Goal: Task Accomplishment & Management: Manage account settings

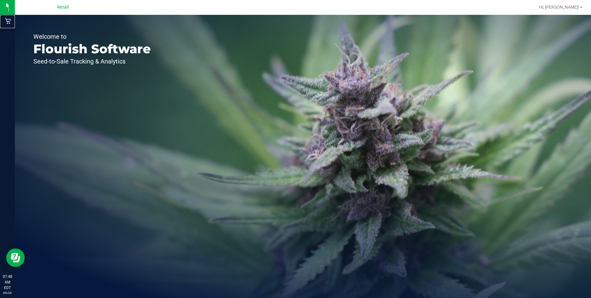
click at [6, 21] on icon at bounding box center [8, 21] width 6 height 6
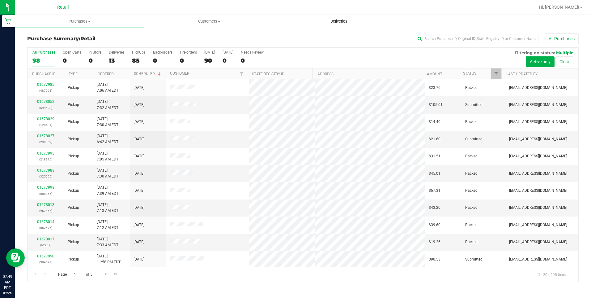
click at [339, 22] on span "Deliveries" at bounding box center [339, 22] width 34 height 6
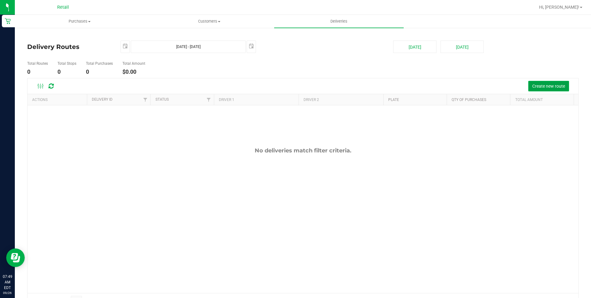
click at [543, 87] on span "Create new route" at bounding box center [549, 86] width 33 height 5
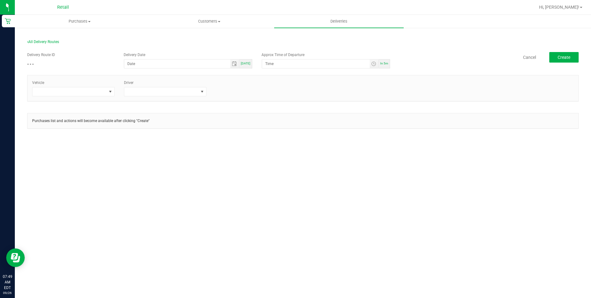
click at [255, 61] on div "Delivery Date Today" at bounding box center [188, 60] width 138 height 16
click at [248, 63] on span "[DATE]" at bounding box center [246, 63] width 10 height 3
type input "[DATE]"
click at [386, 64] on span "In 5m" at bounding box center [384, 63] width 8 height 3
click at [379, 62] on span "Toggle time list" at bounding box center [374, 63] width 9 height 9
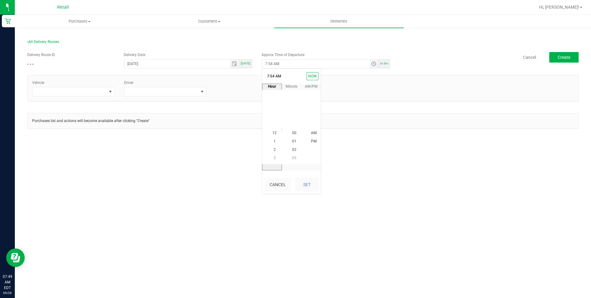
scroll to position [453, 0]
click at [374, 62] on span "Toggle time list" at bounding box center [373, 63] width 5 height 5
click at [274, 141] on span "8" at bounding box center [275, 141] width 2 height 4
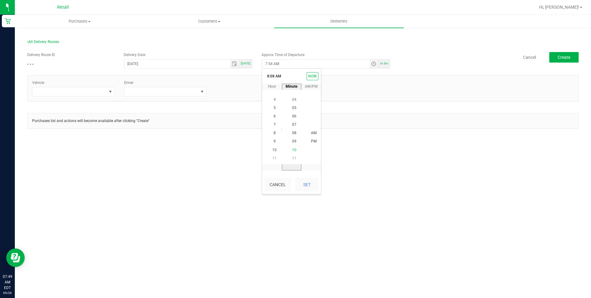
click at [292, 148] on span "10" at bounding box center [294, 150] width 4 height 4
click at [311, 130] on li "AM" at bounding box center [314, 133] width 15 height 8
click at [314, 182] on button "Set" at bounding box center [306, 185] width 23 height 14
type input "8:10 AM"
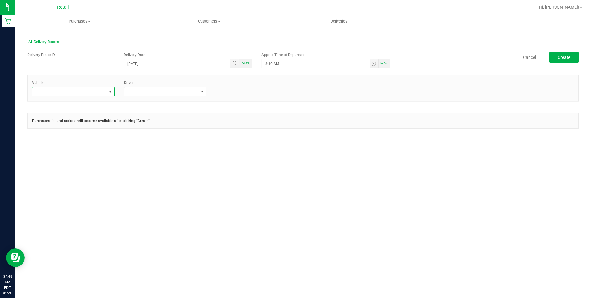
click at [106, 93] on span at bounding box center [69, 91] width 74 height 9
click at [53, 131] on li "Tesla-Gray" at bounding box center [73, 128] width 82 height 11
click at [199, 92] on span at bounding box center [203, 91] width 8 height 9
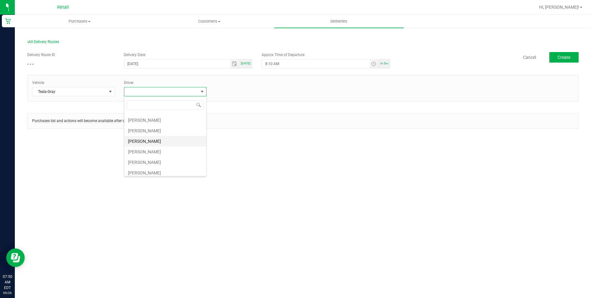
click at [144, 142] on li "[PERSON_NAME]" at bounding box center [165, 141] width 82 height 11
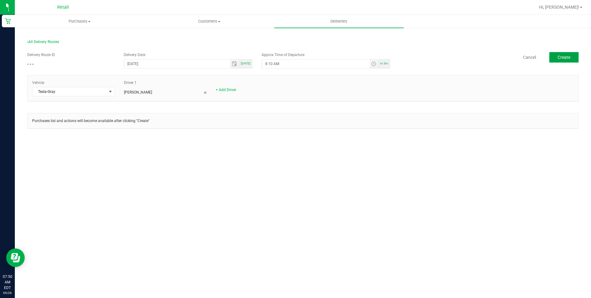
click at [567, 56] on span "Create" at bounding box center [564, 57] width 13 height 5
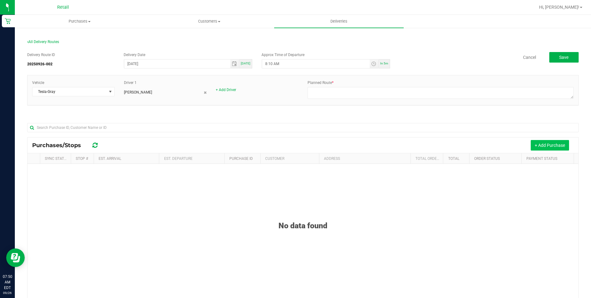
click at [542, 148] on button "+ Add Purchase" at bounding box center [550, 145] width 38 height 11
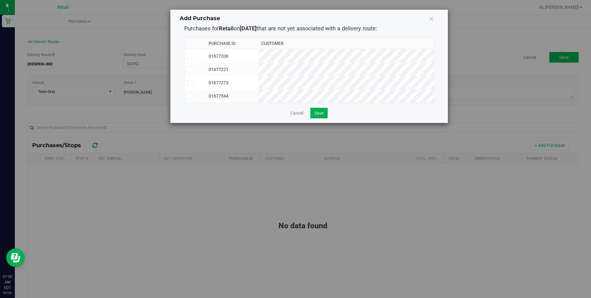
click at [190, 96] on icon at bounding box center [190, 96] width 4 height 0
click at [0, 0] on input "checkbox" at bounding box center [0, 0] width 0 height 0
click at [189, 69] on icon at bounding box center [190, 69] width 4 height 0
click at [0, 0] on input "checkbox" at bounding box center [0, 0] width 0 height 0
click at [319, 115] on span "Save" at bounding box center [319, 112] width 9 height 5
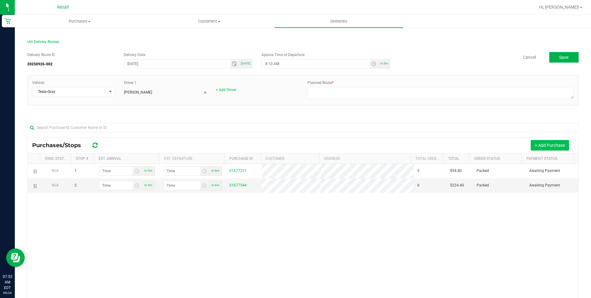
click at [537, 142] on button "+ Add Purchase" at bounding box center [550, 145] width 38 height 11
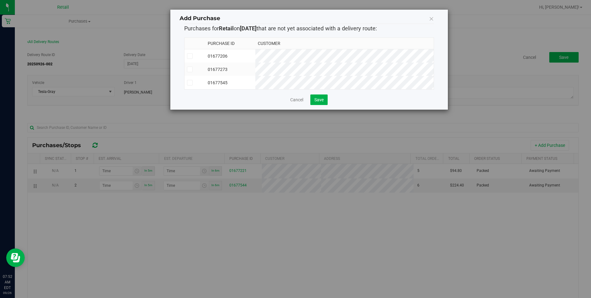
click at [190, 83] on icon at bounding box center [190, 83] width 4 height 0
click at [0, 0] on input "checkbox" at bounding box center [0, 0] width 0 height 0
click at [327, 102] on button "Save" at bounding box center [319, 99] width 17 height 11
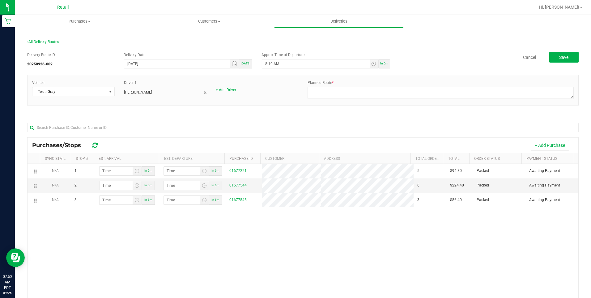
click at [240, 139] on div "Purchases/Stops + Add Purchase" at bounding box center [303, 144] width 551 height 15
click at [542, 143] on button "+ Add Purchase" at bounding box center [550, 145] width 38 height 11
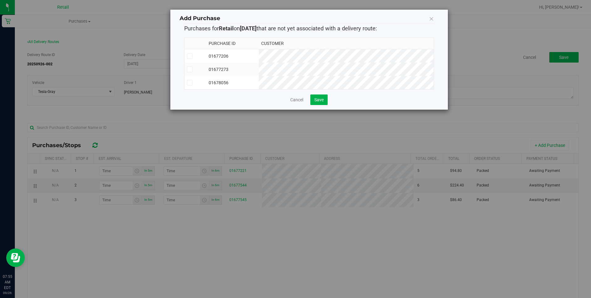
click at [189, 83] on icon at bounding box center [190, 83] width 4 height 0
click at [0, 0] on input "checkbox" at bounding box center [0, 0] width 0 height 0
click at [325, 105] on button "Save" at bounding box center [319, 99] width 17 height 11
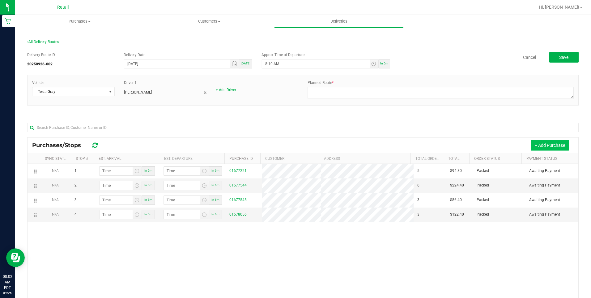
click at [542, 142] on button "+ Add Purchase" at bounding box center [550, 145] width 38 height 11
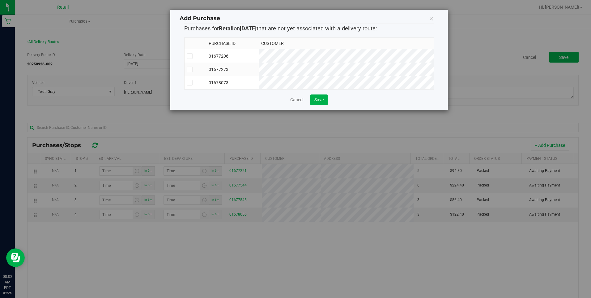
click at [187, 83] on span at bounding box center [190, 83] width 6 height 6
click at [0, 0] on input "checkbox" at bounding box center [0, 0] width 0 height 0
click at [322, 102] on span "Save" at bounding box center [319, 99] width 9 height 5
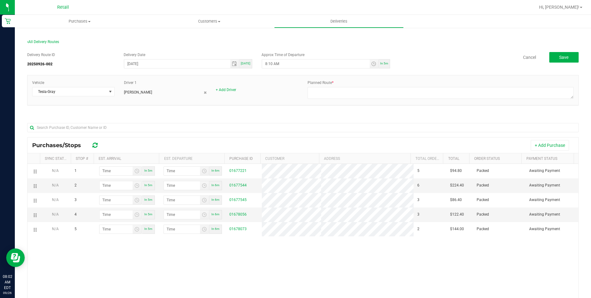
click at [382, 198] on tr "N/A 3 In 5m In 6m 01677545 3 $86.40 Packed Awaiting Payment" at bounding box center [303, 200] width 551 height 15
click at [340, 97] on textarea at bounding box center [441, 93] width 266 height 12
type textarea "sergio route 1 9-26-25 kerry dispatch"
click at [267, 118] on div at bounding box center [303, 127] width 552 height 20
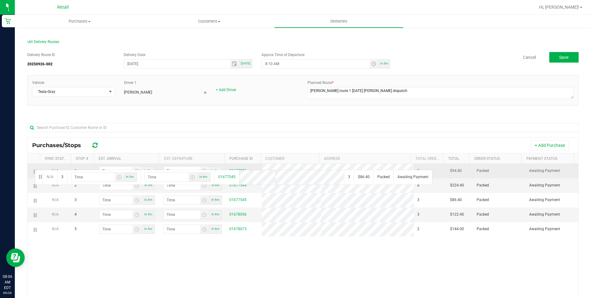
drag, startPoint x: 33, startPoint y: 200, endPoint x: 34, endPoint y: 169, distance: 30.6
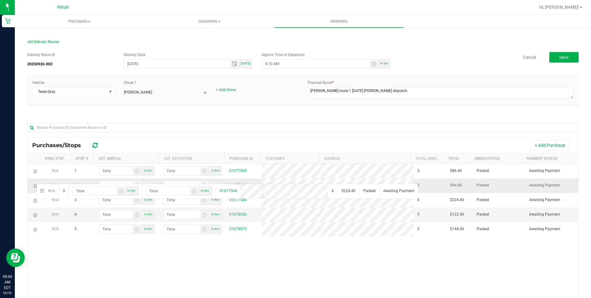
drag, startPoint x: 36, startPoint y: 198, endPoint x: 36, endPoint y: 183, distance: 14.8
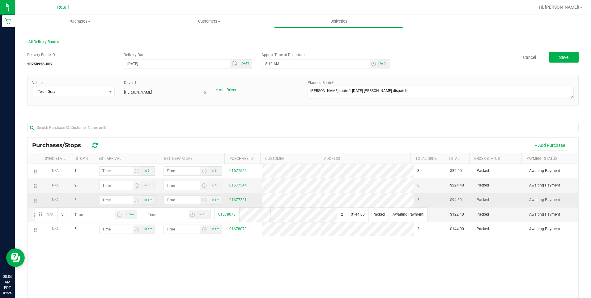
drag, startPoint x: 34, startPoint y: 226, endPoint x: 34, endPoint y: 197, distance: 29.4
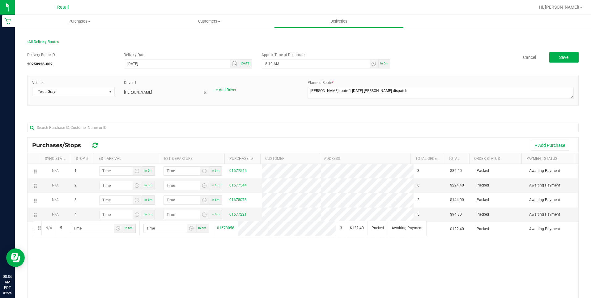
drag, startPoint x: 33, startPoint y: 229, endPoint x: 43, endPoint y: 238, distance: 13.1
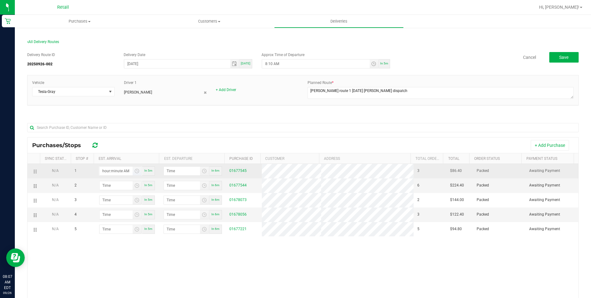
click at [115, 169] on input "hour:minute AM" at bounding box center [116, 170] width 33 height 9
type input "8:03 AM"
type input "8:04 AM"
type input "8:32 AM"
type input "8:33 AM"
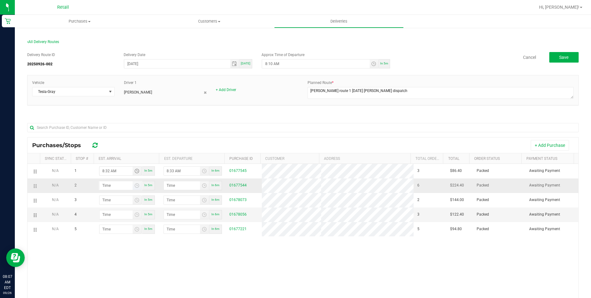
type input "8:32 AM"
click at [117, 184] on input "hour:minute AM" at bounding box center [116, 185] width 33 height 9
type input "8:05 AM"
type input "8:06 AM"
type input "8:55 AM"
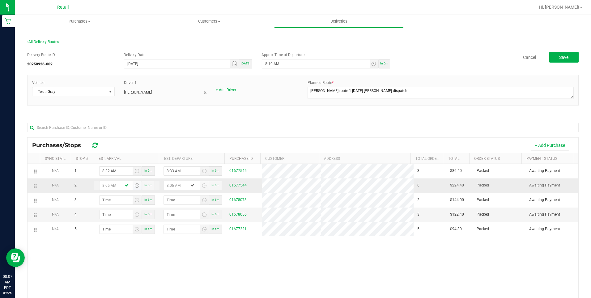
type input "8:56 AM"
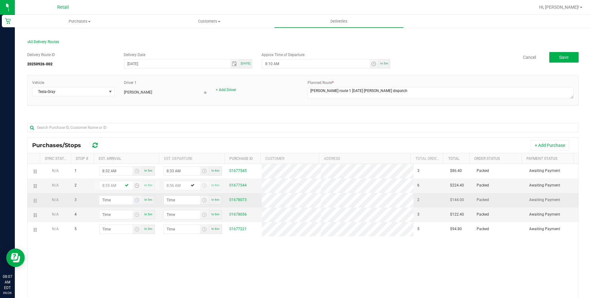
type input "8:55 AM"
click at [111, 203] on input "hour:minute AM" at bounding box center [116, 199] width 33 height 9
type input "9:00 AM"
type input "9:01 AM"
type input "9:09 AM"
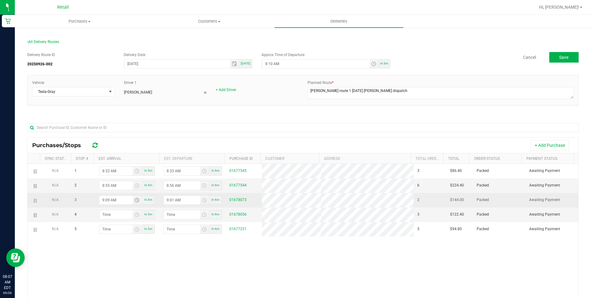
type input "9:10 AM"
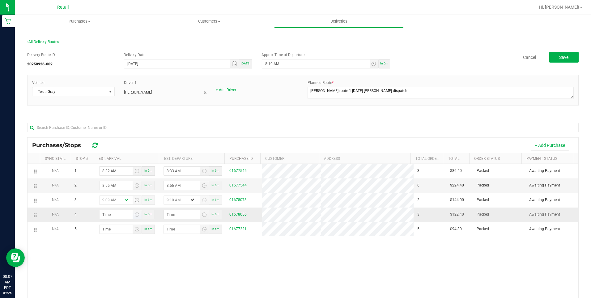
type input "9:09 AM"
click at [115, 213] on input "hour:minute AM" at bounding box center [116, 214] width 33 height 9
type input "9:02 AM"
type input "9:03 AM"
type input "9:28 AM"
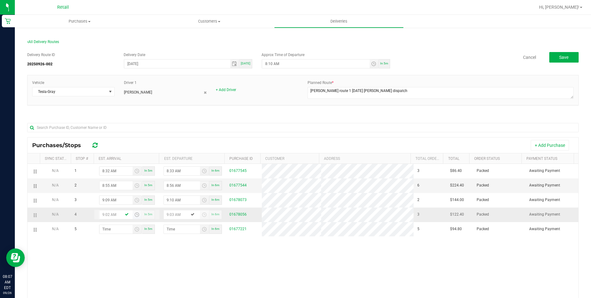
type input "9:29 AM"
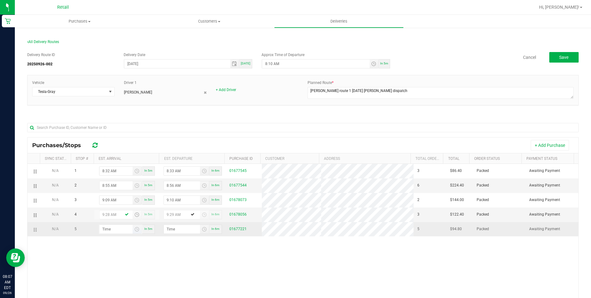
type input "9:28 AM"
click at [119, 229] on input "hour:minute AM" at bounding box center [116, 229] width 33 height 9
type input "9:03 AM"
type input "9:04 AM"
type input "9:36 AM"
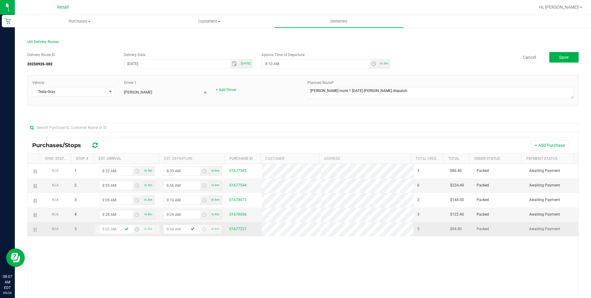
type input "9:37 AM"
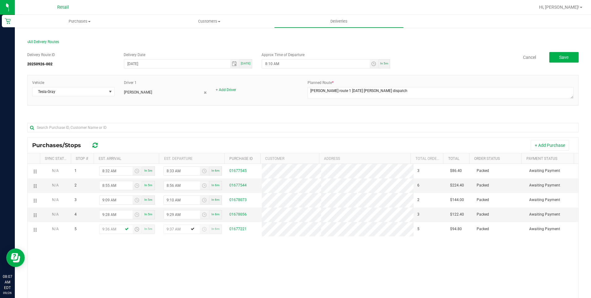
type input "9:36 AM"
click at [152, 251] on div "N/A 1 8:32 AM In 5m 8:33 AM In 6m 01677545 3 $86.40 Packed Awaiting Payment N/A…" at bounding box center [303, 257] width 551 height 187
click at [560, 58] on span "Save" at bounding box center [564, 57] width 9 height 5
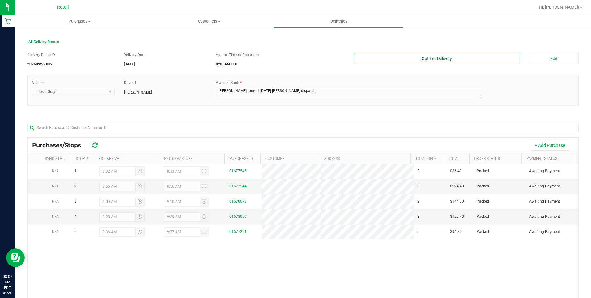
click at [454, 62] on button "Out For Delivery" at bounding box center [437, 58] width 167 height 12
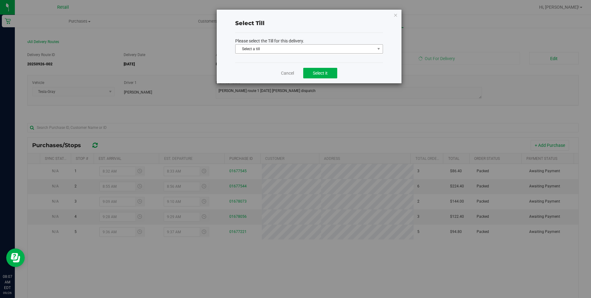
click at [360, 48] on span "Select a till" at bounding box center [305, 49] width 139 height 9
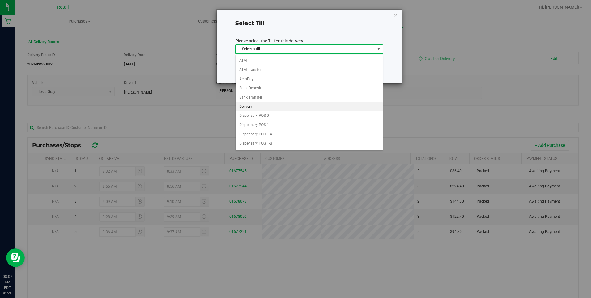
click at [259, 105] on li "Delivery" at bounding box center [309, 106] width 147 height 9
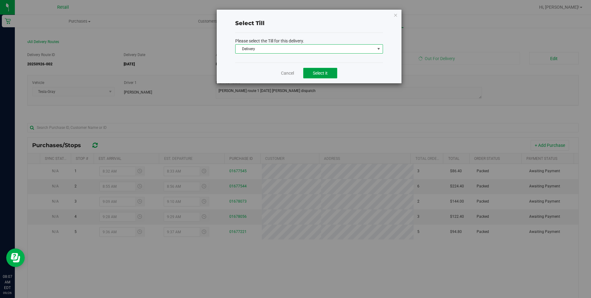
click at [314, 71] on span "Select it" at bounding box center [320, 73] width 15 height 5
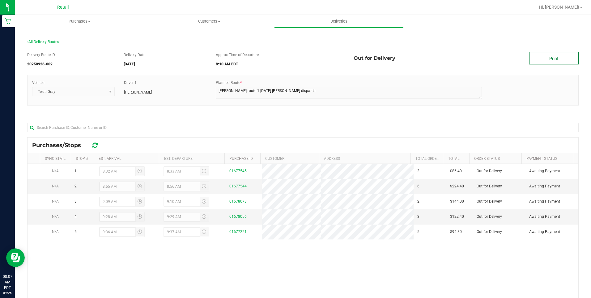
click at [551, 56] on link "Print" at bounding box center [554, 58] width 49 height 12
click at [74, 22] on span "Purchases" at bounding box center [80, 22] width 130 height 6
click at [62, 45] on li "Fulfillment" at bounding box center [80, 44] width 130 height 7
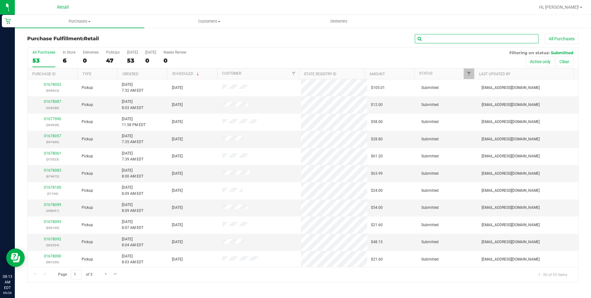
click at [457, 38] on input "text" at bounding box center [477, 38] width 124 height 9
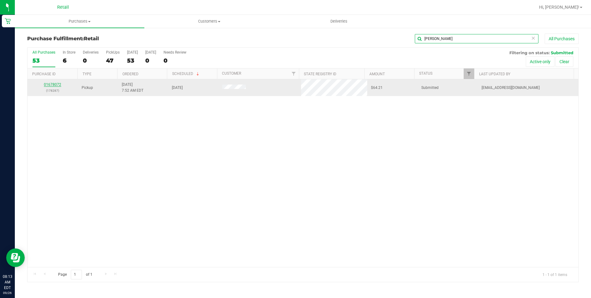
type input "diane"
click at [49, 84] on link "01678072" at bounding box center [52, 84] width 17 height 4
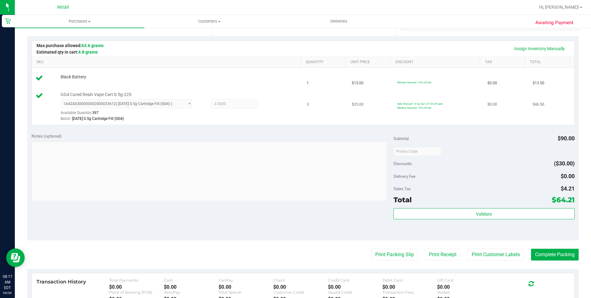
scroll to position [186, 0]
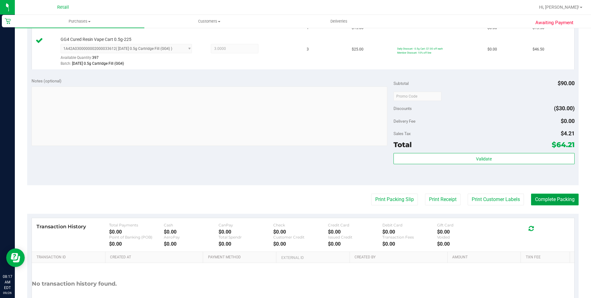
click at [557, 199] on button "Complete Packing" at bounding box center [555, 199] width 48 height 12
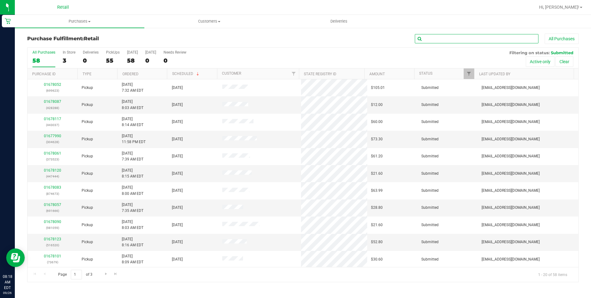
click at [458, 41] on input "text" at bounding box center [477, 38] width 124 height 9
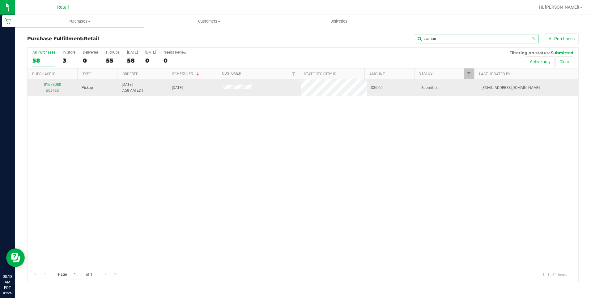
type input "saman"
click at [49, 87] on div "01678080 (526753)" at bounding box center [52, 88] width 43 height 12
click at [57, 85] on link "01678080" at bounding box center [52, 84] width 17 height 4
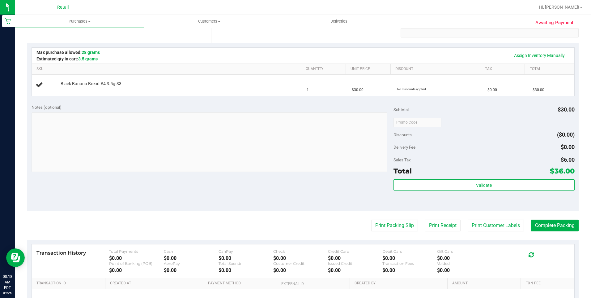
scroll to position [155, 0]
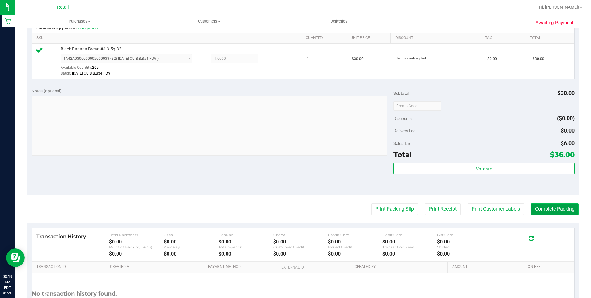
click at [559, 211] on button "Complete Packing" at bounding box center [555, 209] width 48 height 12
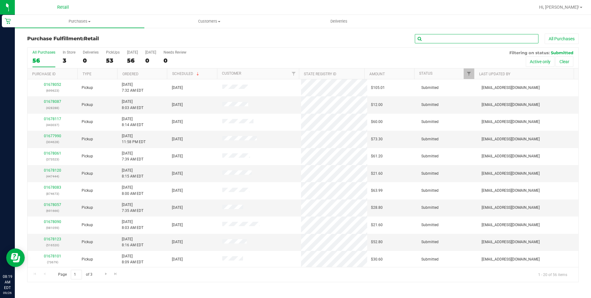
click at [513, 34] on input "text" at bounding box center [477, 38] width 124 height 9
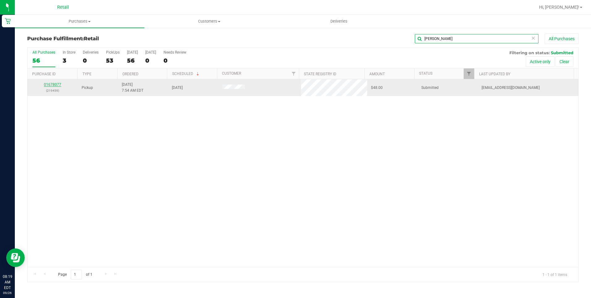
type input "arndt"
click at [49, 84] on link "01678077" at bounding box center [52, 84] width 17 height 4
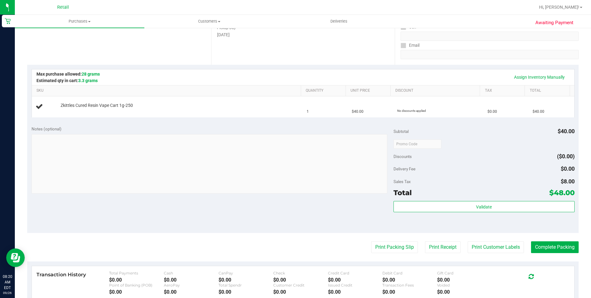
scroll to position [124, 0]
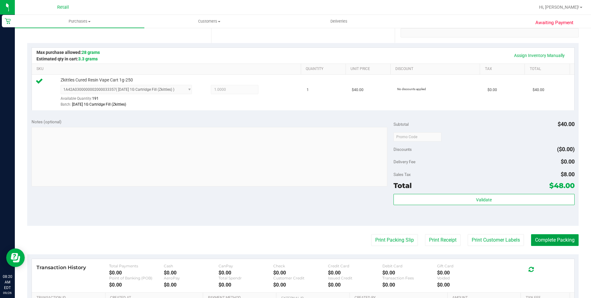
click at [561, 243] on button "Complete Packing" at bounding box center [555, 240] width 48 height 12
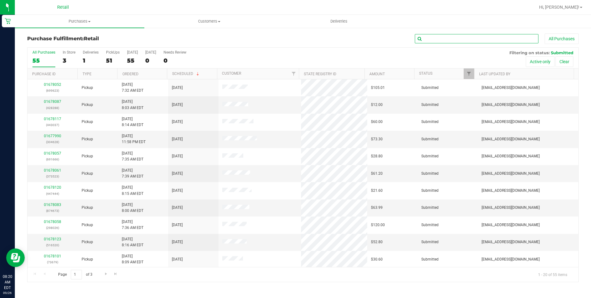
click at [432, 39] on input "text" at bounding box center [477, 38] width 124 height 9
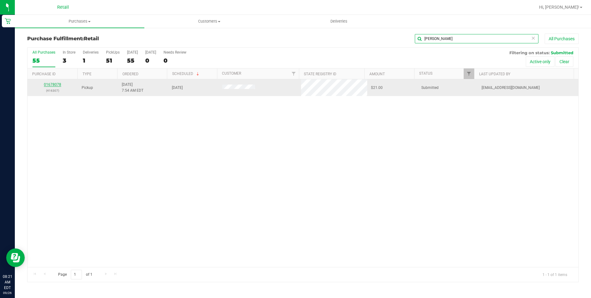
type input "stephanie"
click at [53, 84] on link "01678078" at bounding box center [52, 84] width 17 height 4
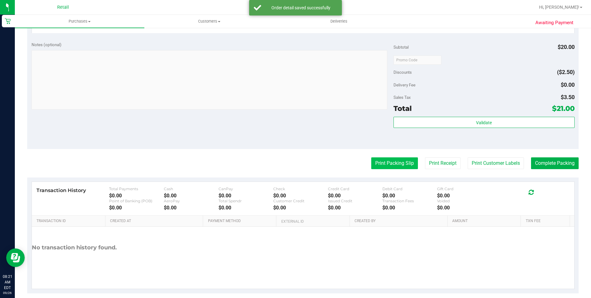
scroll to position [243, 0]
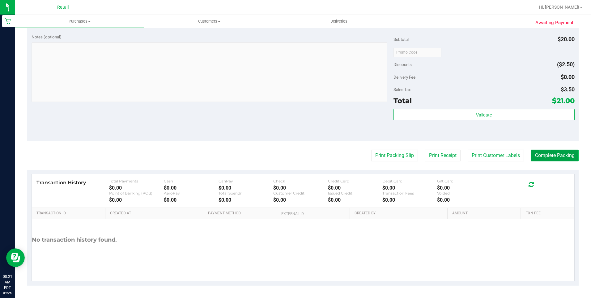
click at [543, 153] on button "Complete Packing" at bounding box center [555, 155] width 48 height 12
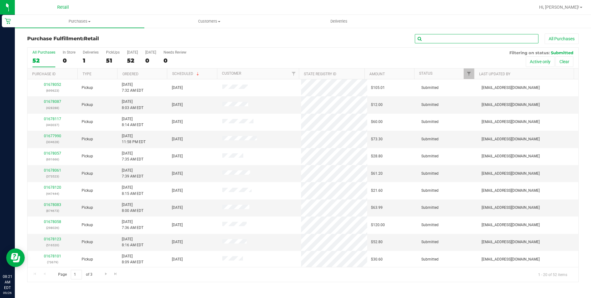
click at [432, 38] on input "text" at bounding box center [477, 38] width 124 height 9
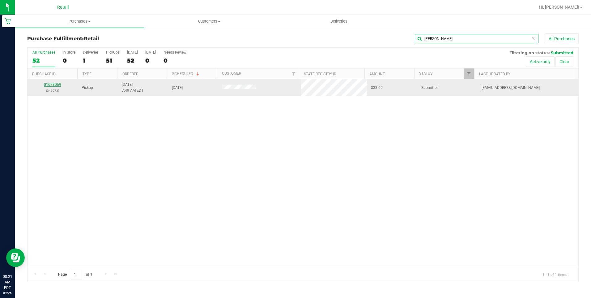
type input "giovanni"
click at [49, 85] on link "01678069" at bounding box center [52, 84] width 17 height 4
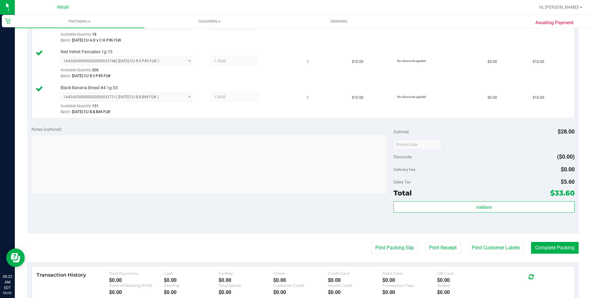
scroll to position [247, 0]
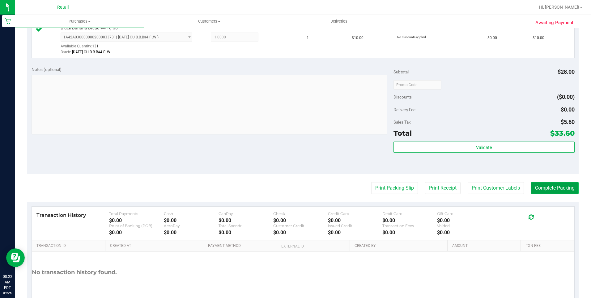
click at [537, 189] on button "Complete Packing" at bounding box center [555, 188] width 48 height 12
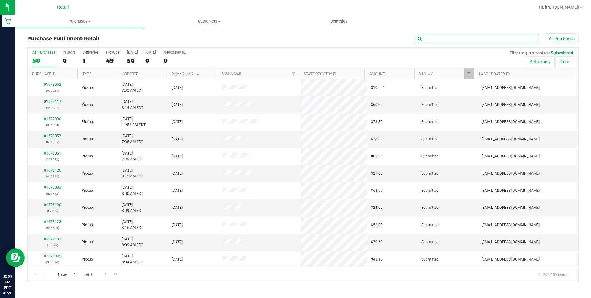
click at [482, 38] on input "text" at bounding box center [477, 38] width 124 height 9
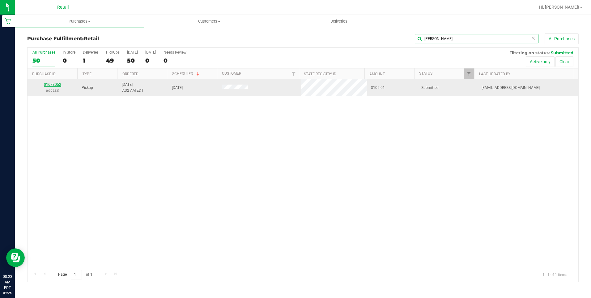
type input "jeremy golding"
click at [51, 85] on link "01678052" at bounding box center [52, 84] width 17 height 4
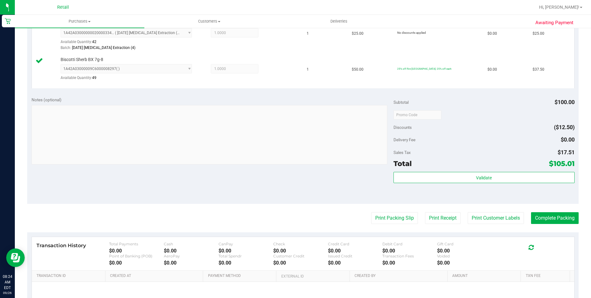
scroll to position [217, 0]
click at [561, 214] on button "Complete Packing" at bounding box center [555, 217] width 48 height 12
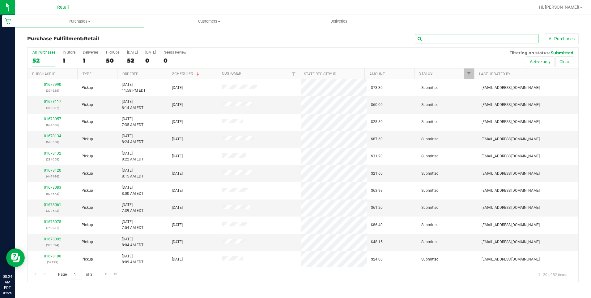
click at [508, 37] on input "text" at bounding box center [477, 38] width 124 height 9
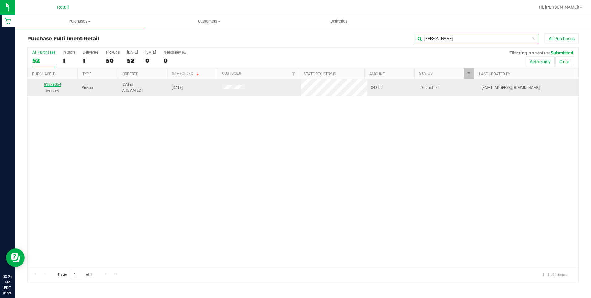
type input "robert fio"
click at [53, 85] on link "01678064" at bounding box center [52, 84] width 17 height 4
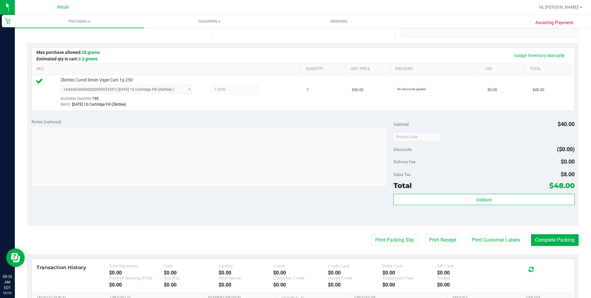
scroll to position [155, 0]
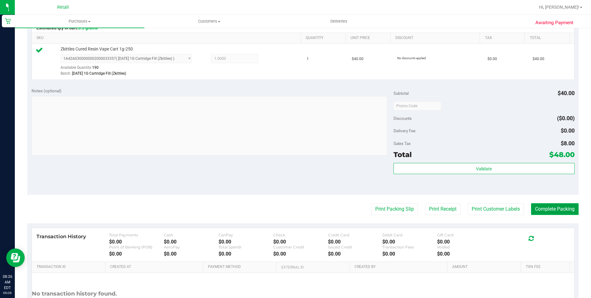
click at [553, 206] on button "Complete Packing" at bounding box center [555, 209] width 48 height 12
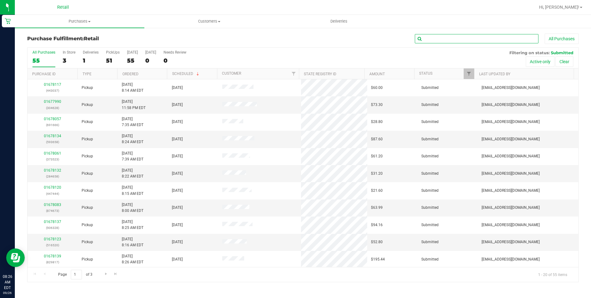
click at [440, 40] on input "text" at bounding box center [477, 38] width 124 height 9
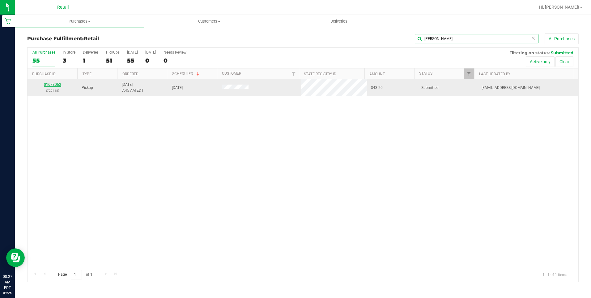
type input "abisai"
click at [53, 85] on link "01678063" at bounding box center [52, 84] width 17 height 4
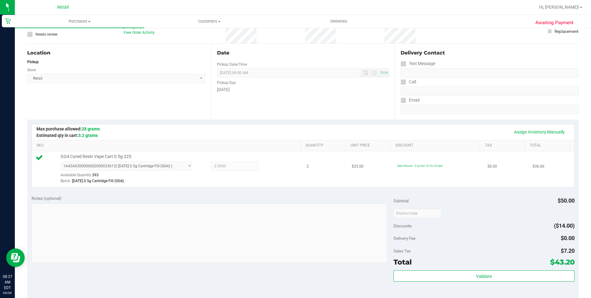
scroll to position [155, 0]
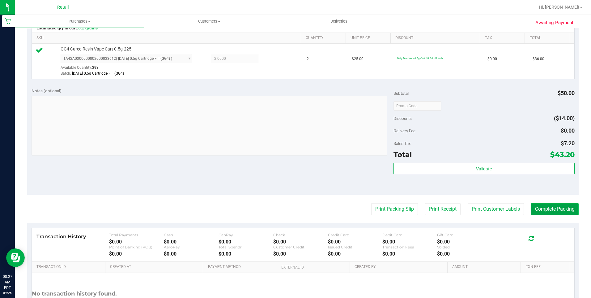
click at [543, 207] on button "Complete Packing" at bounding box center [555, 209] width 48 height 12
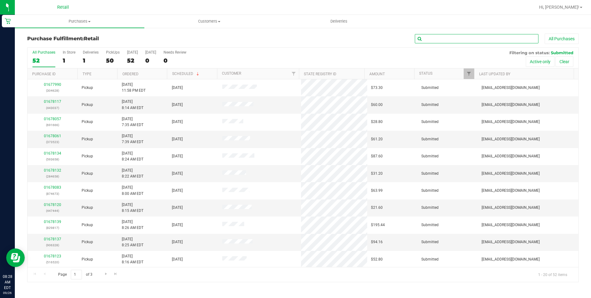
click at [474, 38] on input "text" at bounding box center [477, 38] width 124 height 9
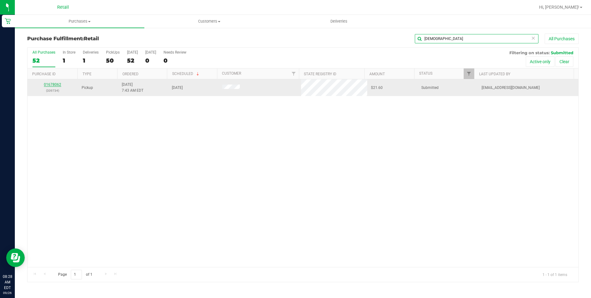
type input "thaili"
click at [56, 83] on link "01678062" at bounding box center [52, 84] width 17 height 4
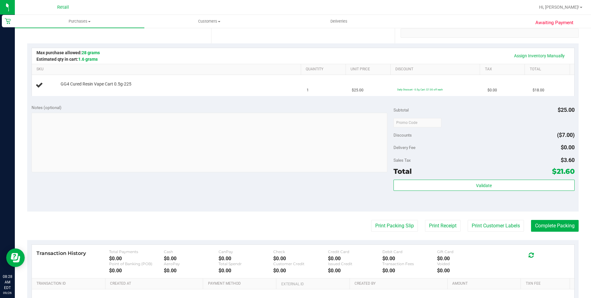
scroll to position [124, 0]
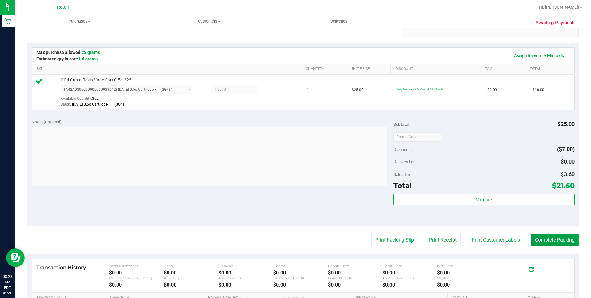
click at [564, 238] on button "Complete Packing" at bounding box center [555, 240] width 48 height 12
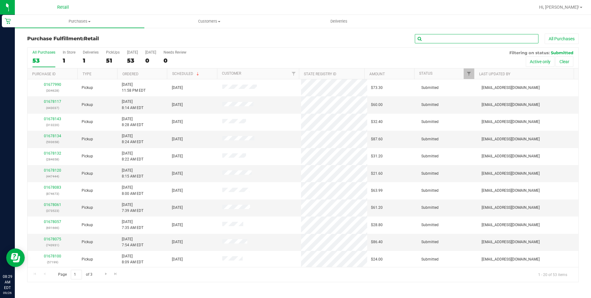
click at [451, 36] on input "text" at bounding box center [477, 38] width 124 height 9
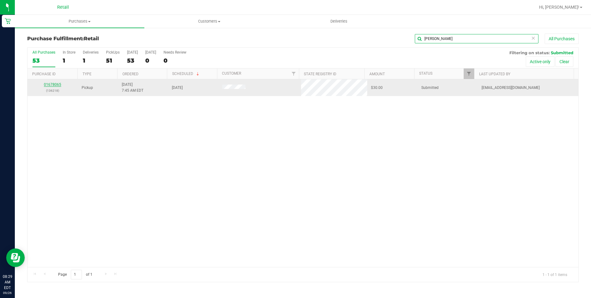
type input "steven"
click at [54, 83] on link "01678065" at bounding box center [52, 84] width 17 height 4
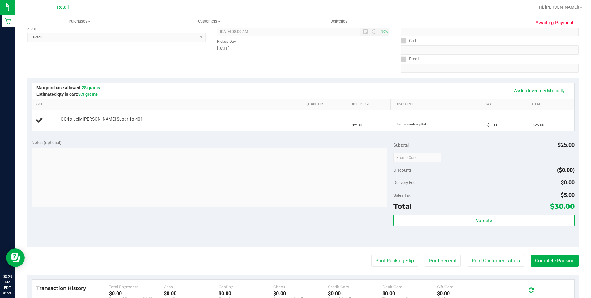
scroll to position [93, 0]
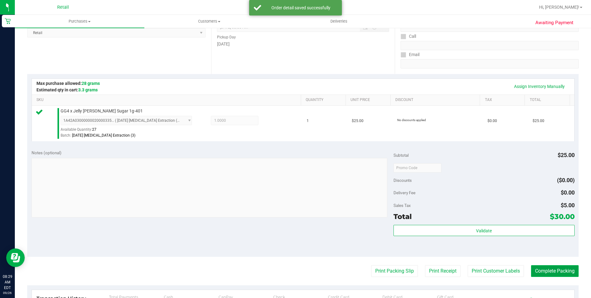
click at [552, 270] on button "Complete Packing" at bounding box center [555, 271] width 48 height 12
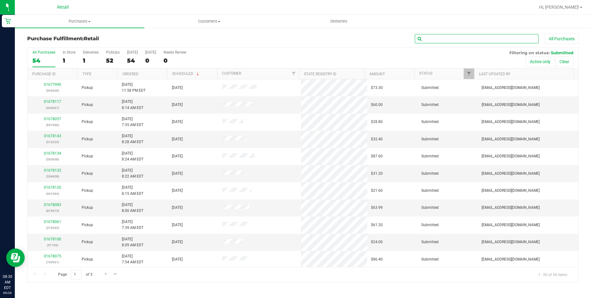
click at [452, 39] on input "text" at bounding box center [477, 38] width 124 height 9
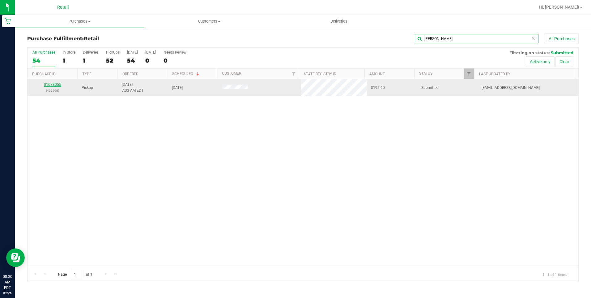
type input "THomas"
click at [53, 86] on link "01678055" at bounding box center [52, 84] width 17 height 4
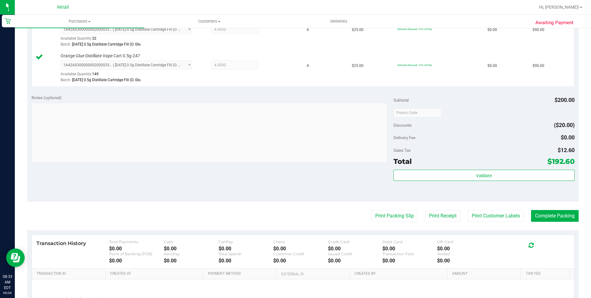
scroll to position [186, 0]
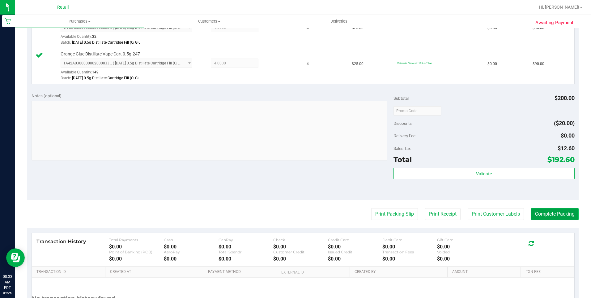
click at [564, 211] on button "Complete Packing" at bounding box center [555, 214] width 48 height 12
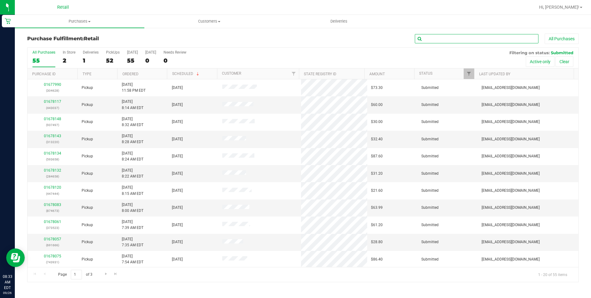
click at [476, 39] on input "text" at bounding box center [477, 38] width 124 height 9
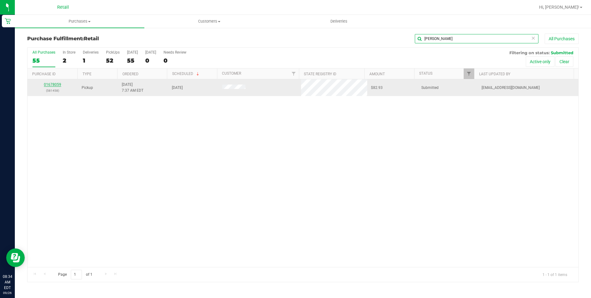
type input "kaitlyn"
click at [50, 85] on link "01678059" at bounding box center [52, 84] width 17 height 4
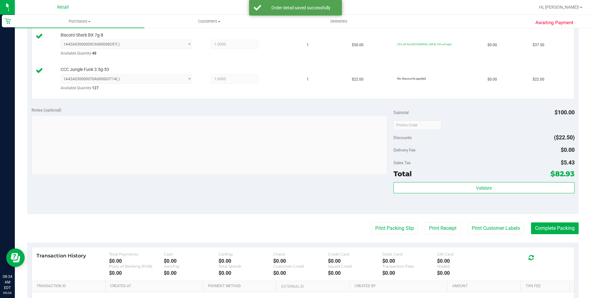
scroll to position [217, 0]
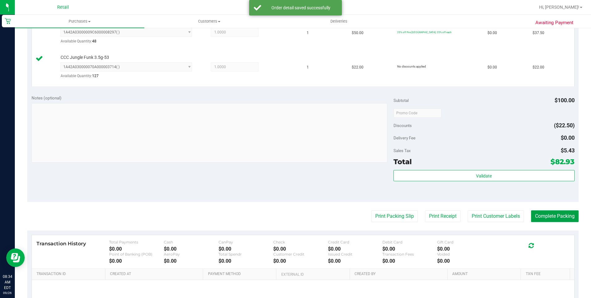
click at [558, 215] on button "Complete Packing" at bounding box center [555, 216] width 48 height 12
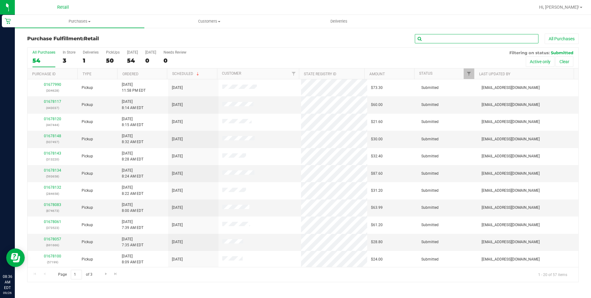
click at [513, 38] on input "text" at bounding box center [477, 38] width 124 height 9
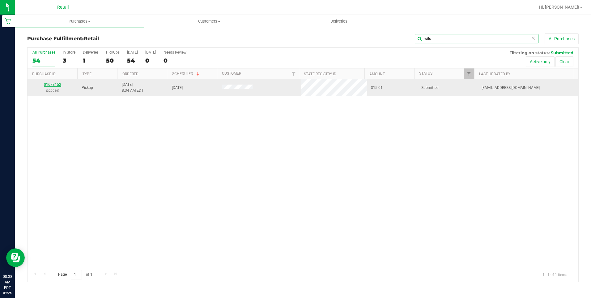
type input "wils"
click at [57, 83] on link "01678152" at bounding box center [52, 84] width 17 height 4
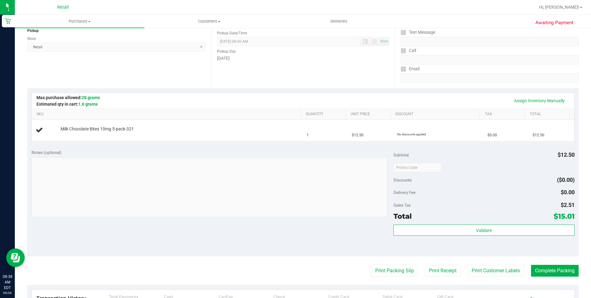
scroll to position [93, 0]
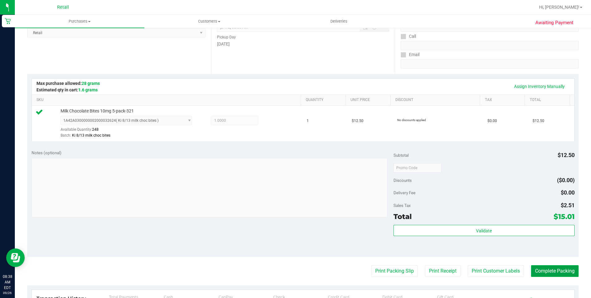
click at [558, 269] on button "Complete Packing" at bounding box center [555, 271] width 48 height 12
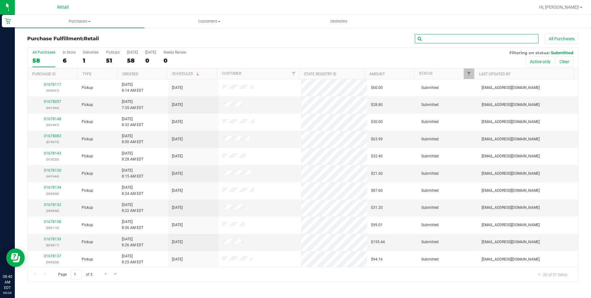
click at [460, 39] on input "text" at bounding box center [477, 38] width 124 height 9
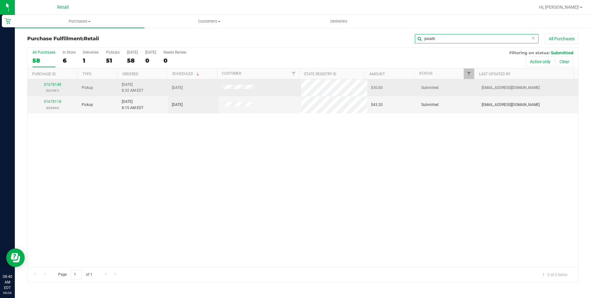
type input "jonath"
click at [53, 82] on div "01678148 (937497)" at bounding box center [52, 88] width 43 height 12
click at [54, 84] on link "01678148" at bounding box center [52, 84] width 17 height 4
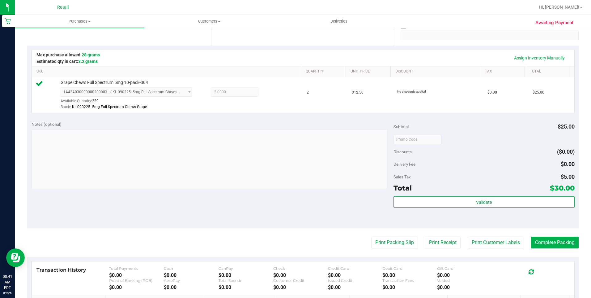
scroll to position [124, 0]
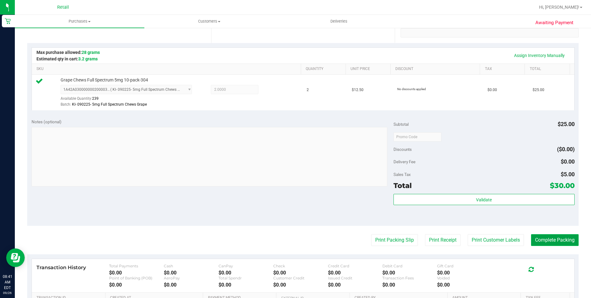
click at [561, 242] on button "Complete Packing" at bounding box center [555, 240] width 48 height 12
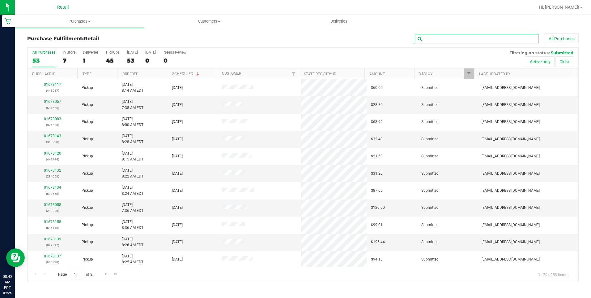
click at [482, 40] on input "text" at bounding box center [477, 38] width 124 height 9
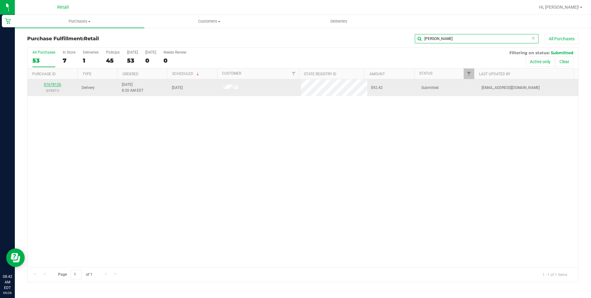
type input "zach"
click at [54, 84] on link "01678126" at bounding box center [52, 84] width 17 height 4
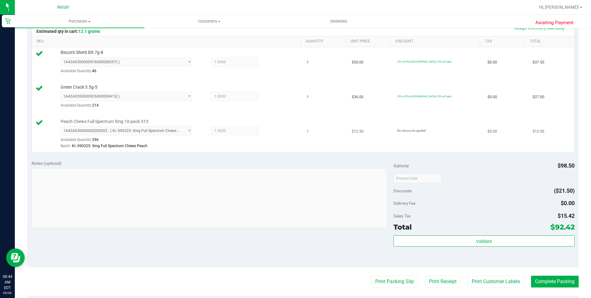
scroll to position [186, 0]
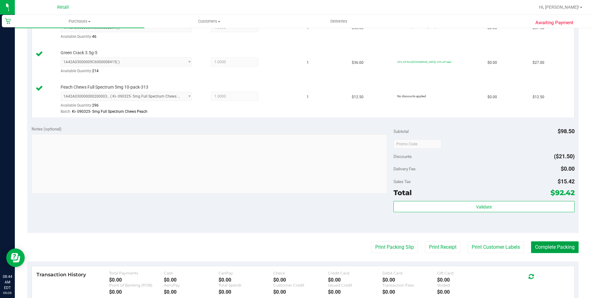
click at [537, 244] on button "Complete Packing" at bounding box center [555, 247] width 48 height 12
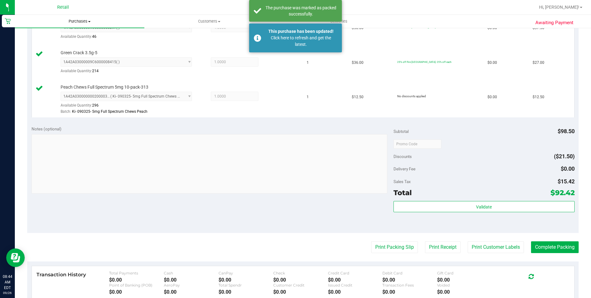
click at [84, 21] on span "Purchases" at bounding box center [80, 22] width 130 height 6
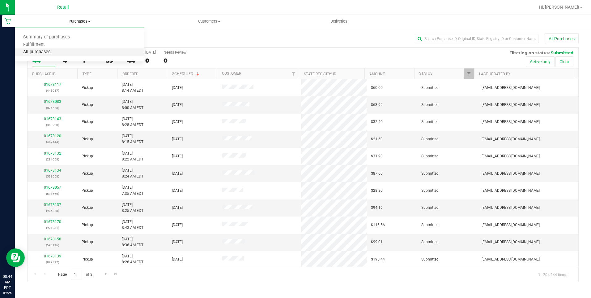
click at [53, 52] on span "All purchases" at bounding box center [37, 51] width 44 height 5
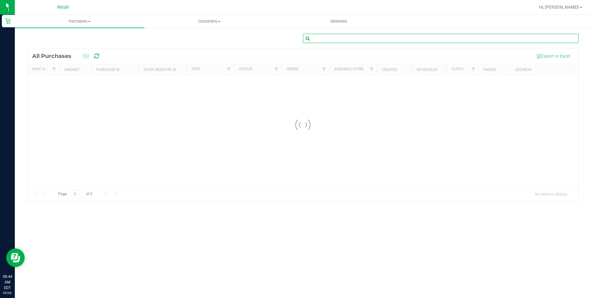
click at [352, 37] on input "text" at bounding box center [441, 38] width 276 height 9
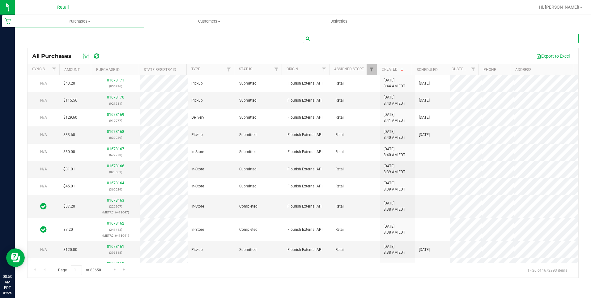
click at [320, 38] on input "text" at bounding box center [441, 38] width 276 height 9
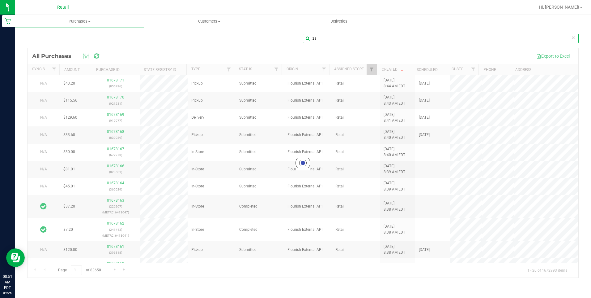
type input "z"
click at [324, 39] on input "text" at bounding box center [441, 38] width 276 height 9
type input "2"
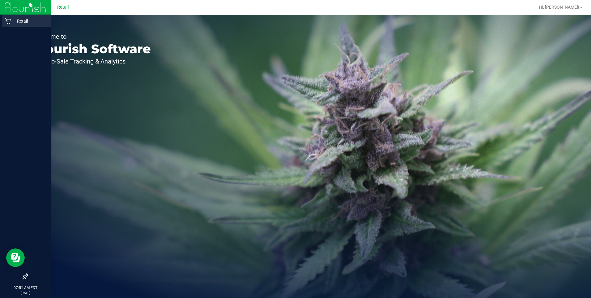
click at [12, 21] on p "Retail" at bounding box center [29, 20] width 37 height 7
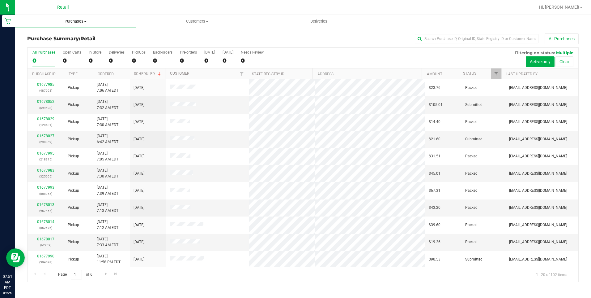
click at [77, 22] on span "Purchases" at bounding box center [76, 22] width 122 height 6
click at [429, 43] on input "text" at bounding box center [477, 38] width 124 height 9
type input "k"
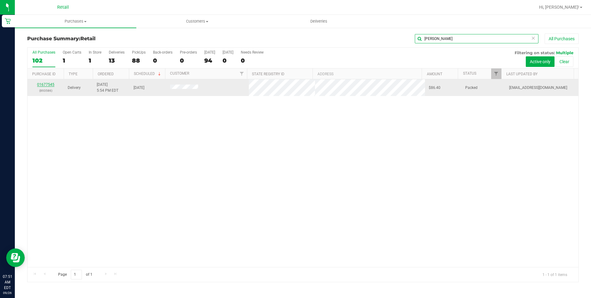
type input "jess"
click at [44, 83] on link "01677545" at bounding box center [45, 84] width 17 height 4
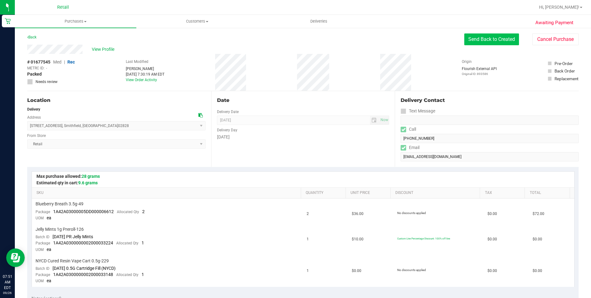
click at [481, 42] on button "Send Back to Created" at bounding box center [492, 39] width 55 height 12
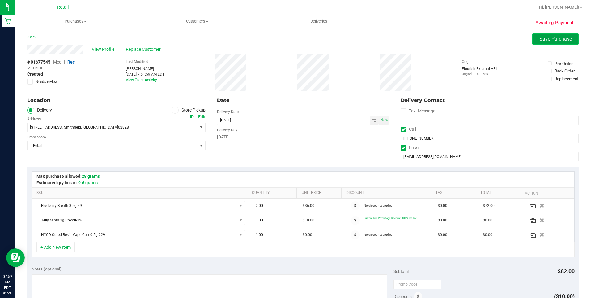
click at [556, 41] on span "Save Purchase" at bounding box center [556, 39] width 32 height 6
click at [381, 118] on span "Now" at bounding box center [384, 119] width 11 height 9
type input "[DATE]"
click at [547, 37] on span "Save Purchase" at bounding box center [556, 39] width 32 height 6
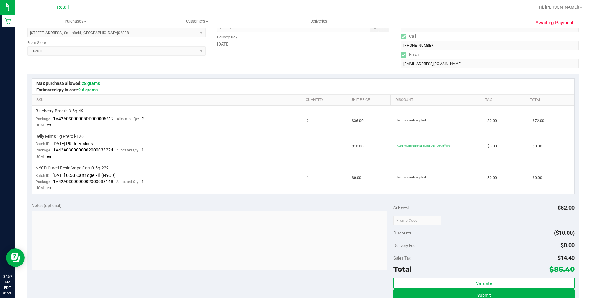
scroll to position [155, 0]
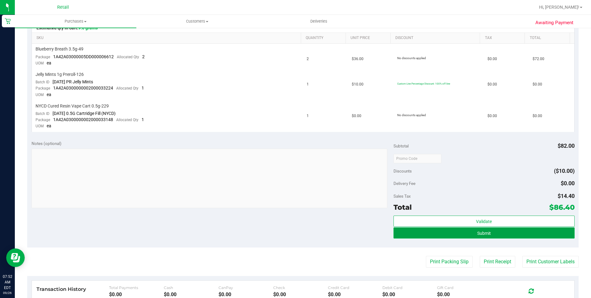
click at [490, 233] on button "Submit" at bounding box center [484, 232] width 181 height 11
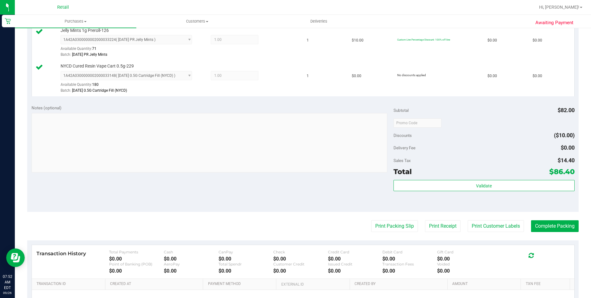
scroll to position [217, 0]
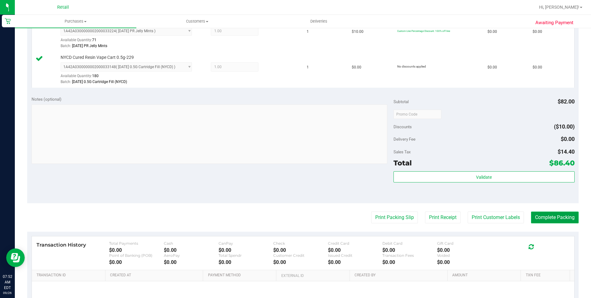
click at [544, 215] on button "Complete Packing" at bounding box center [555, 217] width 48 height 12
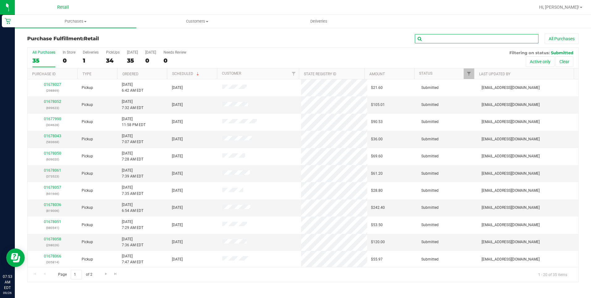
click at [439, 39] on input "text" at bounding box center [477, 38] width 124 height 9
click at [432, 39] on input "text" at bounding box center [477, 38] width 124 height 9
click at [79, 53] on div "All Purchases 35 In Store 0 Deliveries 1 PickUps 34 Today 35 Tomorrow 0 Needs R…" at bounding box center [303, 58] width 551 height 21
click at [90, 52] on div "Deliveries" at bounding box center [91, 52] width 16 height 4
click at [0, 0] on input "Deliveries 1" at bounding box center [0, 0] width 0 height 0
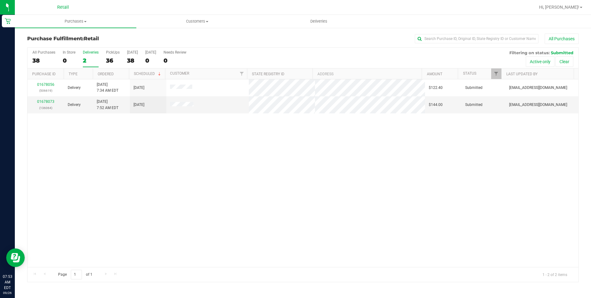
click at [88, 57] on div "2" at bounding box center [91, 60] width 16 height 7
click at [0, 0] on input "Deliveries 2" at bounding box center [0, 0] width 0 height 0
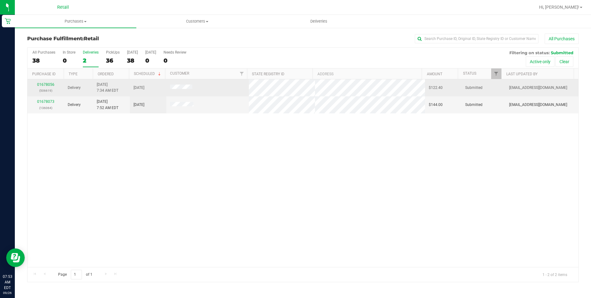
click at [52, 82] on div "01678056 (506619)" at bounding box center [45, 88] width 29 height 12
click at [48, 82] on div "01678056 (506619)" at bounding box center [45, 88] width 29 height 12
click at [48, 84] on link "01678056" at bounding box center [45, 84] width 17 height 4
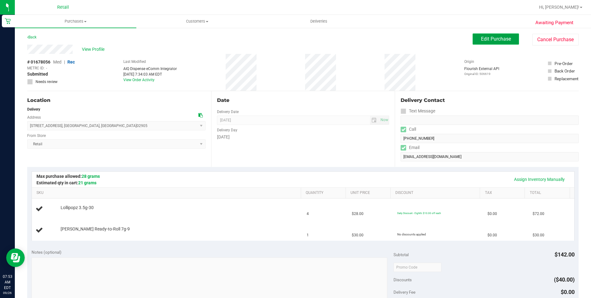
click at [506, 36] on span "Edit Purchase" at bounding box center [496, 39] width 30 height 6
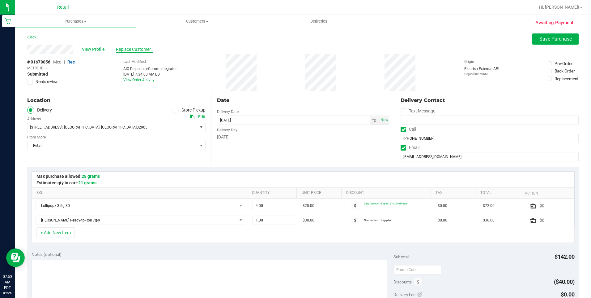
click at [135, 48] on span "Replace Customer" at bounding box center [134, 49] width 37 height 6
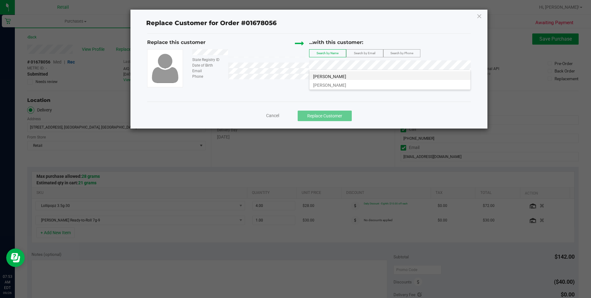
click at [323, 78] on span "Aquedo Rosa" at bounding box center [329, 76] width 33 height 5
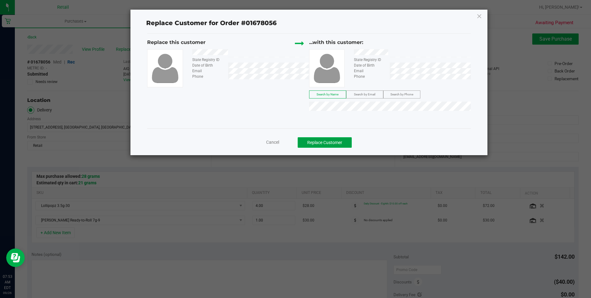
click at [337, 146] on button "Replace Customer" at bounding box center [325, 142] width 54 height 11
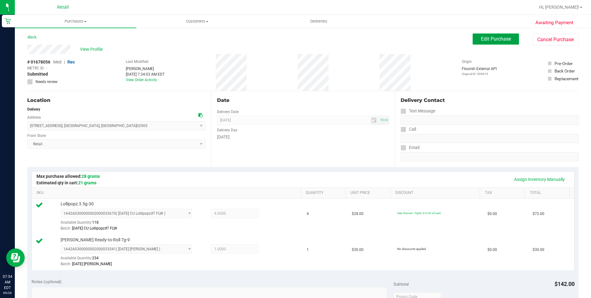
click at [481, 41] on span "Edit Purchase" at bounding box center [496, 39] width 30 height 6
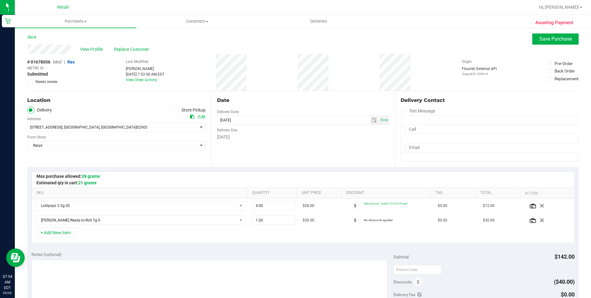
click at [402, 129] on icon at bounding box center [404, 129] width 4 height 0
click at [0, 0] on input "Call" at bounding box center [0, 0] width 0 height 0
click at [402, 129] on icon at bounding box center [404, 129] width 4 height 0
click at [0, 0] on input "Call" at bounding box center [0, 0] width 0 height 0
click at [402, 138] on input "tel" at bounding box center [490, 138] width 178 height 9
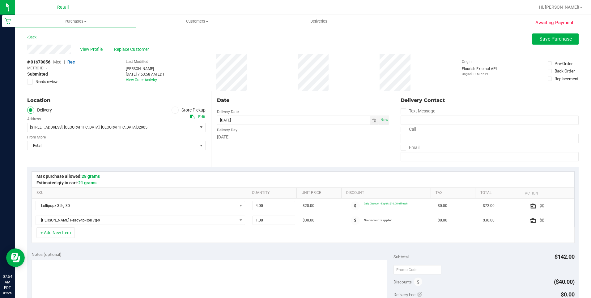
click at [402, 129] on icon at bounding box center [404, 129] width 4 height 0
click at [0, 0] on input "Call" at bounding box center [0, 0] width 0 height 0
click at [404, 141] on input "tel" at bounding box center [490, 138] width 178 height 9
type input "(401) 369-0713"
click at [542, 39] on span "Save Purchase" at bounding box center [556, 39] width 32 height 6
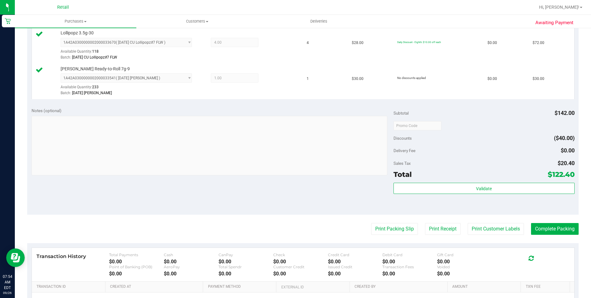
scroll to position [186, 0]
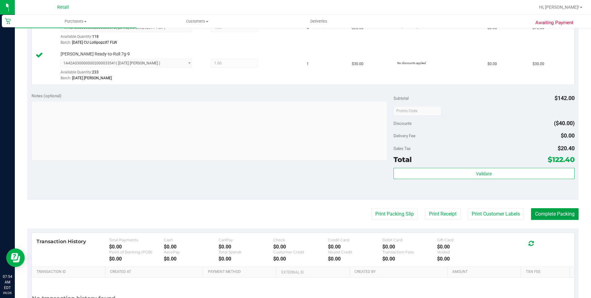
click at [547, 213] on button "Complete Packing" at bounding box center [555, 214] width 48 height 12
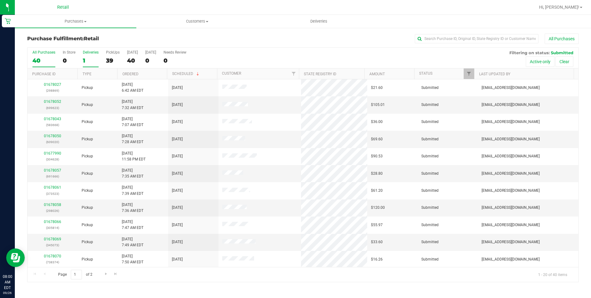
click at [88, 59] on div "1" at bounding box center [91, 60] width 16 height 7
click at [0, 0] on input "Deliveries 1" at bounding box center [0, 0] width 0 height 0
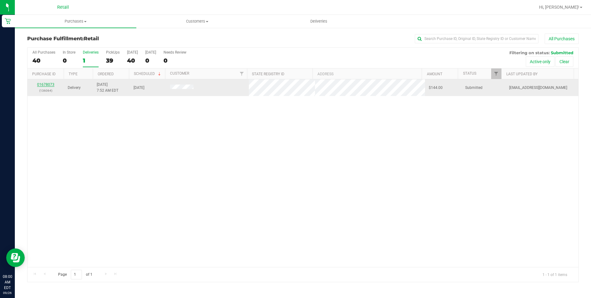
click at [50, 84] on link "01678073" at bounding box center [45, 84] width 17 height 4
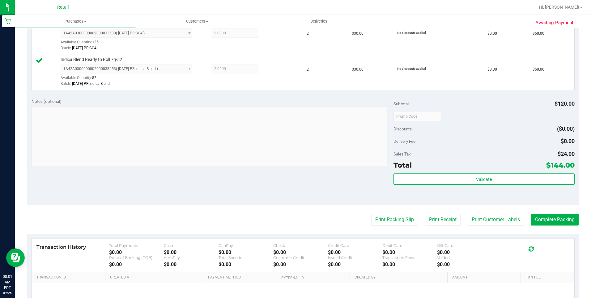
scroll to position [186, 0]
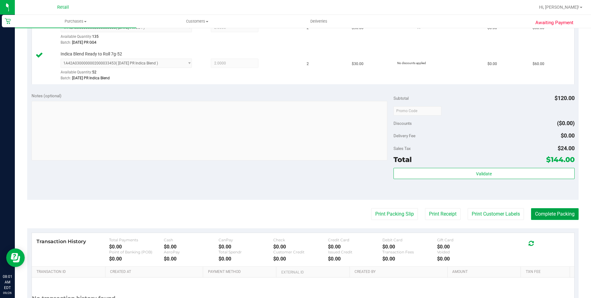
click at [549, 215] on button "Complete Packing" at bounding box center [555, 214] width 48 height 12
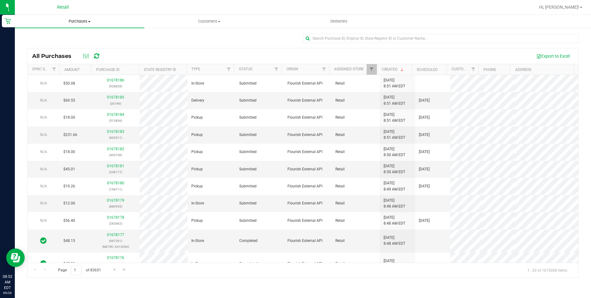
click at [79, 20] on span "Purchases" at bounding box center [80, 22] width 130 height 6
click at [33, 46] on span "Fulfillment" at bounding box center [34, 44] width 38 height 5
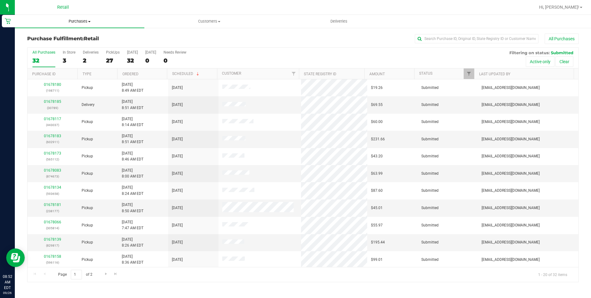
click at [73, 22] on span "Purchases" at bounding box center [80, 22] width 130 height 6
click at [50, 52] on span "All purchases" at bounding box center [37, 51] width 44 height 5
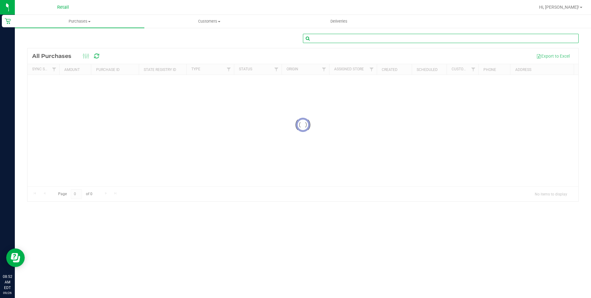
click at [336, 36] on input "text" at bounding box center [441, 38] width 276 height 9
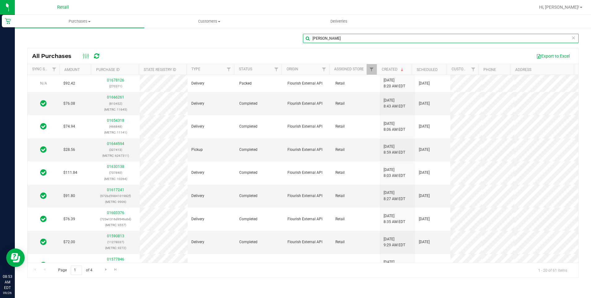
type input "[PERSON_NAME]"
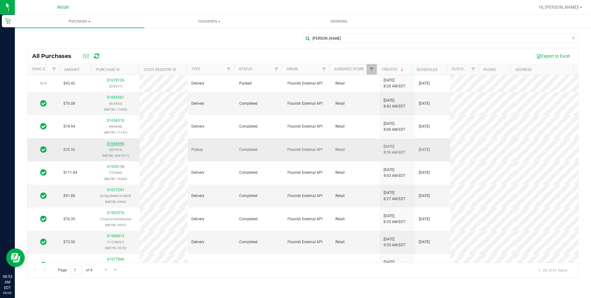
click at [115, 145] on link "01644594" at bounding box center [115, 143] width 17 height 4
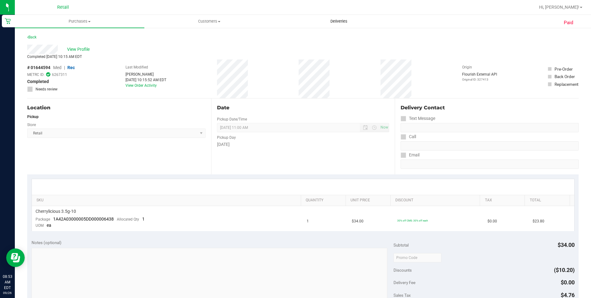
click at [339, 20] on span "Deliveries" at bounding box center [339, 22] width 34 height 6
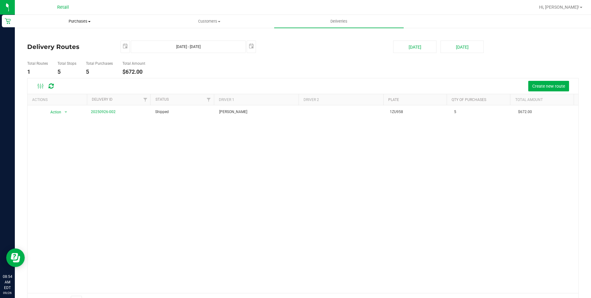
click at [75, 23] on span "Purchases" at bounding box center [79, 22] width 129 height 6
click at [43, 45] on span "Fulfillment" at bounding box center [34, 44] width 38 height 5
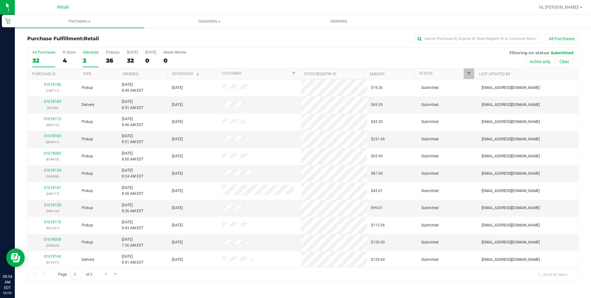
click at [87, 51] on div "Deliveries" at bounding box center [91, 52] width 16 height 4
click at [0, 0] on input "Deliveries 2" at bounding box center [0, 0] width 0 height 0
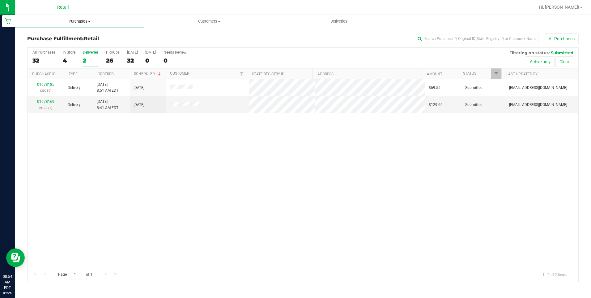
click at [79, 20] on span "Purchases" at bounding box center [80, 22] width 130 height 6
click at [46, 43] on span "Fulfillment" at bounding box center [34, 44] width 38 height 5
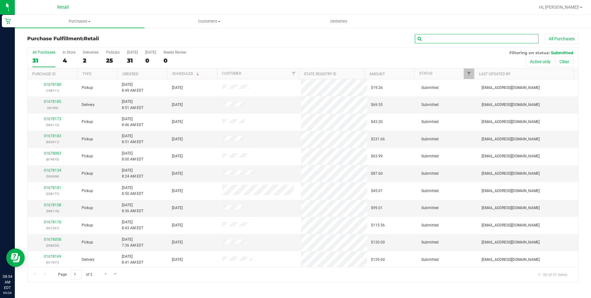
click at [440, 38] on input "text" at bounding box center [477, 38] width 124 height 9
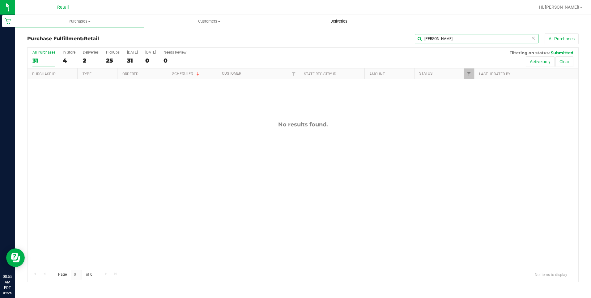
type input "[PERSON_NAME]"
click at [334, 21] on span "Deliveries" at bounding box center [339, 22] width 34 height 6
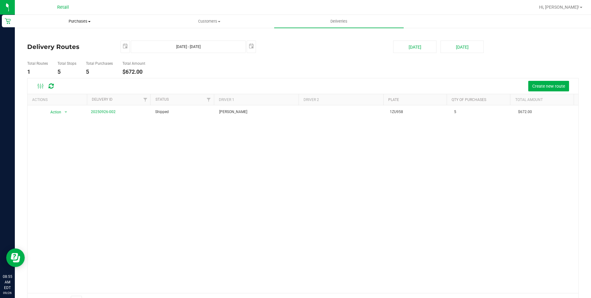
click at [77, 22] on span "Purchases" at bounding box center [79, 22] width 129 height 6
click at [47, 50] on span "All purchases" at bounding box center [37, 51] width 44 height 5
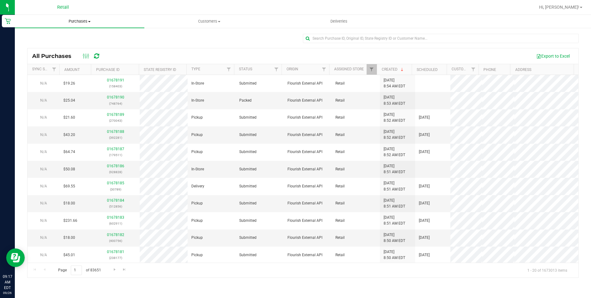
click at [79, 18] on uib-tab-heading "Purchases Summary of purchases Fulfillment All purchases" at bounding box center [80, 21] width 130 height 13
click at [42, 46] on span "Fulfillment" at bounding box center [34, 44] width 38 height 5
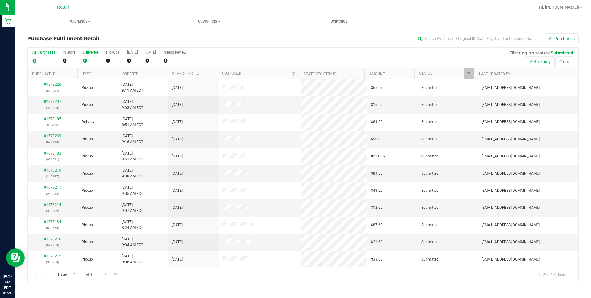
click at [85, 59] on div "0" at bounding box center [91, 60] width 16 height 7
click at [0, 0] on input "Deliveries 0" at bounding box center [0, 0] width 0 height 0
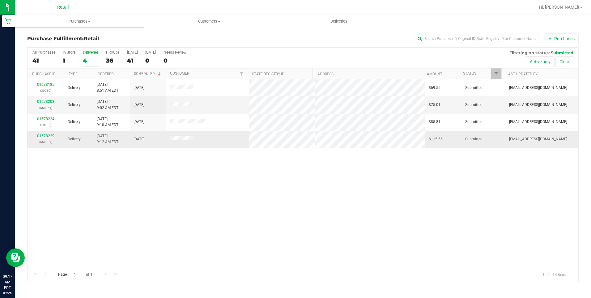
click at [43, 136] on link "01678229" at bounding box center [45, 136] width 17 height 4
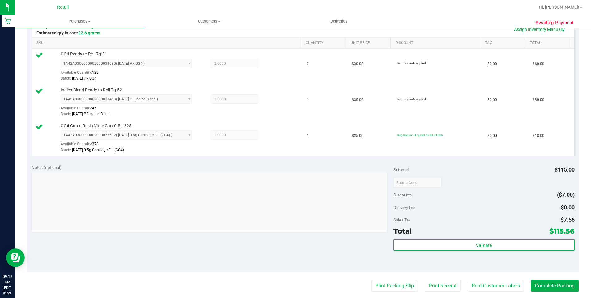
scroll to position [155, 0]
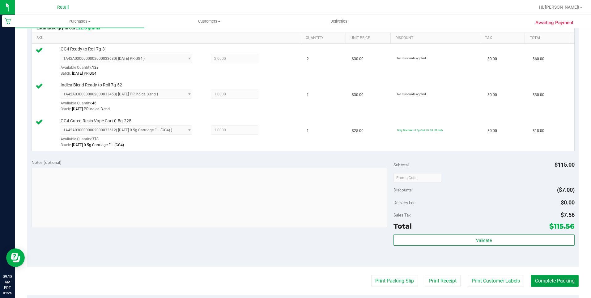
click at [556, 280] on button "Complete Packing" at bounding box center [555, 281] width 48 height 12
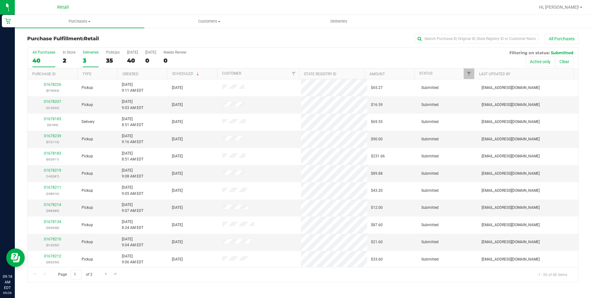
click at [87, 61] on div "3" at bounding box center [91, 60] width 16 height 7
click at [0, 0] on input "Deliveries 3" at bounding box center [0, 0] width 0 height 0
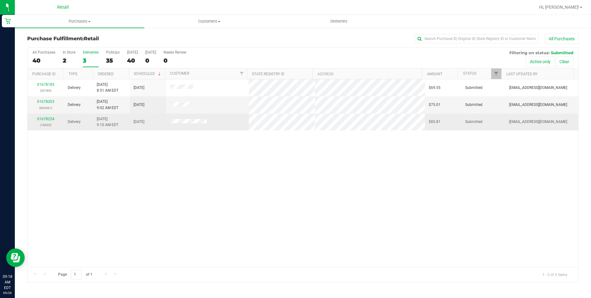
click at [37, 118] on div "01678224 (18935)" at bounding box center [45, 122] width 29 height 12
click at [38, 118] on link "01678224" at bounding box center [45, 119] width 17 height 4
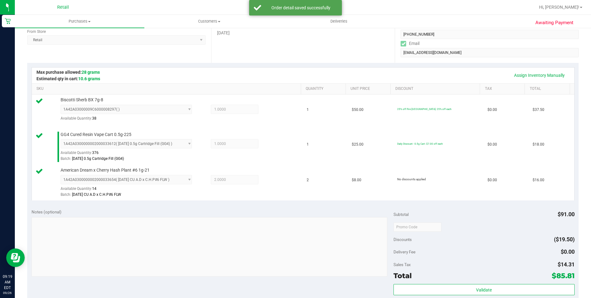
scroll to position [155, 0]
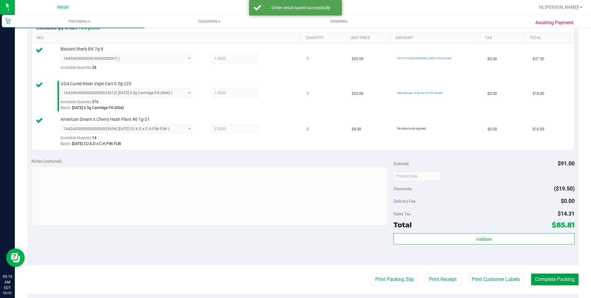
click at [541, 281] on button "Complete Packing" at bounding box center [555, 279] width 48 height 12
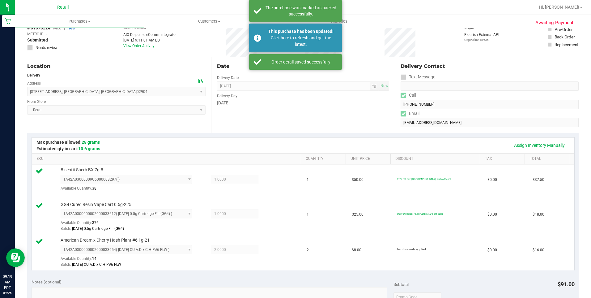
scroll to position [0, 0]
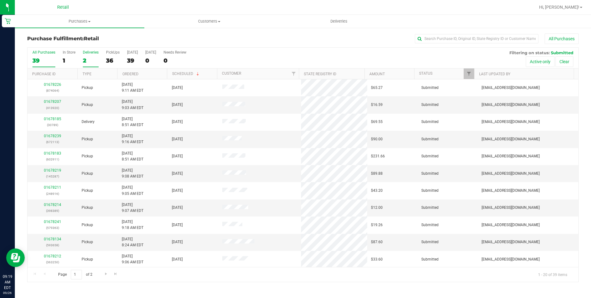
click at [88, 56] on label "Deliveries 2" at bounding box center [91, 58] width 16 height 17
click at [0, 0] on input "Deliveries 2" at bounding box center [0, 0] width 0 height 0
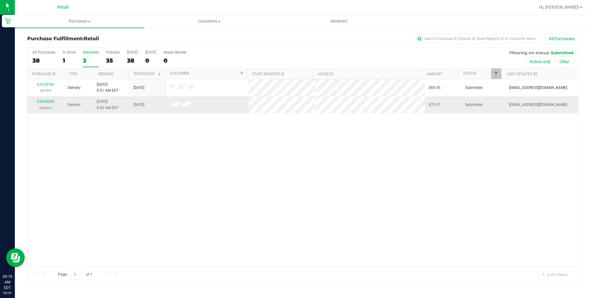
click at [45, 105] on p "(660361)" at bounding box center [45, 108] width 29 height 6
click at [46, 102] on link "01678203" at bounding box center [45, 101] width 17 height 4
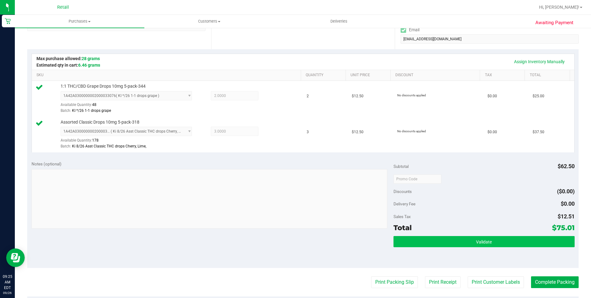
scroll to position [124, 0]
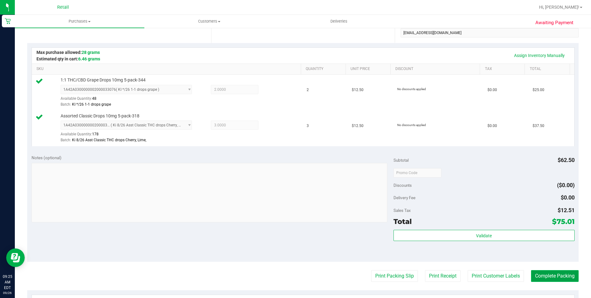
click at [554, 273] on button "Complete Packing" at bounding box center [555, 276] width 48 height 12
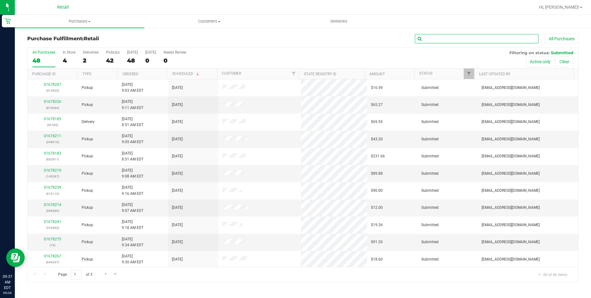
click at [451, 38] on input "text" at bounding box center [477, 38] width 124 height 9
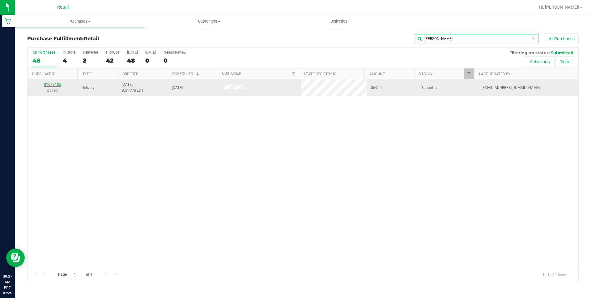
type input "kevin"
click at [57, 84] on link "01678185" at bounding box center [52, 84] width 17 height 4
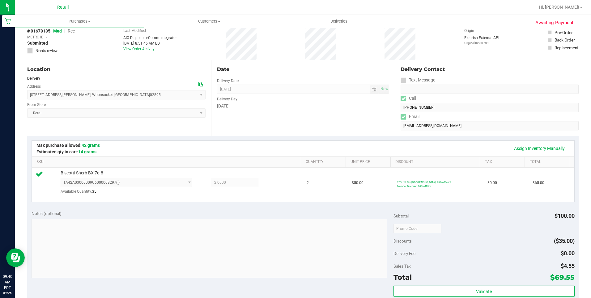
scroll to position [155, 0]
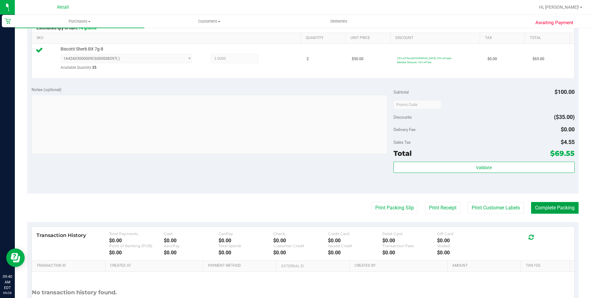
click at [557, 208] on button "Complete Packing" at bounding box center [555, 208] width 48 height 12
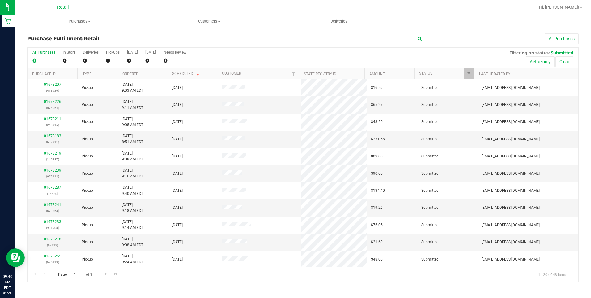
click at [454, 36] on input "text" at bounding box center [477, 38] width 124 height 9
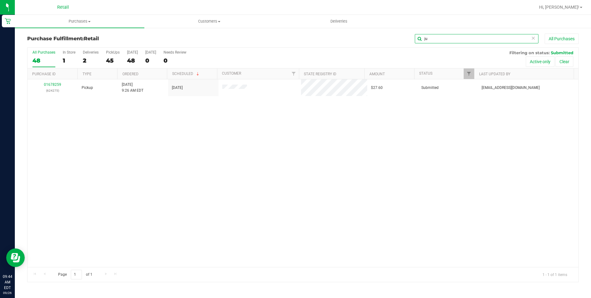
type input "j"
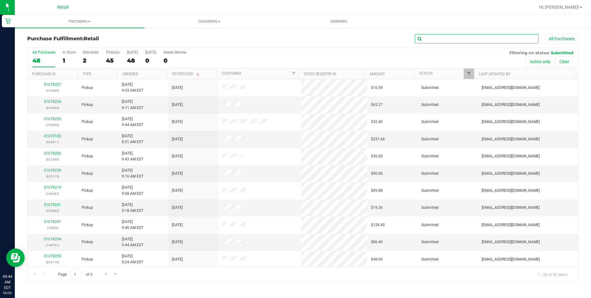
click at [457, 39] on input "text" at bounding box center [477, 38] width 124 height 9
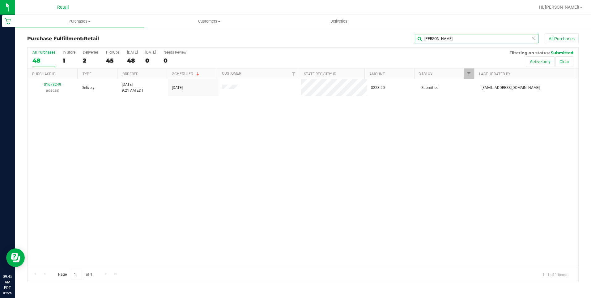
type input "alissa"
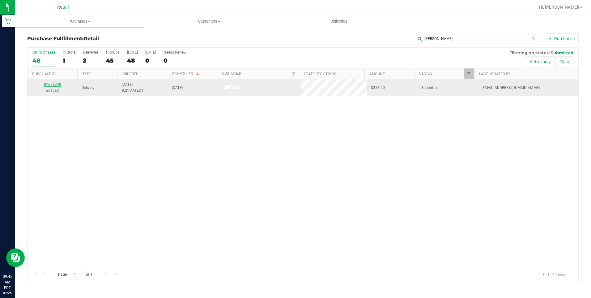
click at [58, 82] on link "01678249" at bounding box center [52, 84] width 17 height 4
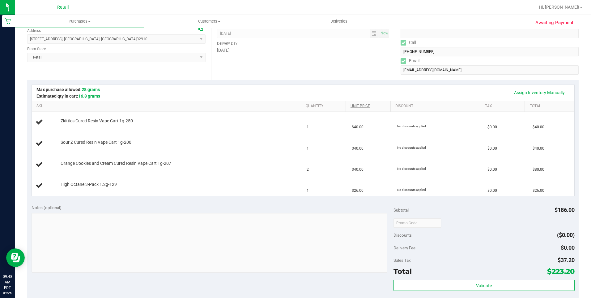
scroll to position [93, 0]
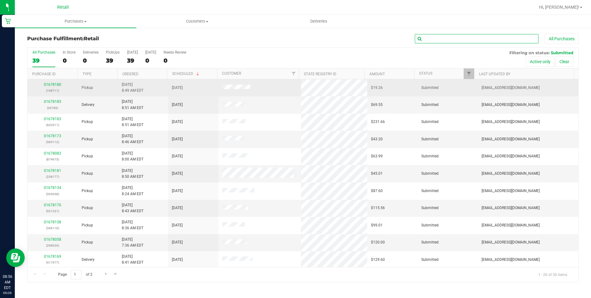
drag, startPoint x: 481, startPoint y: 35, endPoint x: 435, endPoint y: 85, distance: 67.4
click at [481, 35] on input "text" at bounding box center [477, 38] width 124 height 9
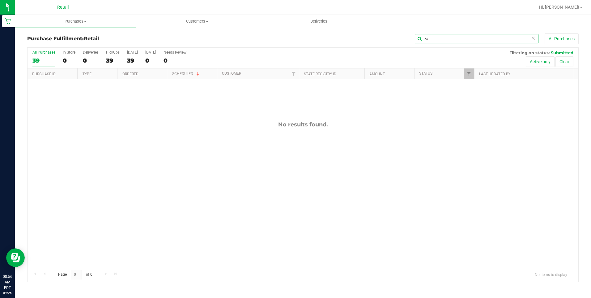
type input "z"
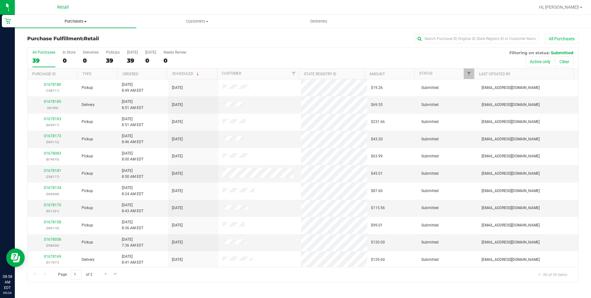
click at [74, 19] on span "Purchases" at bounding box center [76, 22] width 122 height 6
click at [61, 46] on li "Fulfillment" at bounding box center [76, 44] width 122 height 7
click at [444, 38] on input "text" at bounding box center [477, 38] width 124 height 9
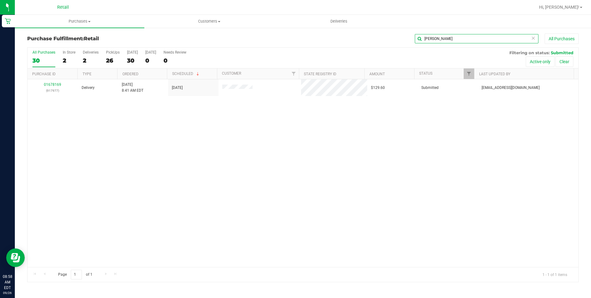
type input "mack"
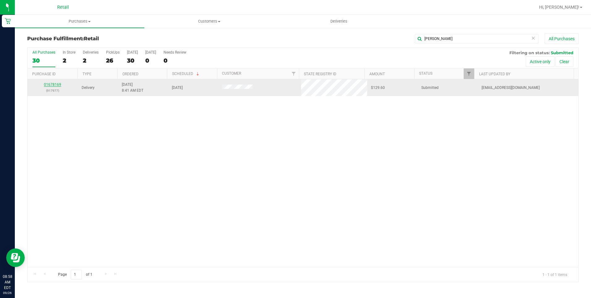
click at [53, 85] on link "01678169" at bounding box center [52, 84] width 17 height 4
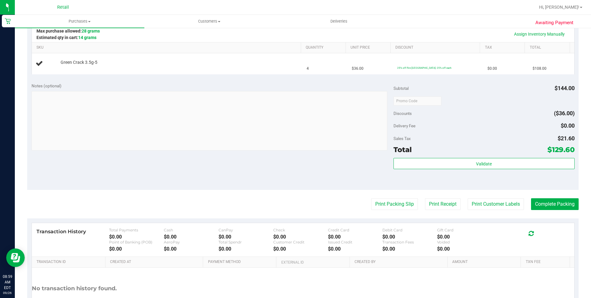
scroll to position [155, 0]
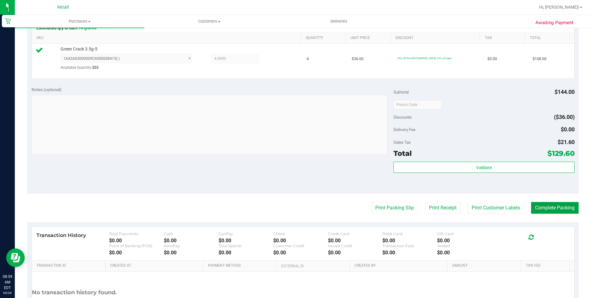
click at [551, 210] on button "Complete Packing" at bounding box center [555, 208] width 48 height 12
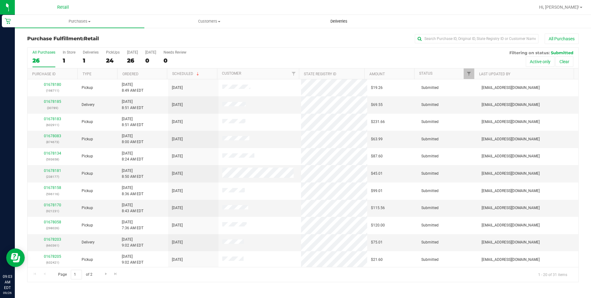
click at [341, 19] on span "Deliveries" at bounding box center [339, 22] width 34 height 6
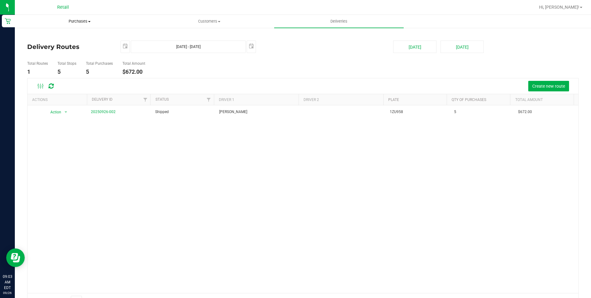
click at [78, 21] on span "Purchases" at bounding box center [79, 22] width 129 height 6
click at [45, 44] on span "Fulfillment" at bounding box center [34, 44] width 38 height 5
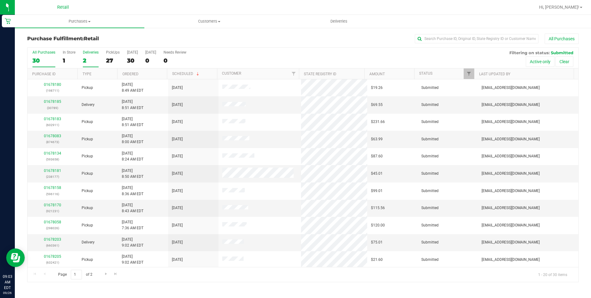
click at [91, 53] on div "Deliveries" at bounding box center [91, 52] width 16 height 4
click at [0, 0] on input "Deliveries 2" at bounding box center [0, 0] width 0 height 0
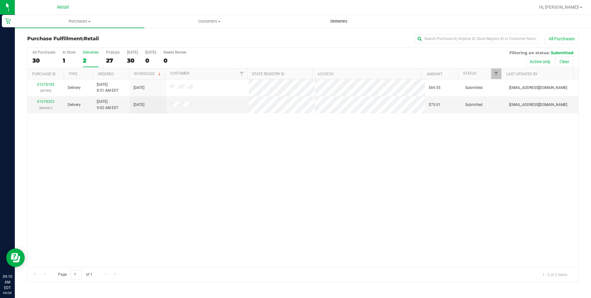
click at [341, 21] on span "Deliveries" at bounding box center [339, 22] width 34 height 6
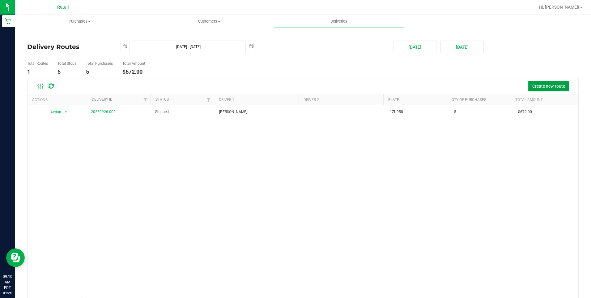
click at [554, 85] on span "Create new route" at bounding box center [549, 86] width 33 height 5
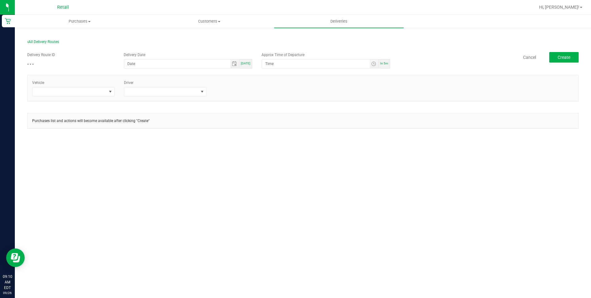
click at [248, 62] on span "[DATE]" at bounding box center [246, 63] width 10 height 3
type input "[DATE]"
click at [109, 93] on span at bounding box center [110, 91] width 5 height 5
click at [65, 137] on li "Tesla-Silver" at bounding box center [73, 139] width 82 height 11
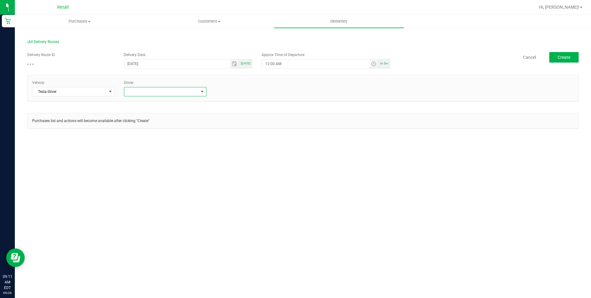
click at [203, 92] on span at bounding box center [202, 91] width 5 height 5
click at [172, 172] on li "Kerry Bannon" at bounding box center [165, 170] width 82 height 11
click at [375, 65] on span "Toggle time list" at bounding box center [373, 63] width 5 height 5
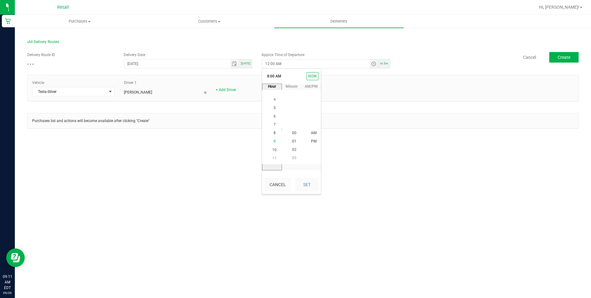
click at [274, 139] on span "9" at bounding box center [275, 141] width 2 height 4
click at [292, 117] on span "20" at bounding box center [294, 116] width 4 height 4
click at [313, 133] on span "AM" at bounding box center [314, 133] width 6 height 4
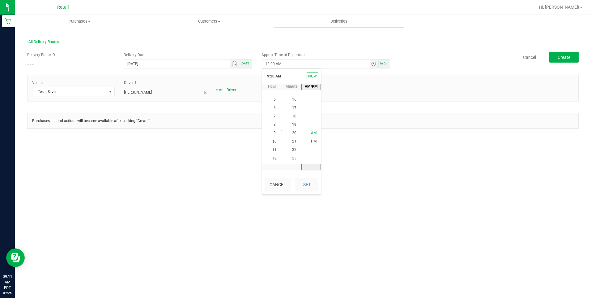
click at [311, 130] on li "AM" at bounding box center [314, 133] width 15 height 8
click at [312, 183] on button "Set" at bounding box center [306, 185] width 23 height 14
type input "9:20 AM"
click at [563, 60] on button "Create" at bounding box center [564, 57] width 29 height 11
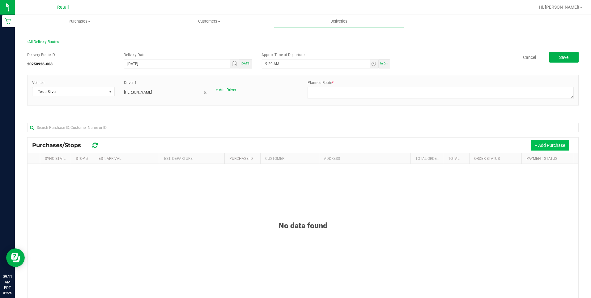
click at [547, 145] on button "+ Add Purchase" at bounding box center [550, 145] width 38 height 11
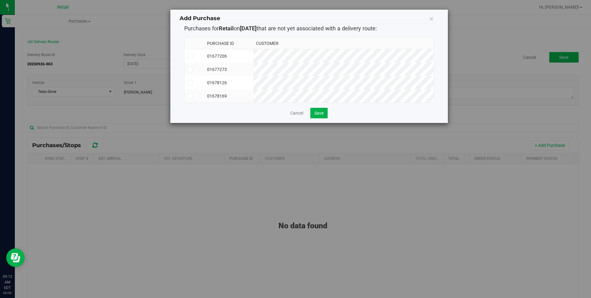
click at [193, 59] on td at bounding box center [195, 56] width 20 height 14
click at [188, 83] on icon at bounding box center [190, 83] width 4 height 0
click at [0, 0] on input "checkbox" at bounding box center [0, 0] width 0 height 0
click at [191, 99] on td at bounding box center [195, 95] width 20 height 13
click at [317, 115] on span "Save" at bounding box center [319, 112] width 9 height 5
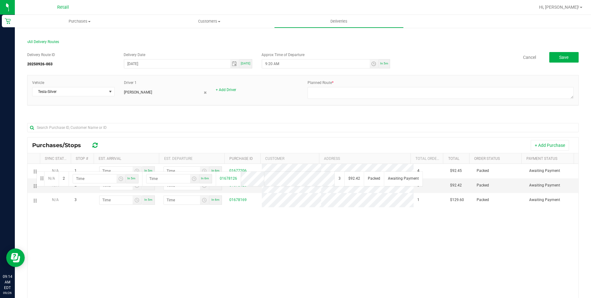
drag, startPoint x: 32, startPoint y: 183, endPoint x: 28, endPoint y: 157, distance: 26.8
click at [29, 153] on div "Purchases/Stops + Add Purchase Sync Status Stop # Est. Arrival Est. Departure P…" at bounding box center [303, 251] width 552 height 229
drag, startPoint x: 38, startPoint y: 187, endPoint x: 28, endPoint y: 163, distance: 26.1
click at [29, 163] on div "Purchases/Stops + Add Purchase Sync Status Stop # Est. Arrival Est. Departure P…" at bounding box center [303, 251] width 552 height 229
drag, startPoint x: 35, startPoint y: 185, endPoint x: 35, endPoint y: 156, distance: 28.5
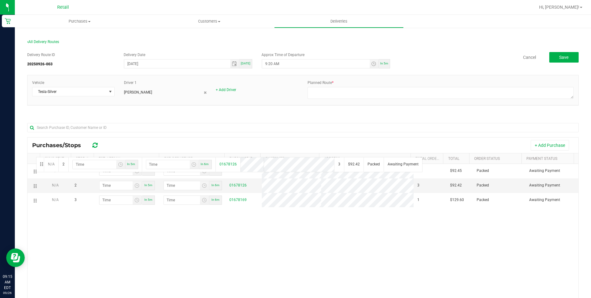
click at [35, 156] on div "Purchases/Stops + Add Purchase Sync Status Stop # Est. Arrival Est. Departure P…" at bounding box center [303, 251] width 552 height 229
drag, startPoint x: 38, startPoint y: 184, endPoint x: 37, endPoint y: 162, distance: 22.0
click at [37, 162] on div "Purchases/Stops + Add Purchase Sync Status Stop # Est. Arrival Est. Departure P…" at bounding box center [303, 251] width 552 height 229
drag, startPoint x: 37, startPoint y: 183, endPoint x: 32, endPoint y: 163, distance: 20.7
click at [32, 163] on div "Purchases/Stops + Add Purchase Sync Status Stop # Est. Arrival Est. Departure P…" at bounding box center [303, 251] width 552 height 229
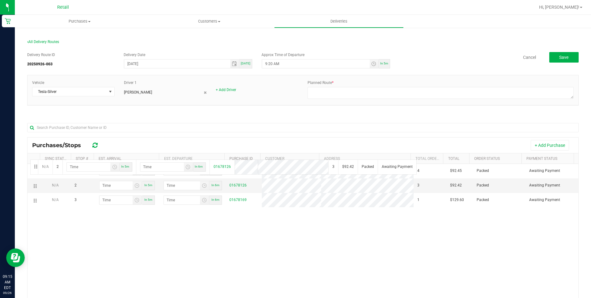
drag, startPoint x: 35, startPoint y: 184, endPoint x: 27, endPoint y: 161, distance: 25.3
click at [28, 160] on div "Purchases/Stops + Add Purchase Sync Status Stop # Est. Arrival Est. Departure P…" at bounding box center [303, 251] width 552 height 229
drag, startPoint x: 35, startPoint y: 187, endPoint x: 26, endPoint y: 164, distance: 24.7
click at [26, 164] on div "All Delivery Routes Delivery Route ID 20250926-003 Delivery Date 09/26/2025 Tod…" at bounding box center [303, 204] width 561 height 343
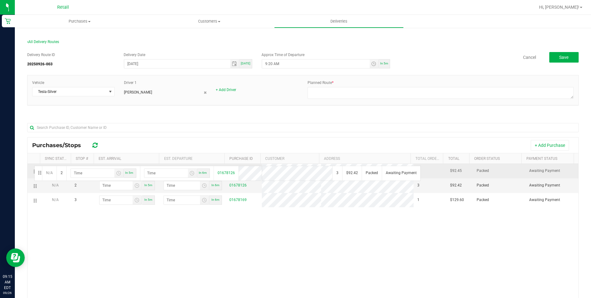
drag, startPoint x: 34, startPoint y: 188, endPoint x: 33, endPoint y: 165, distance: 23.2
drag, startPoint x: 36, startPoint y: 202, endPoint x: 35, endPoint y: 174, distance: 27.9
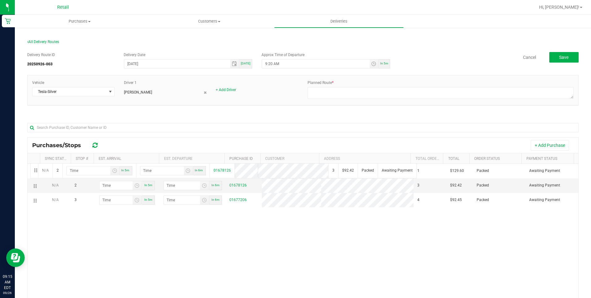
drag, startPoint x: 34, startPoint y: 186, endPoint x: 29, endPoint y: 162, distance: 23.6
click at [29, 162] on div "Purchases/Stops + Add Purchase Sync Status Stop # Est. Arrival Est. Departure P…" at bounding box center [303, 251] width 552 height 229
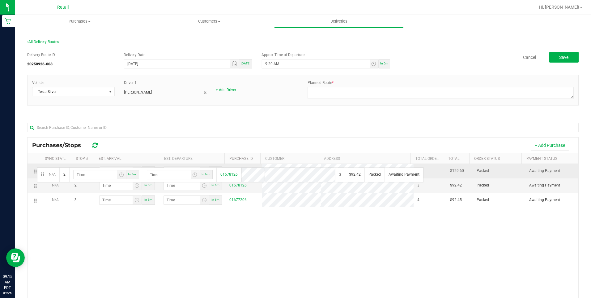
drag, startPoint x: 36, startPoint y: 183, endPoint x: 36, endPoint y: 166, distance: 16.7
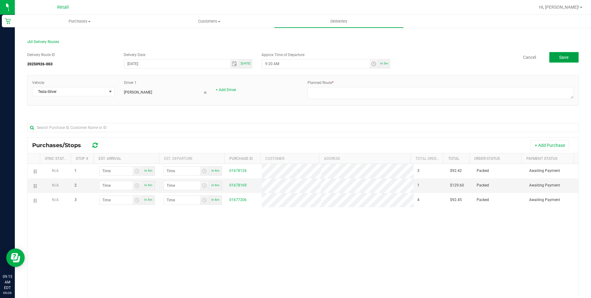
click at [562, 54] on button "Save" at bounding box center [564, 57] width 29 height 11
click at [142, 92] on span "[PERSON_NAME]" at bounding box center [138, 92] width 28 height 6
click at [205, 92] on icon at bounding box center [205, 93] width 3 height 4
click at [137, 89] on link "+ Add Driver" at bounding box center [134, 90] width 20 height 4
click at [202, 94] on span at bounding box center [202, 91] width 5 height 5
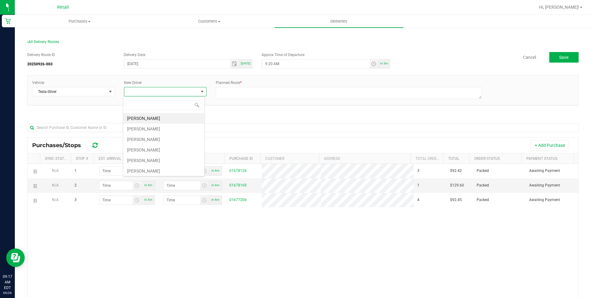
click at [223, 48] on div "Delivery Route ID 20250926-003 Delivery Date 09/26/2025 Today Approx Time of De…" at bounding box center [303, 209] width 552 height 324
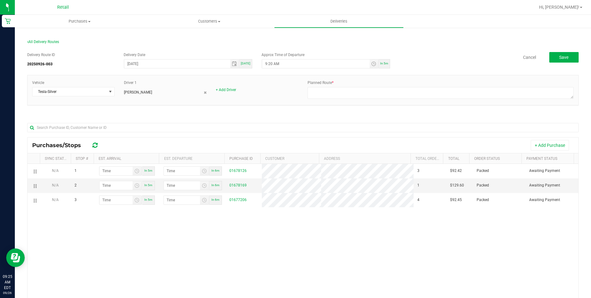
click at [204, 90] on link at bounding box center [205, 93] width 3 height 6
click at [134, 91] on link "+ Add Driver" at bounding box center [134, 90] width 20 height 4
click at [134, 91] on span "NO DATA FOUND" at bounding box center [161, 91] width 74 height 9
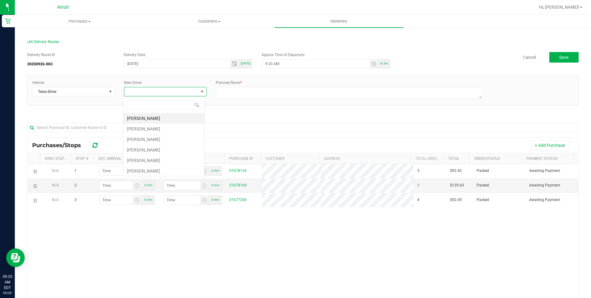
scroll to position [9, 82]
click at [137, 147] on li "[PERSON_NAME]" at bounding box center [163, 149] width 81 height 11
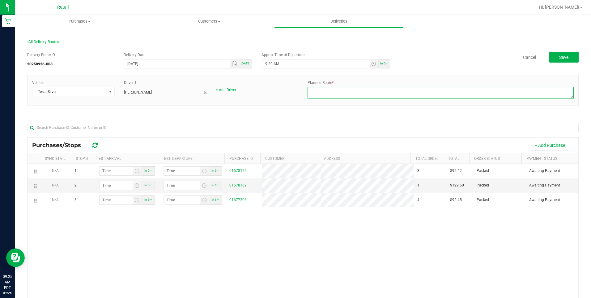
click at [357, 94] on textarea at bounding box center [441, 93] width 266 height 12
type textarea "[PERSON_NAME] driver route 1 [PERSON_NAME] dispatch [DATE]"
click at [562, 58] on span "Save" at bounding box center [564, 57] width 9 height 5
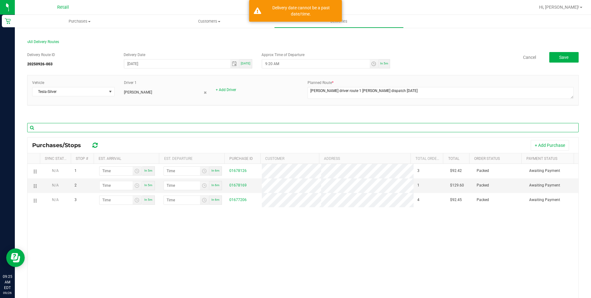
click at [279, 126] on input "text" at bounding box center [303, 127] width 552 height 9
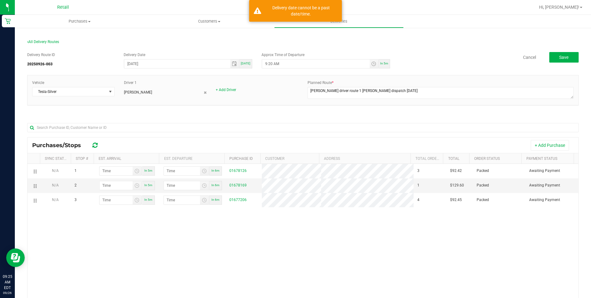
click at [380, 66] on div "In 5m" at bounding box center [384, 63] width 11 height 9
type input "9:30 AM"
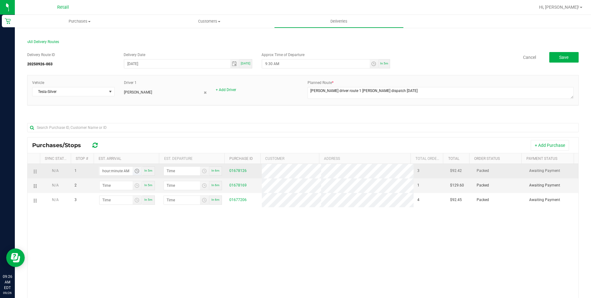
click at [118, 171] on input "hour:minute AM" at bounding box center [116, 170] width 33 height 9
type input "9:03 AM"
type input "9:04 AM"
type input "9:38 AM"
type input "9:39 AM"
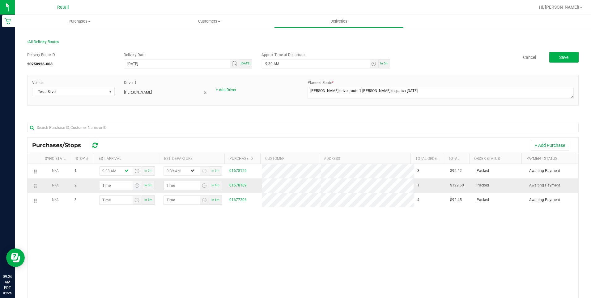
type input "9:38 AM"
click at [108, 184] on input "hour:minute AM" at bounding box center [116, 185] width 33 height 9
type input "10:00 AM"
type input "10:01 AM"
type input "10:04 AM"
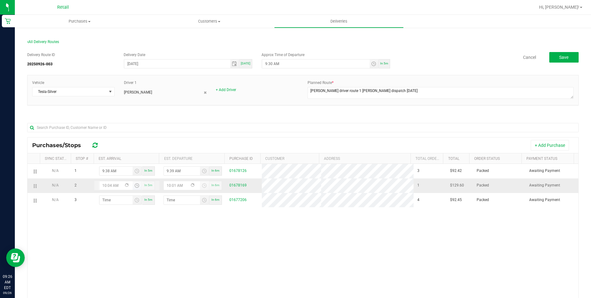
type input "10:05 AM"
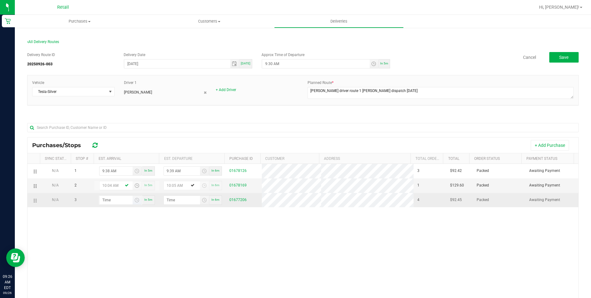
type input "10:04 AM"
click at [112, 202] on input "hour:minute AM" at bounding box center [116, 199] width 33 height 9
type input "10:03 AM"
type input "10:04 AM"
type input "10:38 AM"
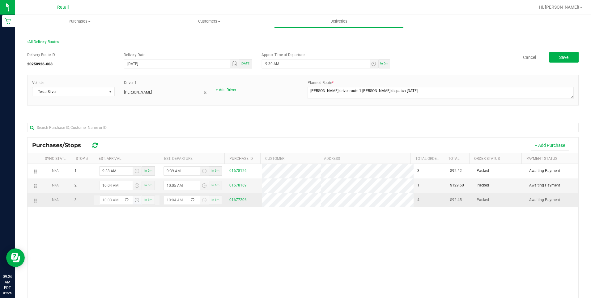
type input "10:39 AM"
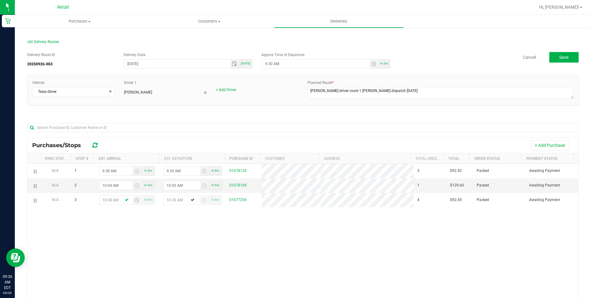
type input "10:38 AM"
drag, startPoint x: 207, startPoint y: 231, endPoint x: 461, endPoint y: 126, distance: 275.1
click at [210, 230] on div "N/A 1 9:38 AM In 5m 9:39 AM In 6m 01678126 3 $92.42 Packed Awaiting Payment N/A…" at bounding box center [303, 257] width 551 height 187
click at [560, 58] on span "Save" at bounding box center [564, 57] width 9 height 5
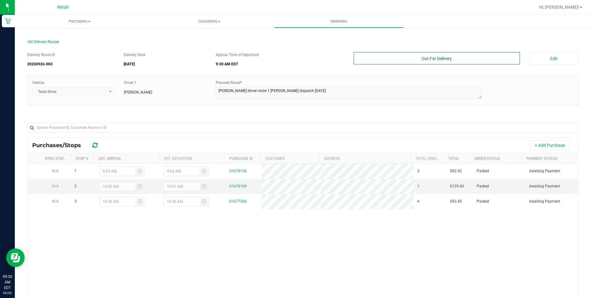
click at [414, 57] on button "Out For Delivery" at bounding box center [437, 58] width 167 height 12
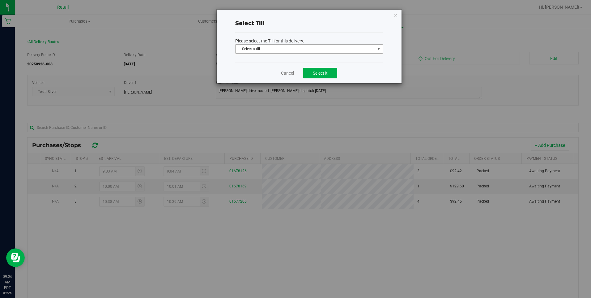
click at [295, 47] on span "Select a till" at bounding box center [305, 49] width 139 height 9
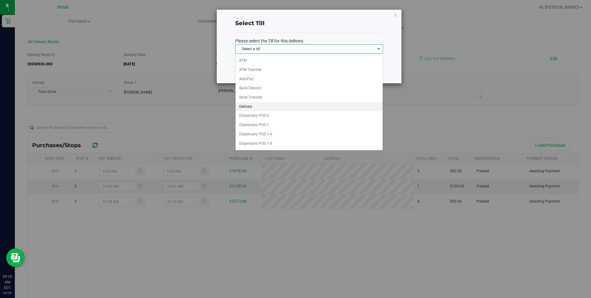
click at [271, 106] on li "Delivery" at bounding box center [309, 106] width 147 height 9
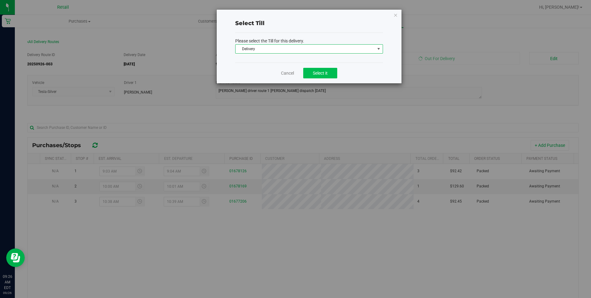
drag, startPoint x: 342, startPoint y: 73, endPoint x: 337, endPoint y: 73, distance: 5.0
click at [337, 73] on div "Cancel Select it" at bounding box center [309, 72] width 148 height 21
click at [336, 74] on button "Select it" at bounding box center [320, 73] width 34 height 11
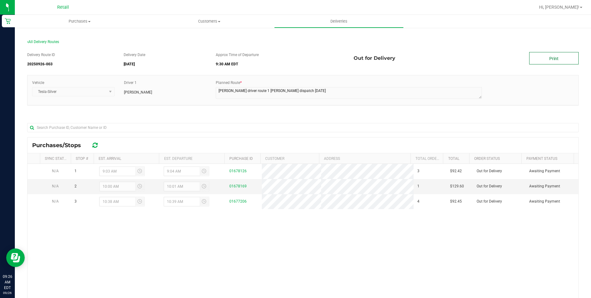
click at [543, 52] on link "Print" at bounding box center [554, 58] width 49 height 12
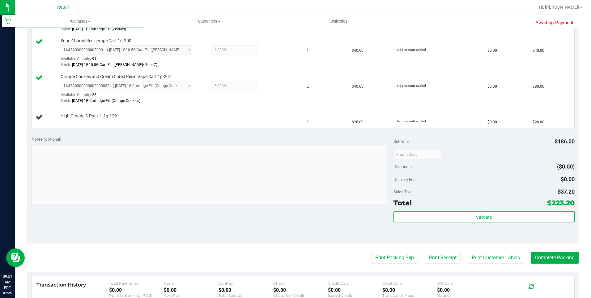
scroll to position [247, 0]
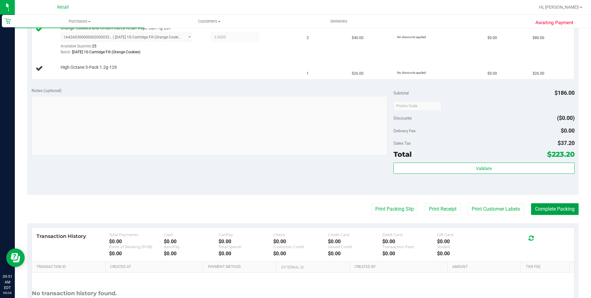
click at [556, 211] on button "Complete Packing" at bounding box center [555, 209] width 48 height 12
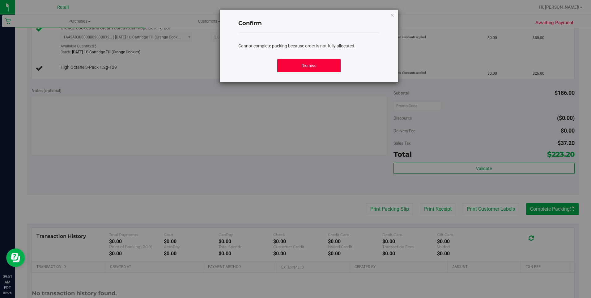
click at [305, 62] on button "Dismiss" at bounding box center [308, 65] width 63 height 13
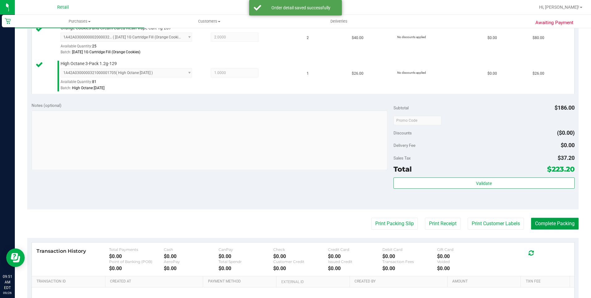
click at [548, 224] on button "Complete Packing" at bounding box center [555, 223] width 48 height 12
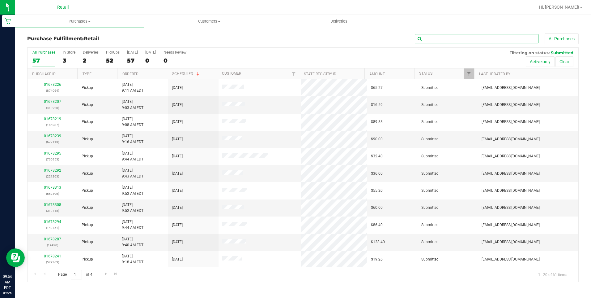
click at [466, 41] on input "text" at bounding box center [477, 38] width 124 height 9
click at [453, 40] on input "text" at bounding box center [477, 38] width 124 height 9
click at [436, 41] on input "text" at bounding box center [477, 38] width 124 height 9
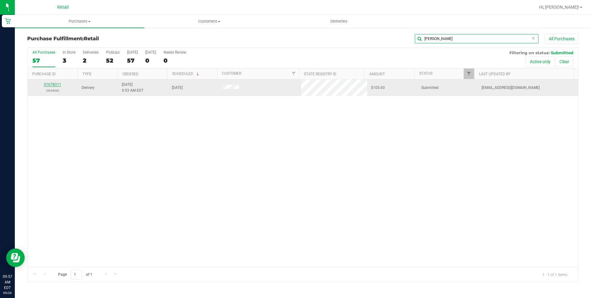
type input "[PERSON_NAME]"
click at [52, 85] on link "01678311" at bounding box center [52, 84] width 17 height 4
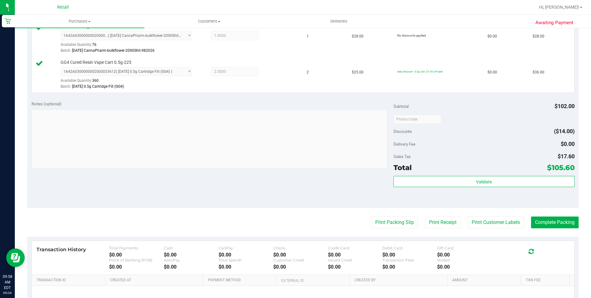
scroll to position [217, 0]
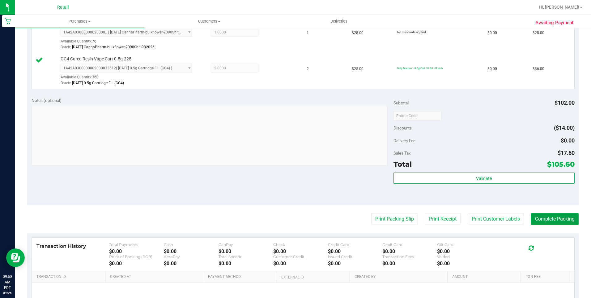
click at [560, 223] on button "Complete Packing" at bounding box center [555, 219] width 48 height 12
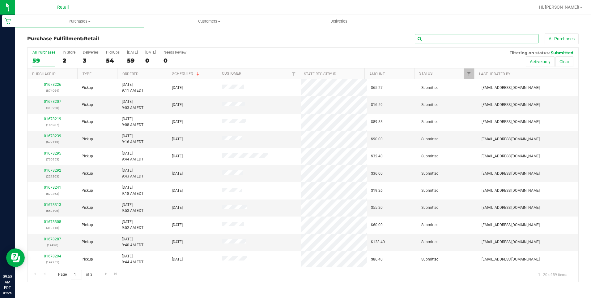
click at [435, 40] on input "text" at bounding box center [477, 38] width 124 height 9
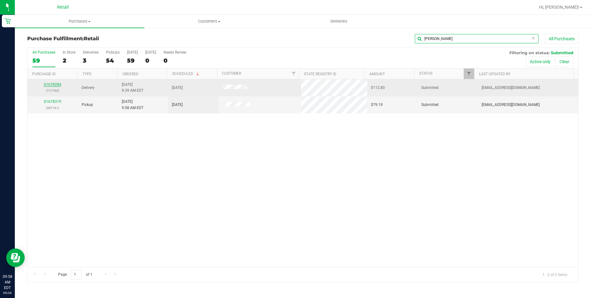
type input "amanda"
click at [47, 83] on link "01678284" at bounding box center [52, 84] width 17 height 4
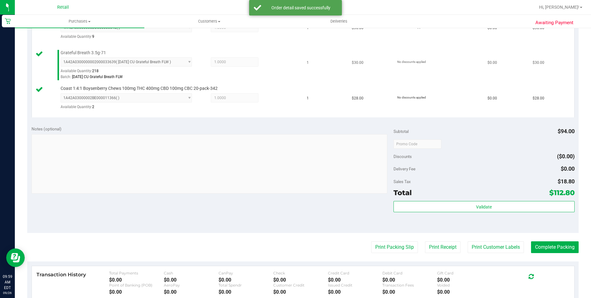
scroll to position [217, 0]
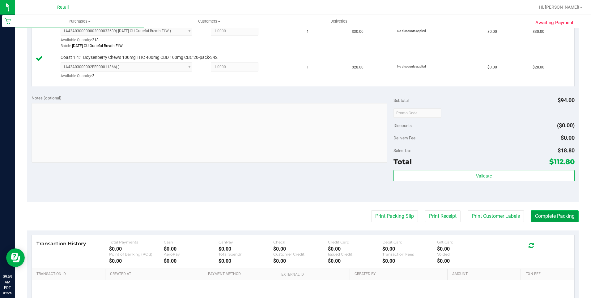
click at [547, 212] on button "Complete Packing" at bounding box center [555, 216] width 48 height 12
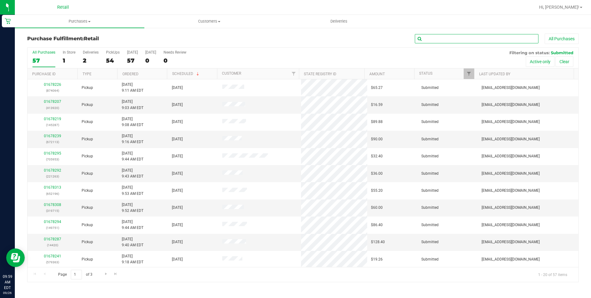
click at [501, 39] on input "text" at bounding box center [477, 38] width 124 height 9
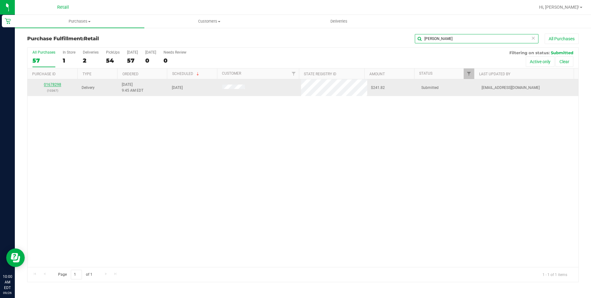
type input "laura"
click at [56, 85] on link "01678298" at bounding box center [52, 84] width 17 height 4
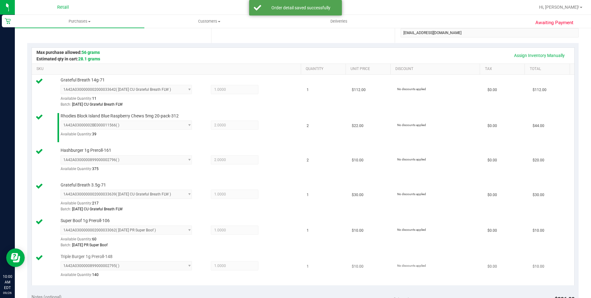
scroll to position [309, 0]
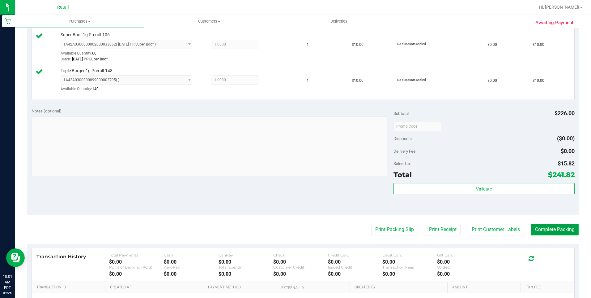
click at [557, 230] on button "Complete Packing" at bounding box center [555, 229] width 48 height 12
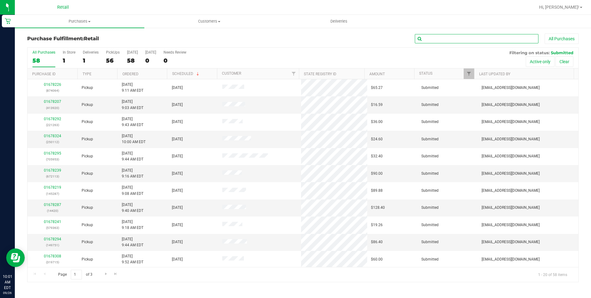
click at [512, 39] on input "text" at bounding box center [477, 38] width 124 height 9
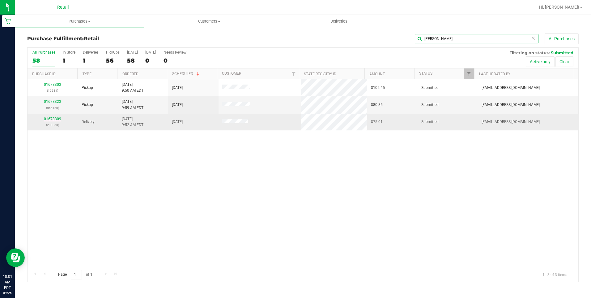
type input "jessica"
click at [50, 118] on link "01678309" at bounding box center [52, 119] width 17 height 4
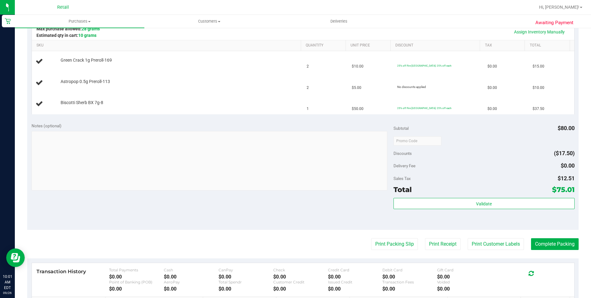
scroll to position [155, 0]
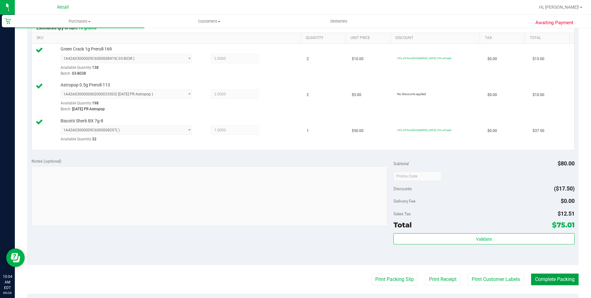
click at [565, 274] on button "Complete Packing" at bounding box center [555, 279] width 48 height 12
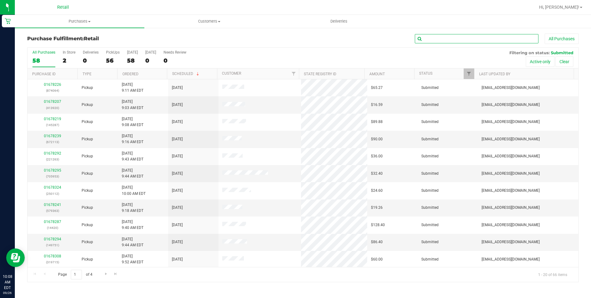
click at [459, 40] on input "text" at bounding box center [477, 38] width 124 height 9
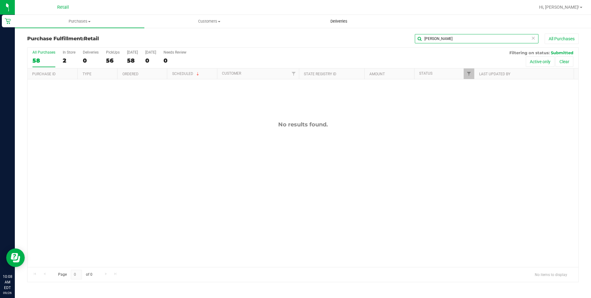
type input "laura"
click at [338, 19] on span "Deliveries" at bounding box center [339, 22] width 34 height 6
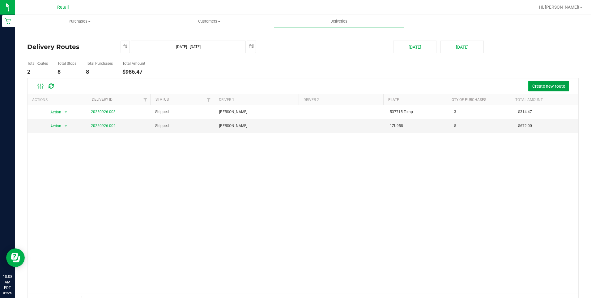
click at [543, 87] on span "Create new route" at bounding box center [549, 86] width 33 height 5
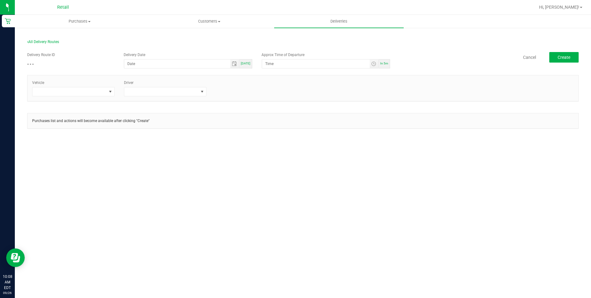
click at [246, 64] on span "[DATE]" at bounding box center [246, 63] width 10 height 3
type input "[DATE]"
click at [387, 65] on div "In 5m" at bounding box center [384, 63] width 11 height 9
type input "10:13 AM"
click at [146, 92] on span at bounding box center [161, 91] width 74 height 9
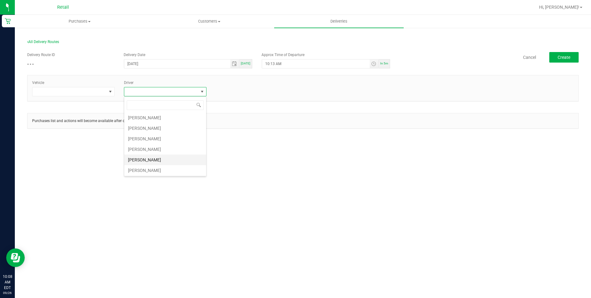
scroll to position [106, 0]
click at [151, 134] on li "[PERSON_NAME]" at bounding box center [165, 138] width 82 height 11
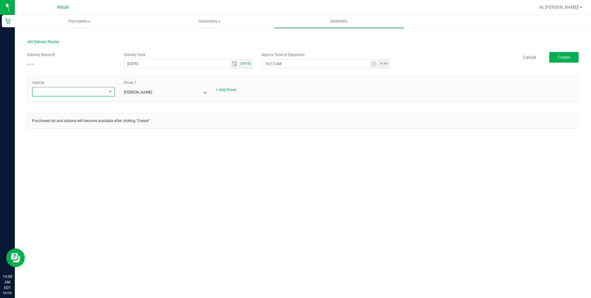
click at [105, 95] on span at bounding box center [69, 91] width 74 height 9
click at [56, 131] on li "Tesla-Gray" at bounding box center [73, 128] width 82 height 11
click at [570, 58] on span "Create" at bounding box center [564, 57] width 13 height 5
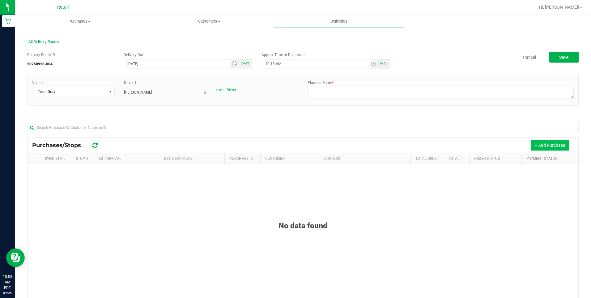
click at [536, 141] on button "+ Add Purchase" at bounding box center [550, 145] width 38 height 11
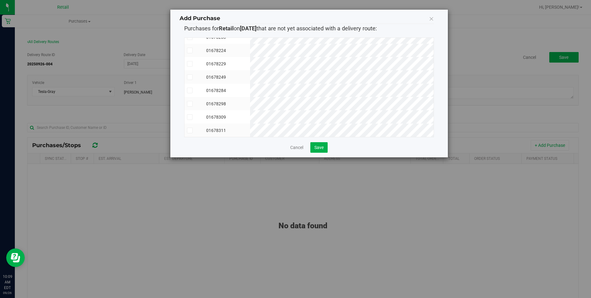
scroll to position [50, 0]
click at [191, 130] on icon at bounding box center [190, 130] width 4 height 0
click at [0, 0] on input "checkbox" at bounding box center [0, 0] width 0 height 0
click at [189, 96] on icon at bounding box center [190, 96] width 4 height 0
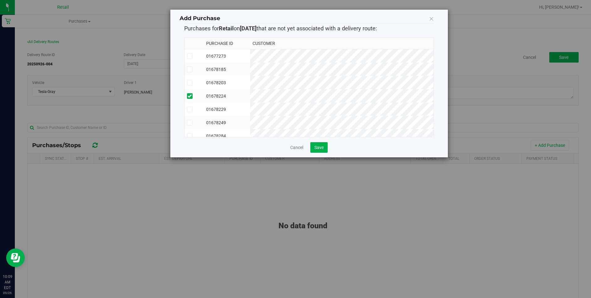
click at [0, 0] on input "checkbox" at bounding box center [0, 0] width 0 height 0
click at [190, 109] on icon at bounding box center [190, 109] width 4 height 0
click at [0, 0] on input "checkbox" at bounding box center [0, 0] width 0 height 0
click at [190, 122] on icon at bounding box center [190, 122] width 4 height 0
click at [0, 0] on input "checkbox" at bounding box center [0, 0] width 0 height 0
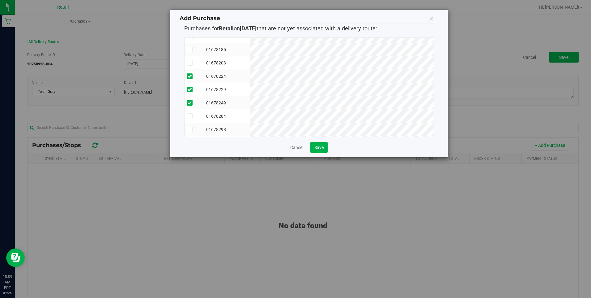
scroll to position [31, 0]
click at [190, 105] on icon at bounding box center [190, 105] width 4 height 0
click at [0, 0] on input "checkbox" at bounding box center [0, 0] width 0 height 0
click at [318, 147] on span "Save" at bounding box center [319, 147] width 9 height 5
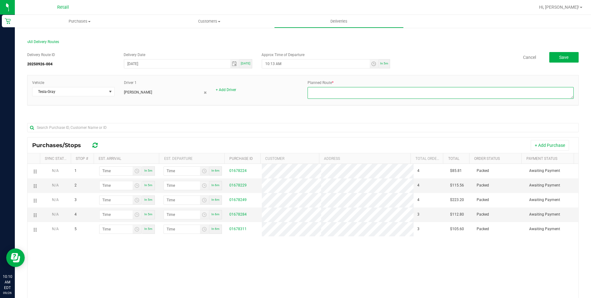
click at [321, 88] on textarea at bounding box center [441, 93] width 266 height 12
type textarea "[PERSON_NAME] route 2 [PERSON_NAME] dispatch [DATE]"
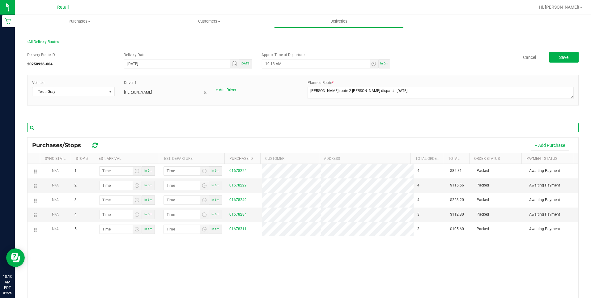
click at [289, 124] on input "text" at bounding box center [303, 127] width 552 height 9
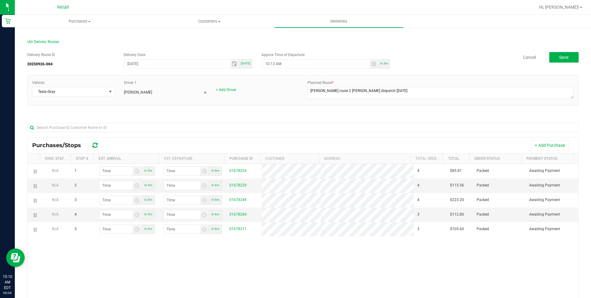
click at [286, 116] on div "Delivery Route ID 20250926-004 Delivery Date 09/26/2025 Today Approx Time of De…" at bounding box center [303, 209] width 552 height 324
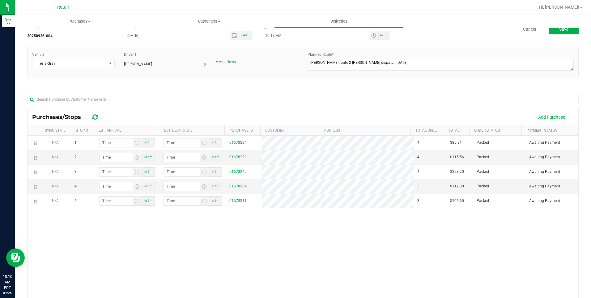
scroll to position [0, 0]
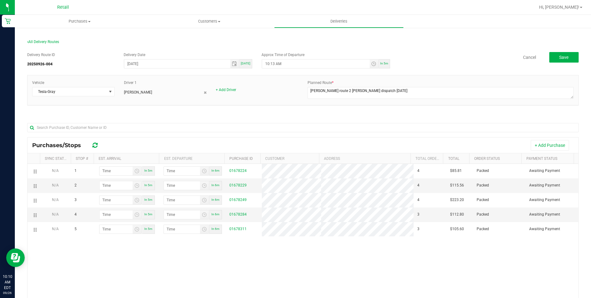
click at [452, 117] on div at bounding box center [303, 127] width 552 height 20
click at [532, 142] on button "+ Add Purchase" at bounding box center [550, 145] width 38 height 11
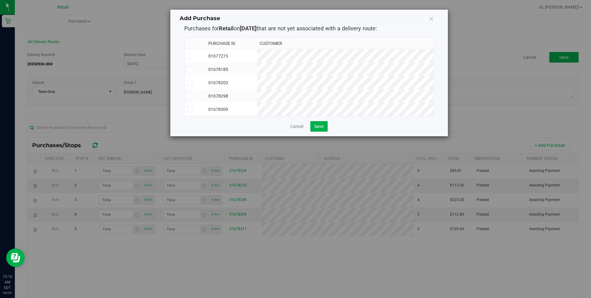
click at [187, 110] on span at bounding box center [190, 109] width 6 height 6
click at [0, 0] on input "checkbox" at bounding box center [0, 0] width 0 height 0
click at [320, 129] on span "Save" at bounding box center [319, 126] width 9 height 5
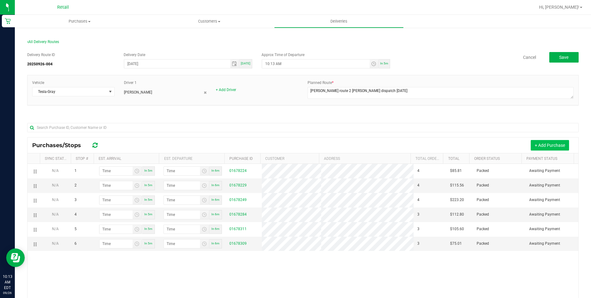
click at [555, 144] on button "+ Add Purchase" at bounding box center [550, 145] width 38 height 11
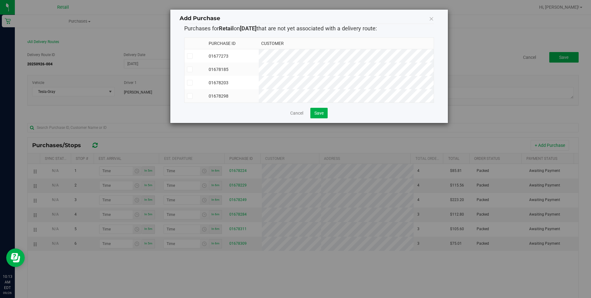
click at [193, 96] on label at bounding box center [195, 96] width 17 height 6
click at [0, 0] on input "checkbox" at bounding box center [0, 0] width 0 height 0
click at [318, 115] on span "Save" at bounding box center [319, 112] width 9 height 5
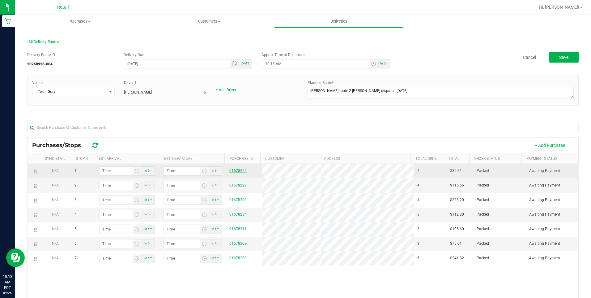
click at [237, 171] on link "01678224" at bounding box center [238, 170] width 17 height 4
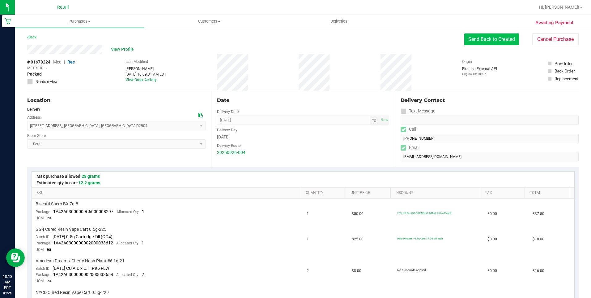
click at [475, 36] on button "Send Back to Created" at bounding box center [492, 39] width 55 height 12
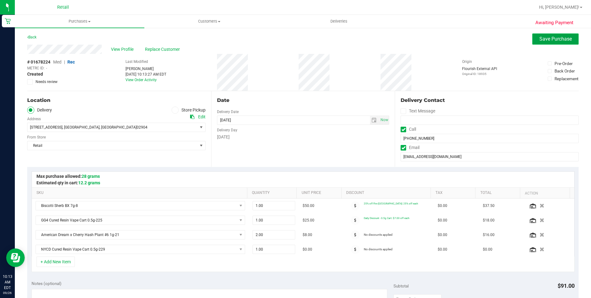
click at [541, 40] on span "Save Purchase" at bounding box center [556, 39] width 32 height 6
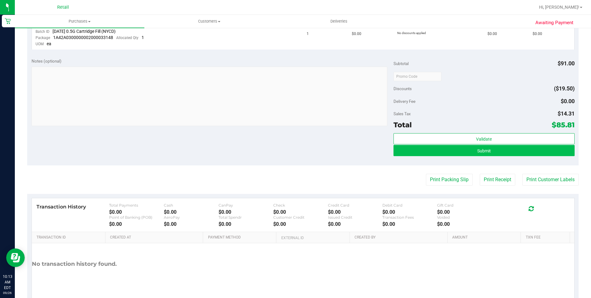
click at [493, 201] on purchase-details "Back Edit Purchase Cancel Purchase View Profile # 01678224 Med | Rec METRC ID: …" at bounding box center [303, 37] width 552 height 544
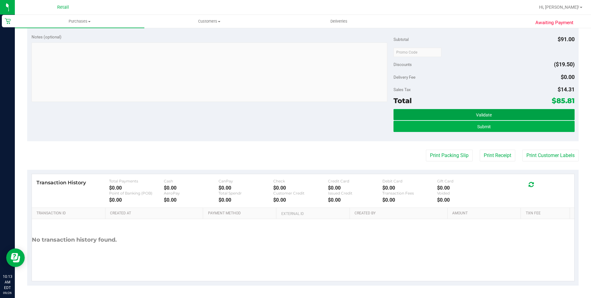
click at [502, 116] on button "Validate" at bounding box center [484, 114] width 181 height 11
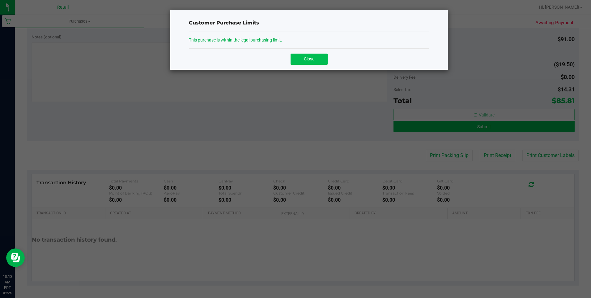
click at [318, 64] on button "Close" at bounding box center [309, 59] width 37 height 11
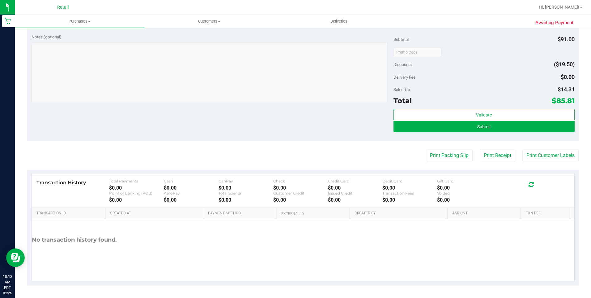
click at [451, 133] on div "Validate Submit" at bounding box center [484, 123] width 181 height 28
click at [453, 131] on button "Submit" at bounding box center [484, 126] width 181 height 11
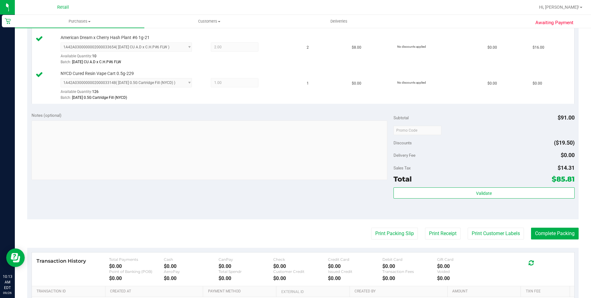
scroll to position [278, 0]
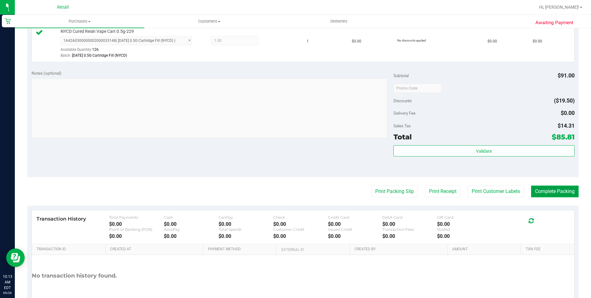
click at [547, 194] on button "Complete Packing" at bounding box center [555, 191] width 48 height 12
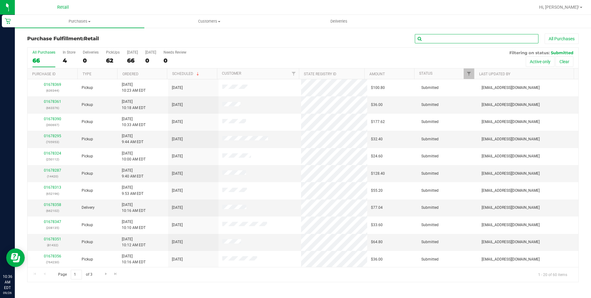
click at [432, 39] on input "text" at bounding box center [477, 38] width 124 height 9
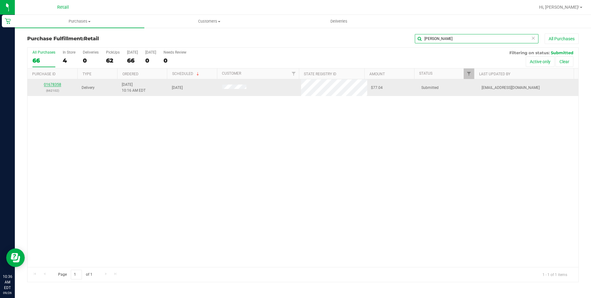
type input "joseph"
click at [51, 86] on link "01678358" at bounding box center [52, 84] width 17 height 4
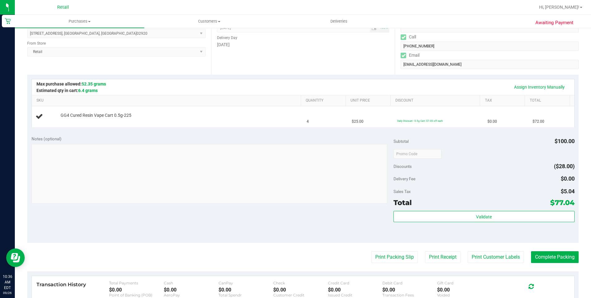
scroll to position [93, 0]
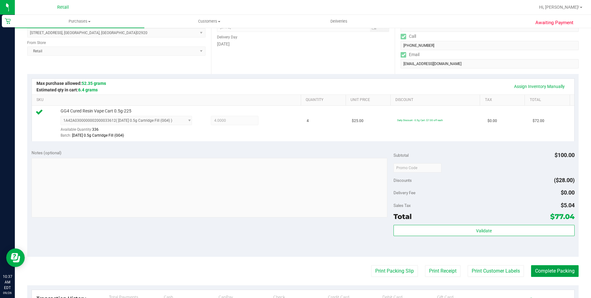
click at [552, 269] on button "Complete Packing" at bounding box center [555, 271] width 48 height 12
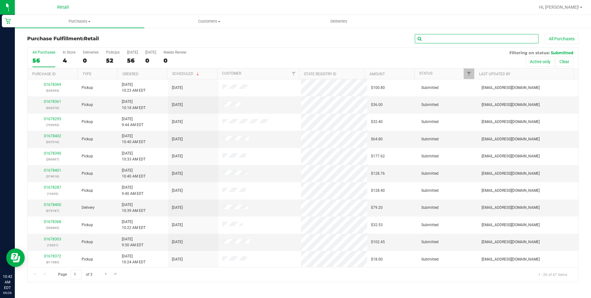
click at [423, 40] on input "text" at bounding box center [477, 38] width 124 height 9
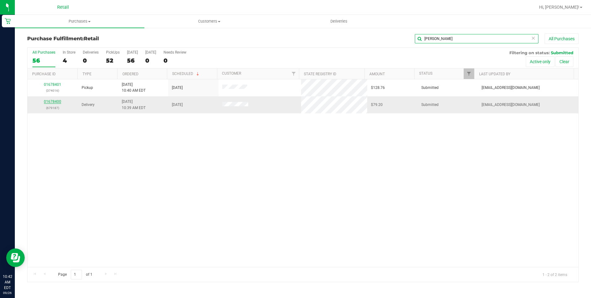
type input "lind"
click at [55, 102] on link "01678400" at bounding box center [52, 101] width 17 height 4
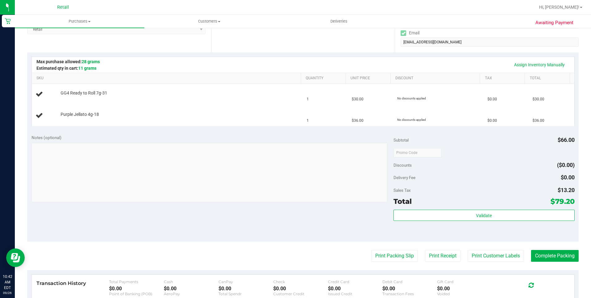
scroll to position [124, 0]
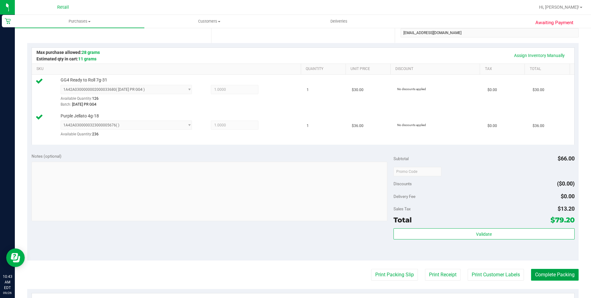
click at [547, 278] on button "Complete Packing" at bounding box center [555, 274] width 48 height 12
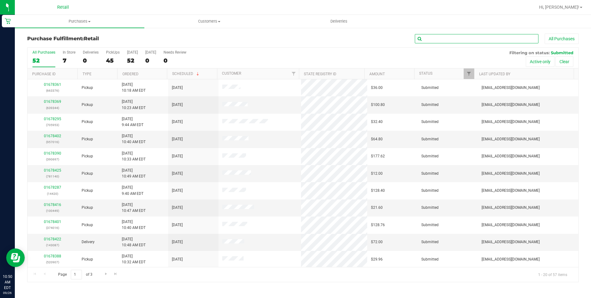
click at [448, 41] on input "text" at bounding box center [477, 38] width 124 height 9
click at [439, 38] on input "text" at bounding box center [477, 38] width 124 height 9
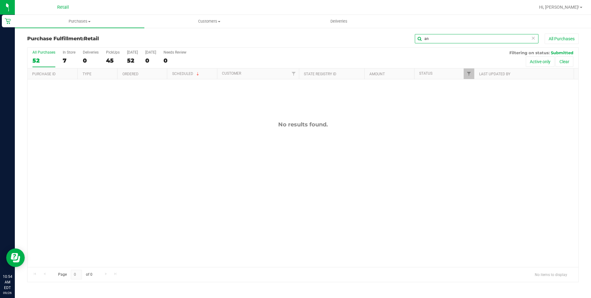
type input "a"
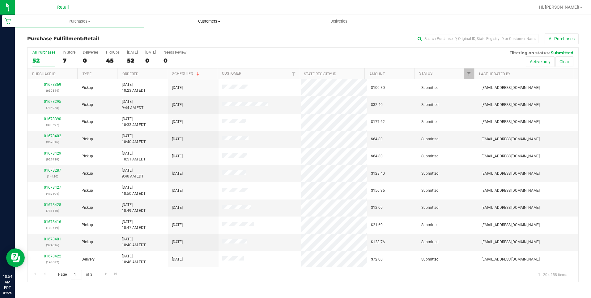
click at [216, 20] on span "Customers" at bounding box center [209, 22] width 129 height 6
click at [82, 21] on span "Purchases" at bounding box center [79, 22] width 129 height 6
click at [341, 23] on span "Deliveries" at bounding box center [339, 22] width 34 height 6
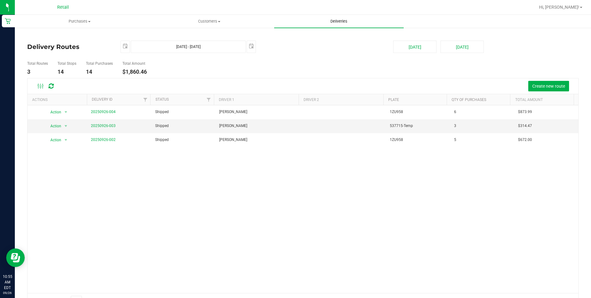
click at [344, 18] on uib-tab-heading "Deliveries" at bounding box center [339, 21] width 130 height 13
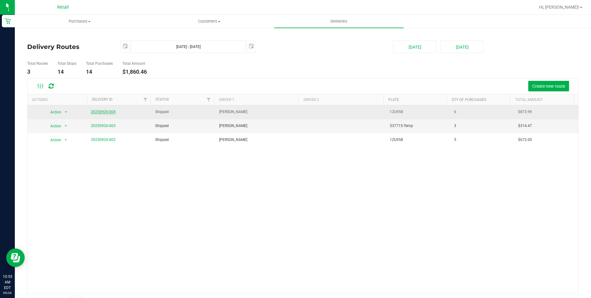
click at [97, 112] on link "20250926-004" at bounding box center [103, 111] width 25 height 4
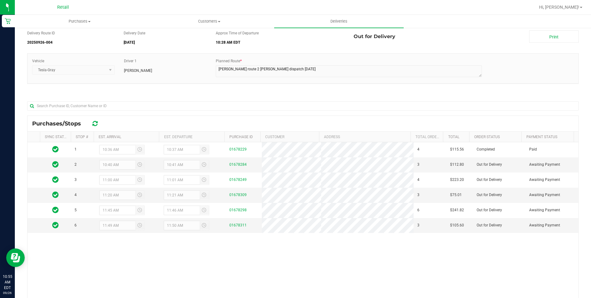
scroll to position [31, 0]
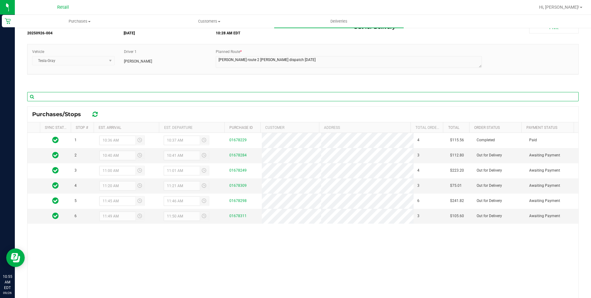
drag, startPoint x: 256, startPoint y: 152, endPoint x: 344, endPoint y: 97, distance: 104.2
click at [344, 97] on input "text" at bounding box center [303, 96] width 552 height 9
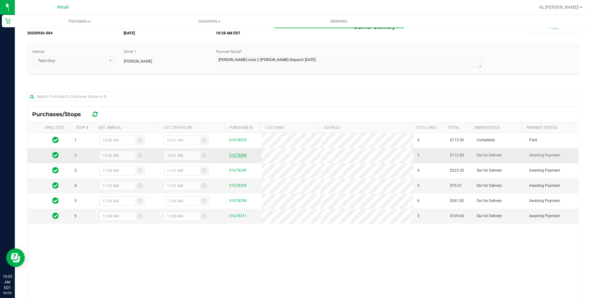
click at [239, 153] on link "01678284" at bounding box center [238, 155] width 17 height 4
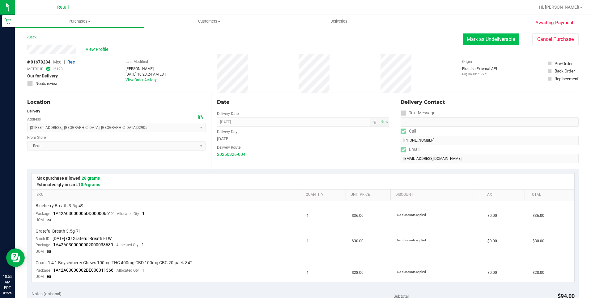
click at [489, 40] on button "Mark as Undeliverable" at bounding box center [491, 39] width 56 height 12
drag, startPoint x: 293, startPoint y: 61, endPoint x: 379, endPoint y: 37, distance: 88.9
drag, startPoint x: 379, startPoint y: 37, endPoint x: 359, endPoint y: 45, distance: 21.1
click at [359, 45] on div "View Profile" at bounding box center [250, 49] width 446 height 9
click at [505, 42] on button "Mark as Packed" at bounding box center [496, 39] width 46 height 12
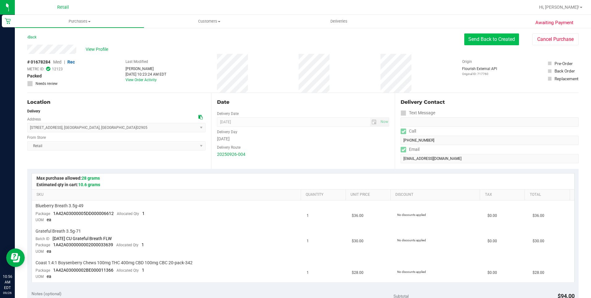
click at [491, 36] on button "Send Back to Created" at bounding box center [492, 39] width 55 height 12
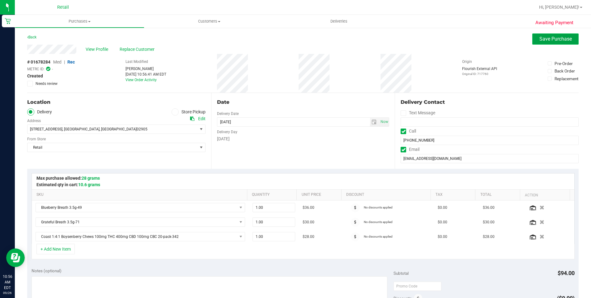
click at [550, 38] on span "Save Purchase" at bounding box center [556, 39] width 32 height 6
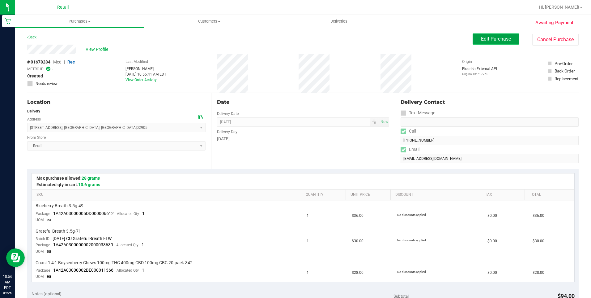
click at [499, 37] on span "Edit Purchase" at bounding box center [496, 39] width 30 height 6
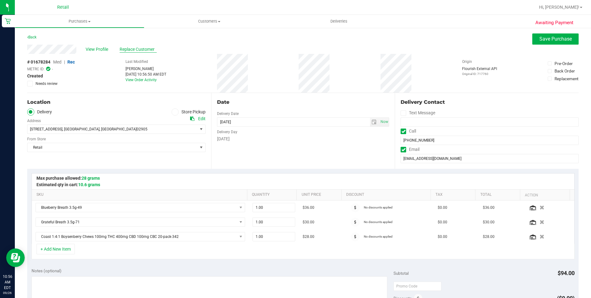
click at [142, 53] on div "View Profile Replace Customer" at bounding box center [303, 49] width 552 height 9
click at [141, 51] on span "Replace Customer" at bounding box center [138, 49] width 37 height 6
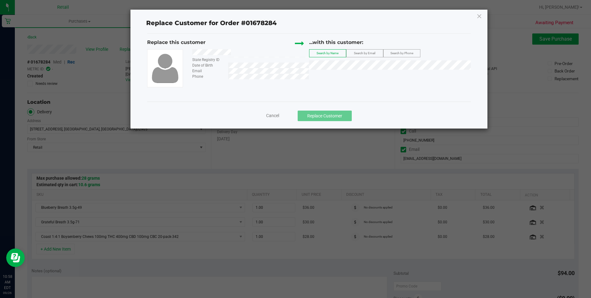
click at [398, 52] on span "Search by Phone" at bounding box center [402, 52] width 23 height 3
click at [322, 52] on span "Search by Name" at bounding box center [328, 52] width 22 height 3
click at [477, 15] on icon at bounding box center [480, 16] width 6 height 10
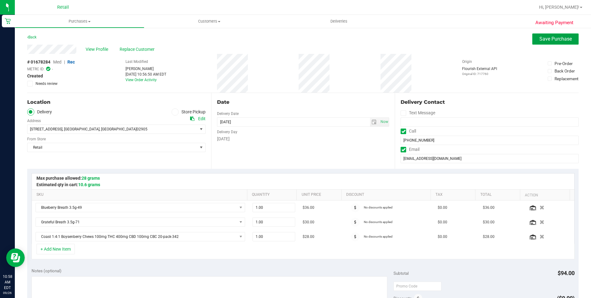
drag, startPoint x: 557, startPoint y: 36, endPoint x: 585, endPoint y: 46, distance: 29.0
click at [559, 37] on span "Save Purchase" at bounding box center [556, 39] width 32 height 6
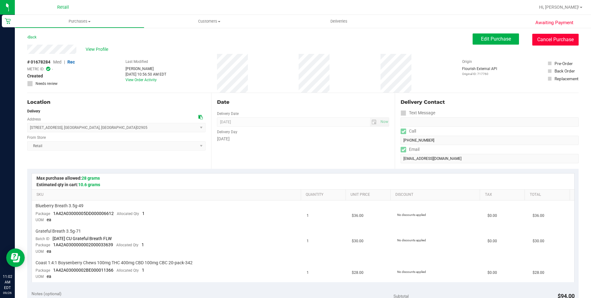
click at [538, 41] on button "Cancel Purchase" at bounding box center [556, 40] width 46 height 12
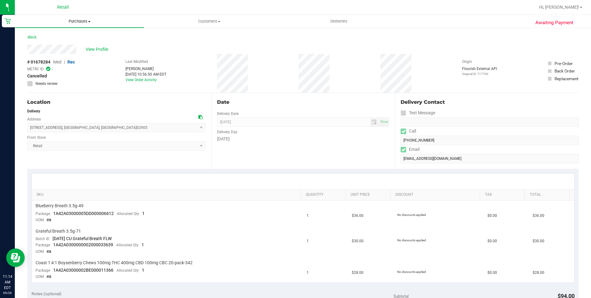
click at [81, 21] on span "Purchases" at bounding box center [79, 22] width 129 height 6
click at [30, 46] on span "Fulfillment" at bounding box center [34, 44] width 38 height 5
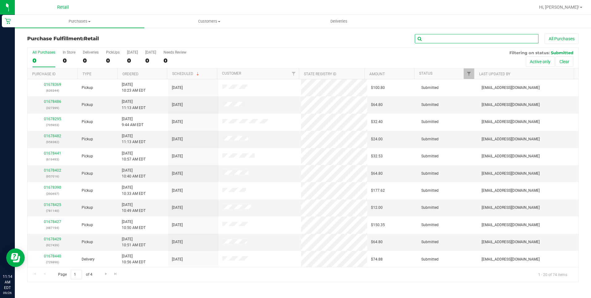
click at [442, 38] on input "text" at bounding box center [477, 38] width 124 height 9
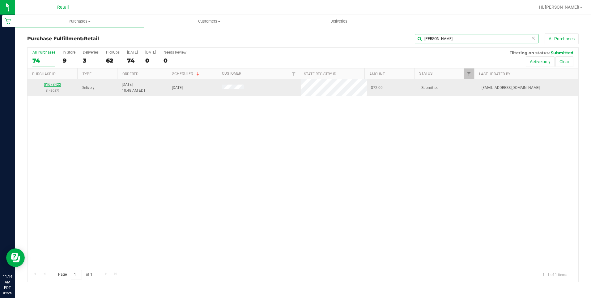
type input "nicole"
click at [50, 83] on link "01678422" at bounding box center [52, 84] width 17 height 4
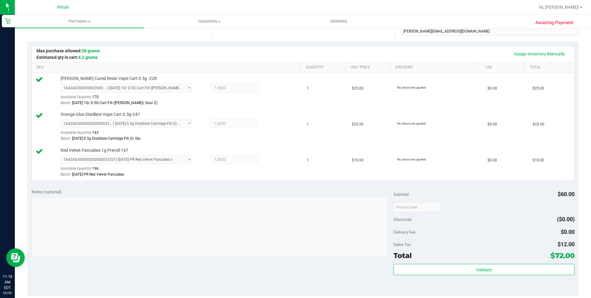
scroll to position [186, 0]
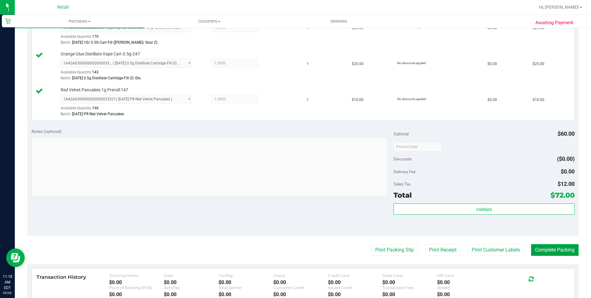
click at [554, 252] on button "Complete Packing" at bounding box center [555, 250] width 48 height 12
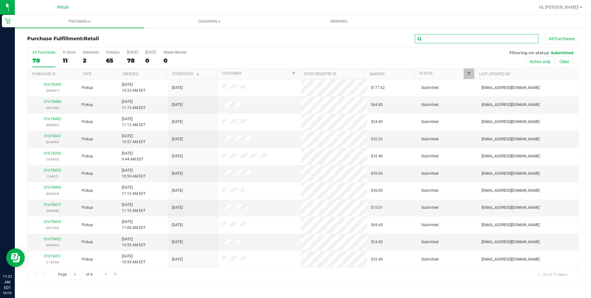
click at [528, 38] on input "text" at bounding box center [477, 38] width 124 height 9
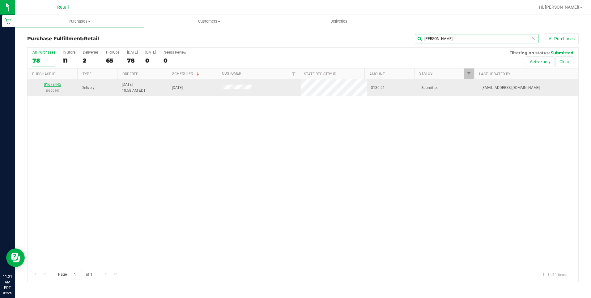
type input "samuel"
click at [56, 84] on link "01678445" at bounding box center [52, 84] width 17 height 4
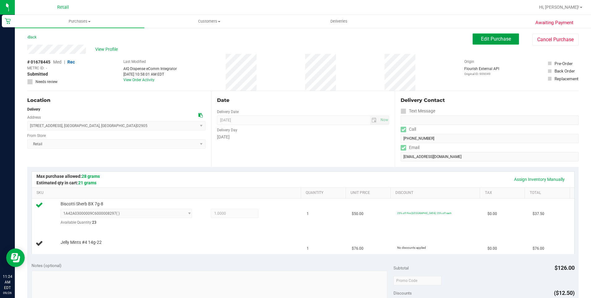
click at [481, 40] on span "Edit Purchase" at bounding box center [496, 39] width 30 height 6
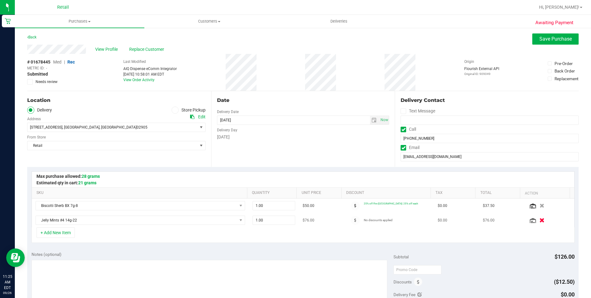
click at [540, 220] on icon "button" at bounding box center [542, 220] width 5 height 5
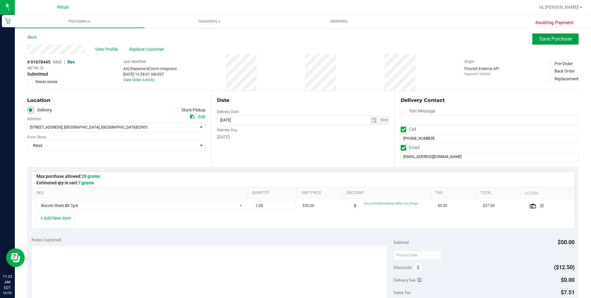
click at [560, 37] on span "Save Purchase" at bounding box center [556, 39] width 32 height 6
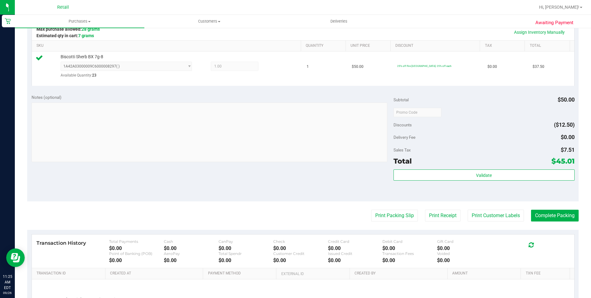
scroll to position [155, 0]
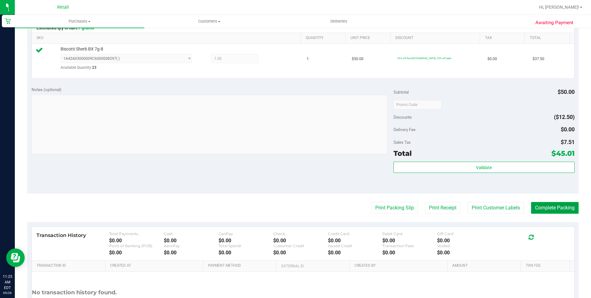
click at [555, 204] on button "Complete Packing" at bounding box center [555, 208] width 48 height 12
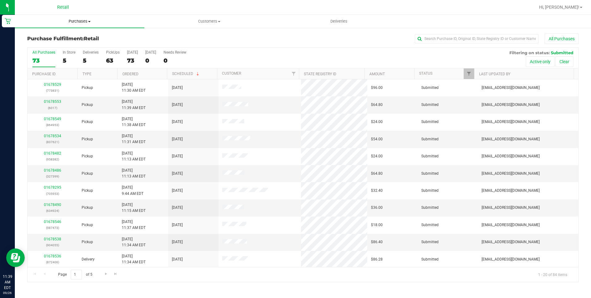
click at [79, 23] on span "Purchases" at bounding box center [80, 22] width 130 height 6
click at [427, 41] on input "text" at bounding box center [477, 38] width 124 height 9
click at [440, 38] on input "text" at bounding box center [477, 38] width 124 height 9
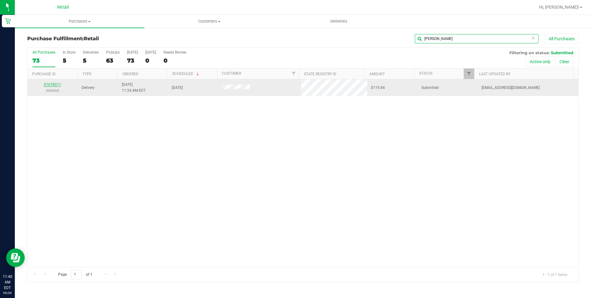
type input "rachele"
click at [53, 84] on link "01678511" at bounding box center [52, 84] width 17 height 4
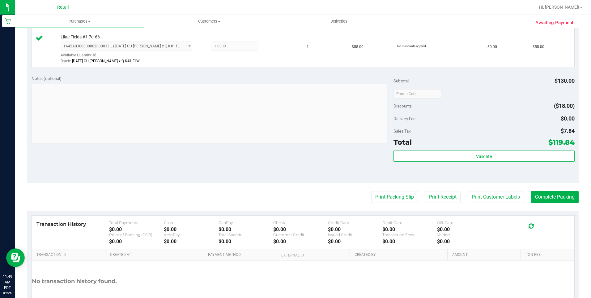
scroll to position [217, 0]
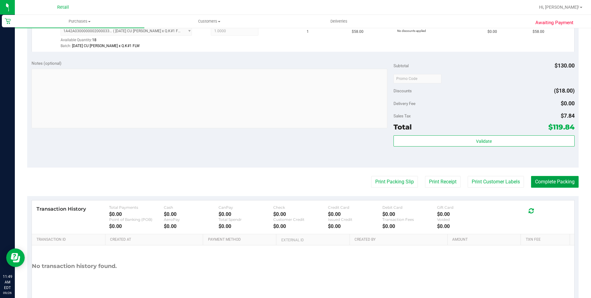
click at [553, 179] on button "Complete Packing" at bounding box center [555, 182] width 48 height 12
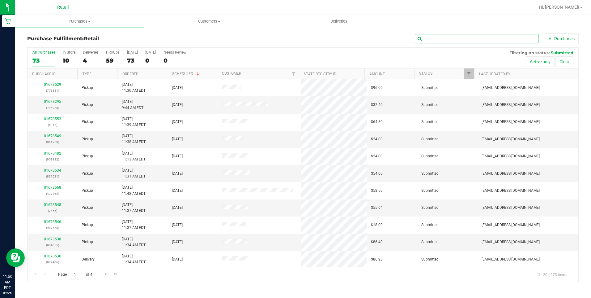
click at [469, 40] on input "text" at bounding box center [477, 38] width 124 height 9
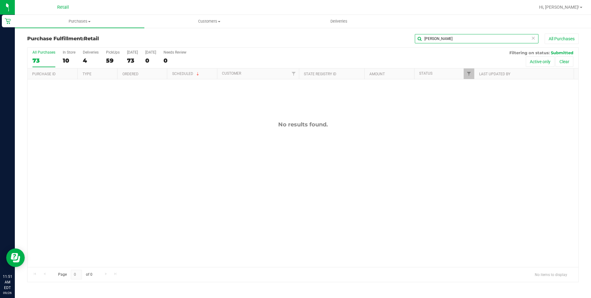
type input "samuel lafortune"
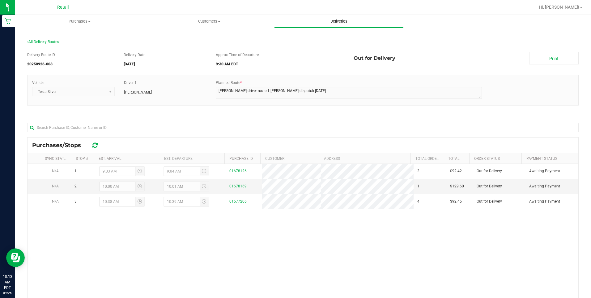
click at [343, 25] on uib-tab-heading "Deliveries" at bounding box center [339, 21] width 129 height 12
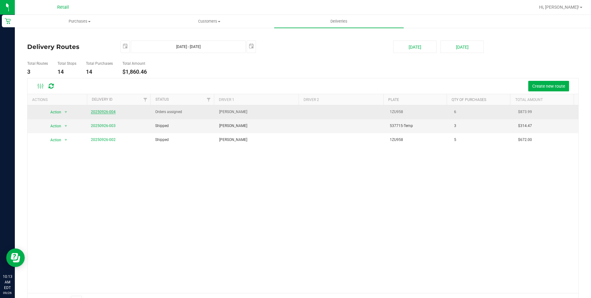
click at [94, 111] on link "20250926-004" at bounding box center [103, 111] width 25 height 4
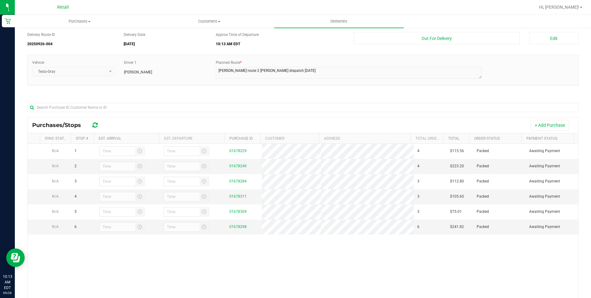
scroll to position [31, 0]
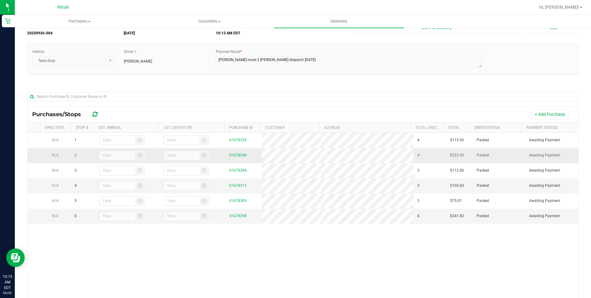
drag, startPoint x: 56, startPoint y: 173, endPoint x: 56, endPoint y: 153, distance: 19.5
click at [56, 153] on tbody "N/A 1 01678229 4 $115.56 Packed Awaiting Payment N/A 2 01678249 4 $223.20 Packe…" at bounding box center [303, 178] width 551 height 91
click at [143, 268] on div "N/A 1 01678229 4 $115.56 Packed Awaiting Payment N/A 2 01678249 4 $223.20 Packe…" at bounding box center [303, 226] width 551 height 187
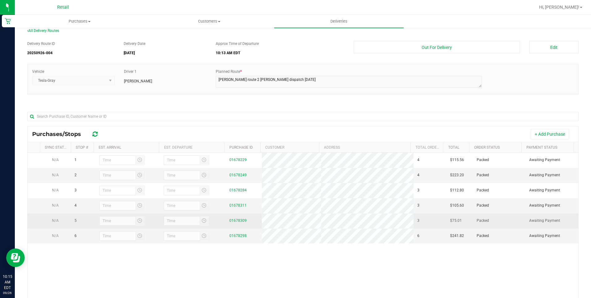
scroll to position [0, 0]
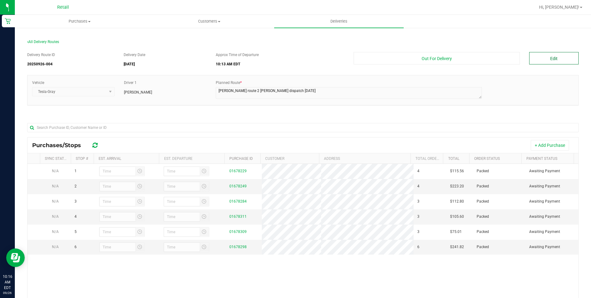
click at [552, 58] on button "Edit" at bounding box center [554, 58] width 49 height 12
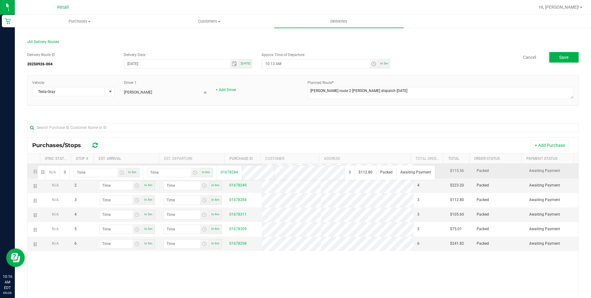
drag, startPoint x: 33, startPoint y: 203, endPoint x: 36, endPoint y: 164, distance: 38.5
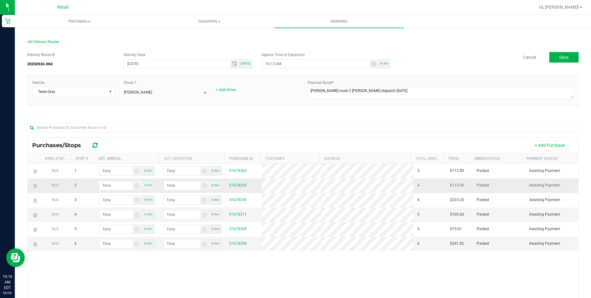
drag, startPoint x: 42, startPoint y: 186, endPoint x: 37, endPoint y: 182, distance: 6.2
click at [37, 182] on tr "N/A 2 In 5m In 6m 01678229 4 $115.56 Packed Awaiting Payment" at bounding box center [303, 185] width 551 height 15
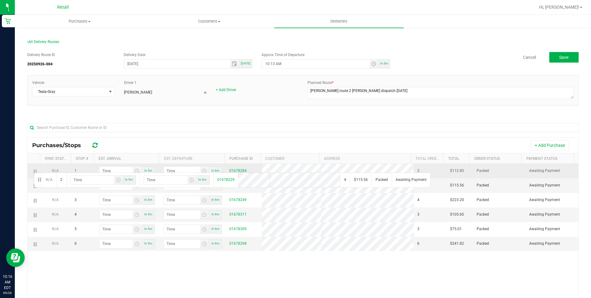
drag, startPoint x: 31, startPoint y: 185, endPoint x: 34, endPoint y: 168, distance: 16.6
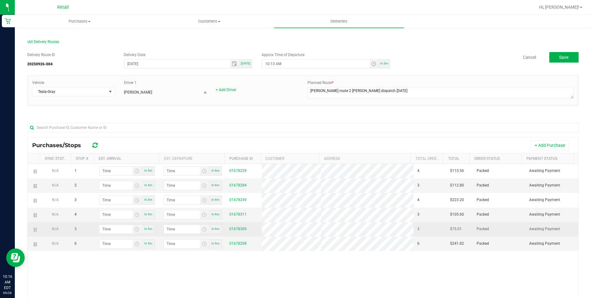
drag, startPoint x: 55, startPoint y: 246, endPoint x: 37, endPoint y: 222, distance: 30.0
click at [37, 222] on tbody "N/A 1 In 5m In 6m 01678229 4 $115.56 Packed Awaiting Payment N/A 2 In 5m In 6m …" at bounding box center [303, 207] width 551 height 87
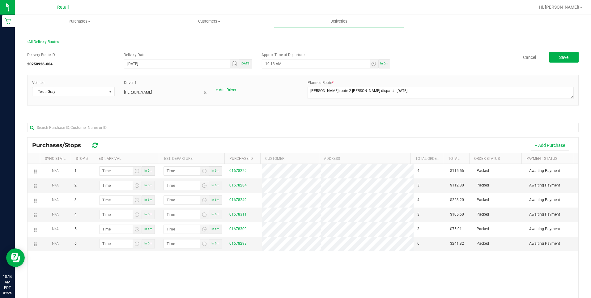
click at [45, 276] on div "N/A 1 In 5m In 6m 01678229 4 $115.56 Packed Awaiting Payment N/A 2 In 5m In 6m …" at bounding box center [303, 257] width 551 height 187
drag, startPoint x: 33, startPoint y: 242, endPoint x: 33, endPoint y: 210, distance: 31.5
drag, startPoint x: 34, startPoint y: 247, endPoint x: 34, endPoint y: 220, distance: 26.9
click at [564, 58] on span "Save" at bounding box center [564, 57] width 9 height 5
click at [284, 65] on input "10:13 AM" at bounding box center [315, 63] width 107 height 9
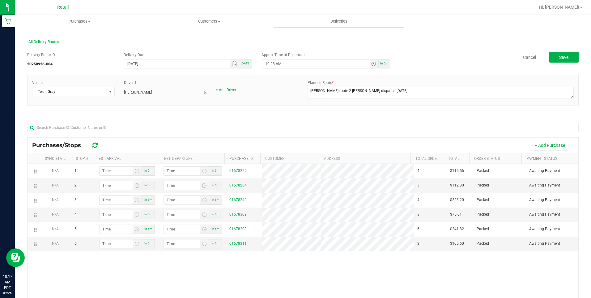
type input "10:28 AM"
click at [586, 62] on div "All Delivery Routes Delivery Route ID 20250926-004 Delivery Date 09/26/2025 Tod…" at bounding box center [303, 204] width 577 height 355
click at [566, 60] on button "Save" at bounding box center [564, 57] width 29 height 11
click at [566, 56] on button "Save" at bounding box center [564, 57] width 29 height 11
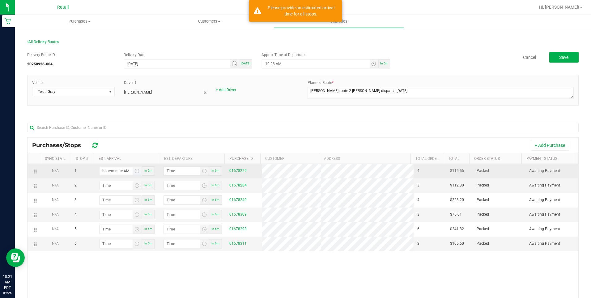
click at [109, 170] on input "hour:minute AM" at bounding box center [116, 170] width 33 height 9
type input "3:06 AM"
type input "3:07 AM"
type input "10:06 AM"
type input "10:07 AM"
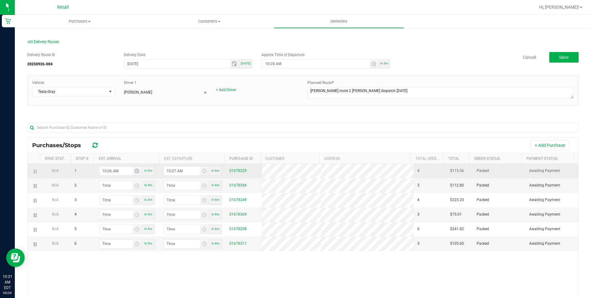
click at [111, 171] on input "10:06 AM" at bounding box center [116, 170] width 33 height 9
type input "10:10 AM"
type input "10:11 AM"
click at [108, 170] on input "10:10 AM" at bounding box center [116, 170] width 33 height 9
type input "10:36 AM"
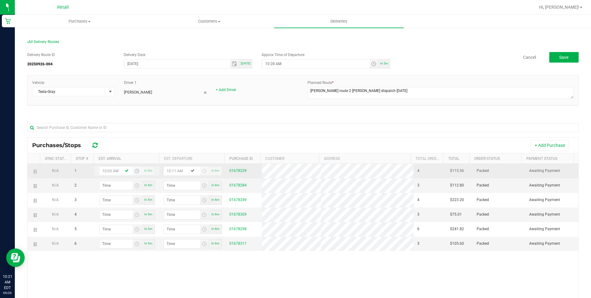
type input "10:37 AM"
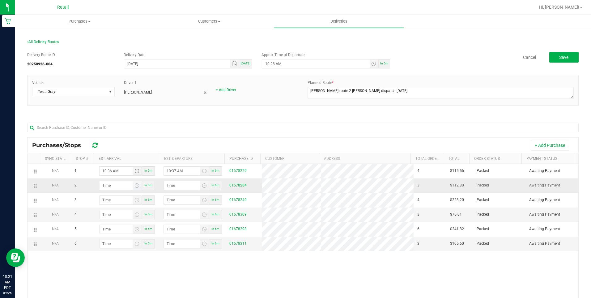
type input "10:36 AM"
click at [111, 185] on input "hour:minute AM" at bounding box center [116, 185] width 33 height 9
type input "10:04 AM"
type input "10:05 AM"
type input "10:40 AM"
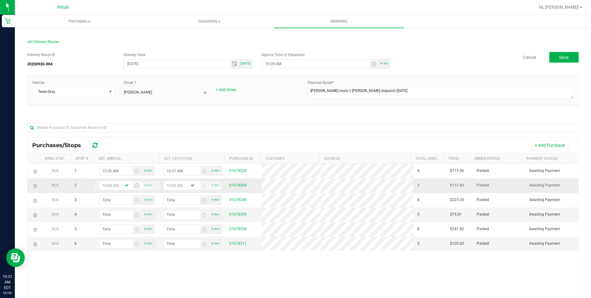
type input "10:41 AM"
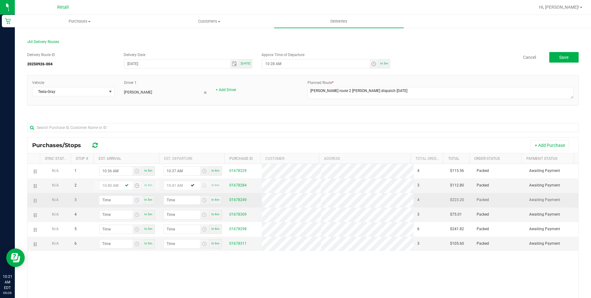
type input "10:40 AM"
click at [117, 200] on input "hour:minute AM" at bounding box center [116, 199] width 33 height 9
type input "11:00 AM"
type input "11:01 AM"
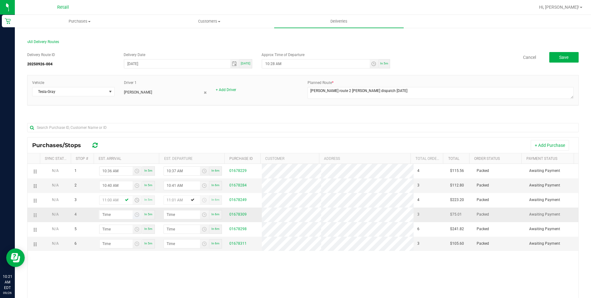
type input "11:00 AM"
click at [110, 212] on input "hour:minute AM" at bounding box center [116, 214] width 33 height 9
type input "11:02 AM"
type input "11:03 AM"
type input "11:20 AM"
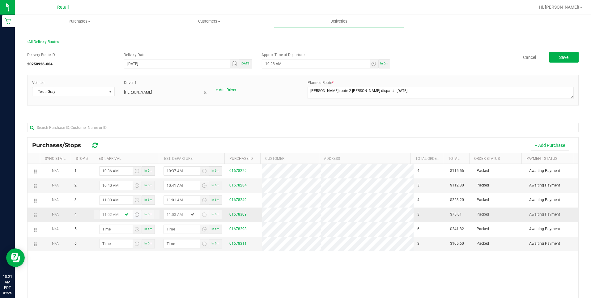
type input "11:21 AM"
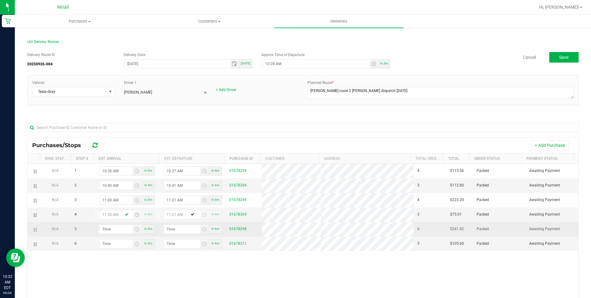
type input "11:20 AM"
click at [115, 225] on input "hour:minute AM" at bounding box center [116, 229] width 33 height 9
type input "11:04 AM"
type input "11:05 AM"
type input "11:45 AM"
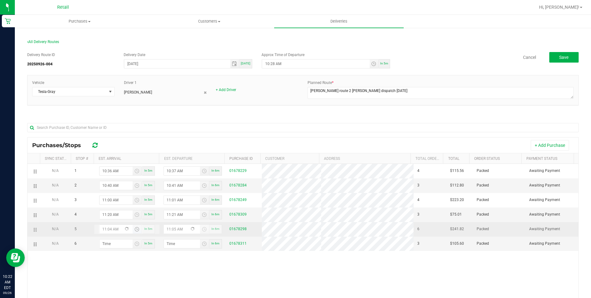
type input "11:46 AM"
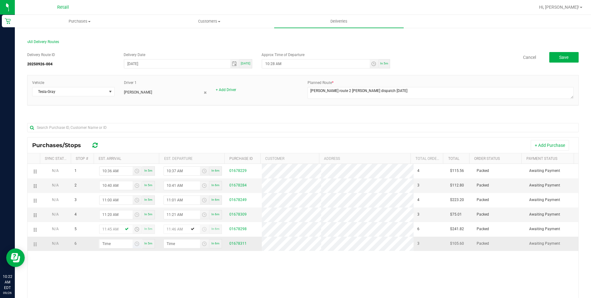
type input "11:45 AM"
click at [113, 241] on input "hour:minute AM" at bounding box center [116, 243] width 33 height 9
type input "11:04 AM"
type input "11:05 AM"
type input "11:49 AM"
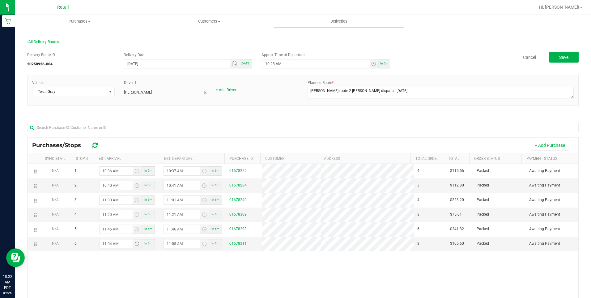
type input "11:50 AM"
type input "11:49 AM"
click at [571, 57] on button "Save" at bounding box center [564, 57] width 29 height 11
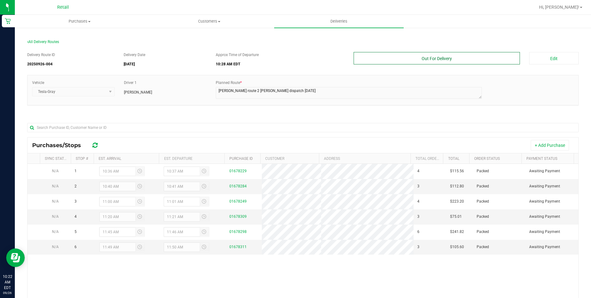
click at [433, 60] on button "Out For Delivery" at bounding box center [437, 58] width 167 height 12
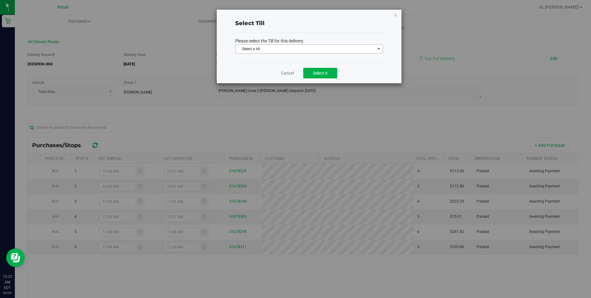
click at [376, 49] on span "select" at bounding box center [378, 48] width 5 height 5
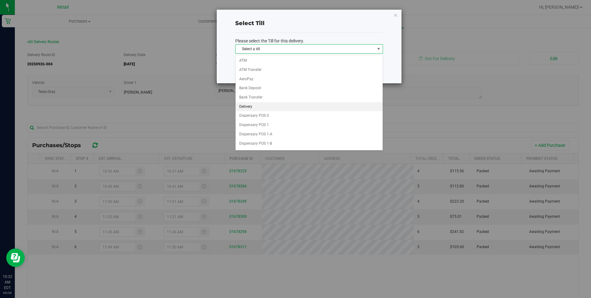
click at [277, 104] on li "Delivery" at bounding box center [309, 106] width 147 height 9
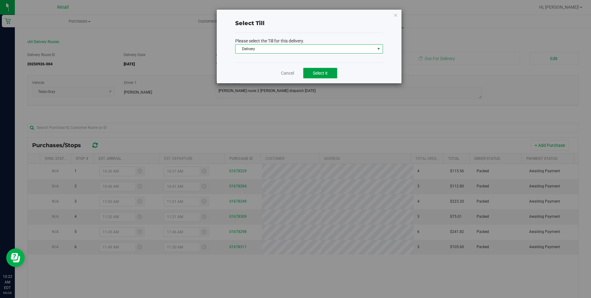
click at [332, 72] on button "Select it" at bounding box center [320, 73] width 34 height 11
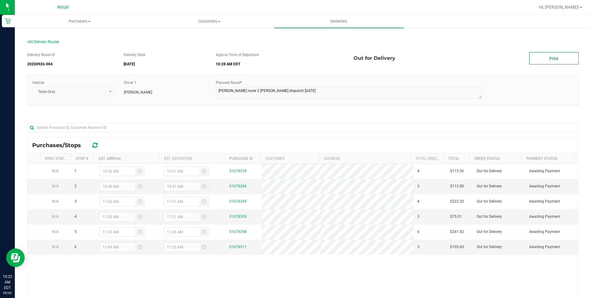
click at [542, 54] on link "Print" at bounding box center [554, 58] width 49 height 12
click at [333, 20] on span "Deliveries" at bounding box center [339, 22] width 34 height 6
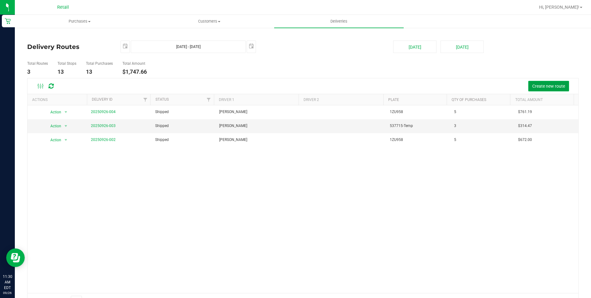
click at [548, 87] on span "Create new route" at bounding box center [549, 86] width 33 height 5
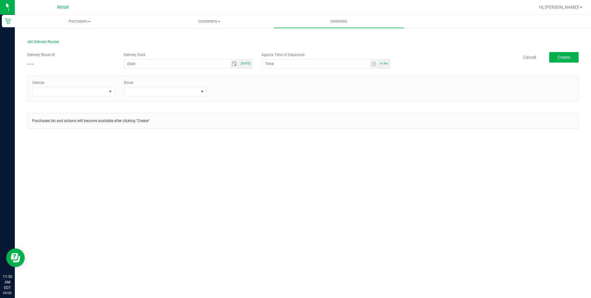
click at [243, 65] on span "[DATE]" at bounding box center [246, 63] width 10 height 3
type input "[DATE]"
click at [357, 66] on input "12:00 AM" at bounding box center [315, 63] width 107 height 9
drag, startPoint x: 353, startPoint y: 66, endPoint x: 299, endPoint y: 68, distance: 53.9
click at [299, 68] on input "12:00 AM" at bounding box center [315, 63] width 107 height 9
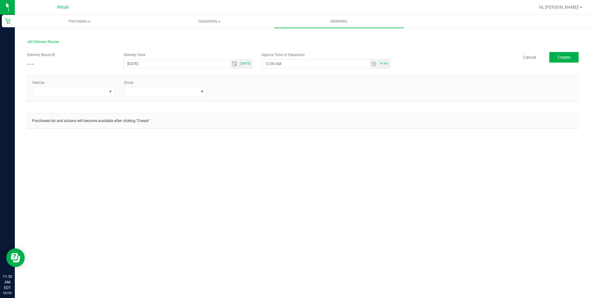
drag, startPoint x: 264, startPoint y: 64, endPoint x: 281, endPoint y: 64, distance: 16.7
click at [281, 64] on input "12:00 AM" at bounding box center [315, 63] width 107 height 9
type input "11:40 PM"
click at [154, 93] on span at bounding box center [161, 91] width 74 height 9
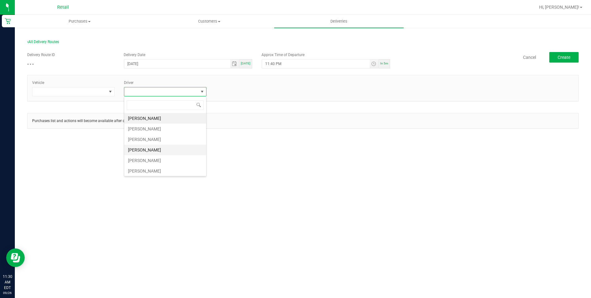
click at [138, 148] on li "[PERSON_NAME]" at bounding box center [165, 149] width 82 height 11
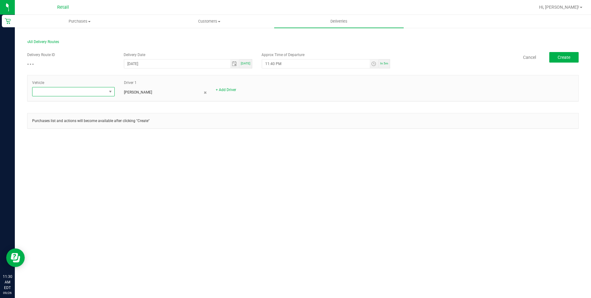
click at [102, 91] on span at bounding box center [69, 91] width 74 height 9
click at [53, 137] on li "Tesla-Silver" at bounding box center [73, 139] width 82 height 11
click at [567, 61] on button "Create" at bounding box center [564, 57] width 29 height 11
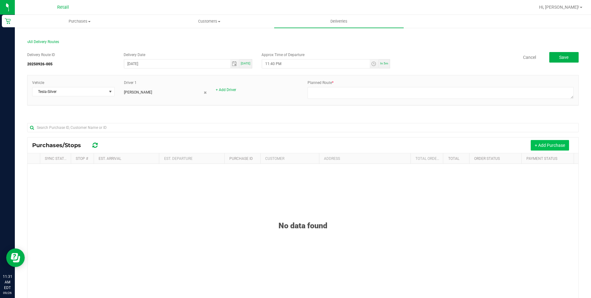
click at [533, 144] on button "+ Add Purchase" at bounding box center [550, 145] width 38 height 11
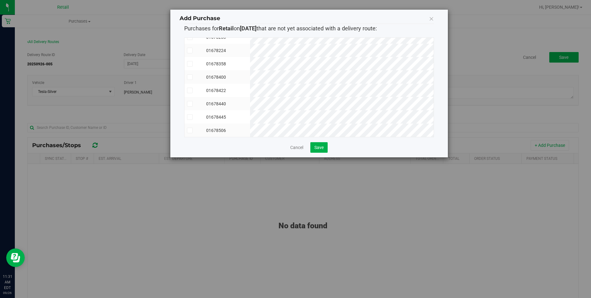
scroll to position [50, 0]
click at [191, 130] on icon at bounding box center [190, 130] width 4 height 0
click at [0, 0] on input "checkbox" at bounding box center [0, 0] width 0 height 0
click at [189, 80] on span at bounding box center [190, 83] width 6 height 6
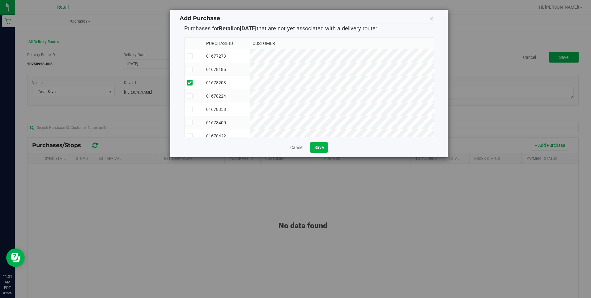
click at [0, 0] on input "checkbox" at bounding box center [0, 0] width 0 height 0
click at [188, 96] on icon at bounding box center [190, 96] width 4 height 0
click at [0, 0] on input "checkbox" at bounding box center [0, 0] width 0 height 0
click at [187, 122] on span at bounding box center [190, 123] width 6 height 6
click at [0, 0] on input "checkbox" at bounding box center [0, 0] width 0 height 0
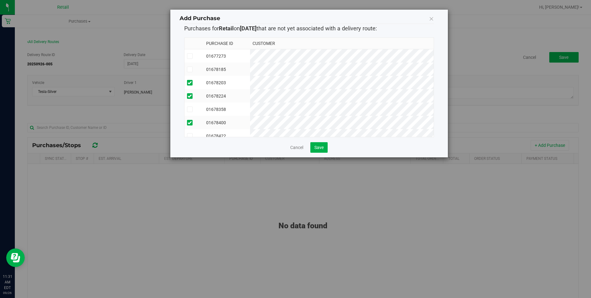
click at [191, 56] on icon at bounding box center [190, 56] width 4 height 0
click at [0, 0] on input "checkbox" at bounding box center [0, 0] width 0 height 0
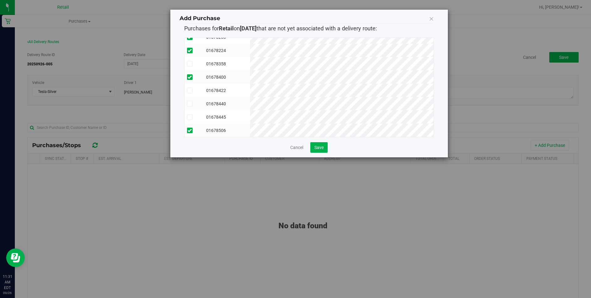
scroll to position [50, 0]
click at [191, 90] on icon at bounding box center [190, 90] width 4 height 0
click at [0, 0] on input "checkbox" at bounding box center [0, 0] width 0 height 0
click at [314, 145] on button "Save" at bounding box center [319, 147] width 17 height 11
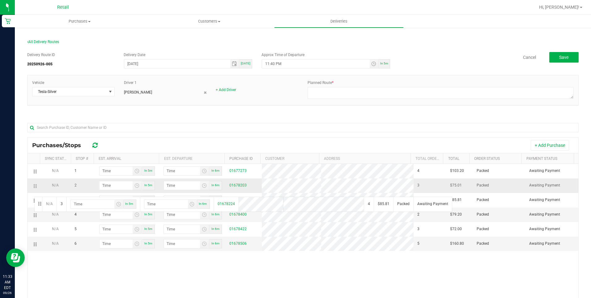
drag, startPoint x: 34, startPoint y: 200, endPoint x: 36, endPoint y: 183, distance: 17.4
drag, startPoint x: 32, startPoint y: 245, endPoint x: 34, endPoint y: 210, distance: 35.6
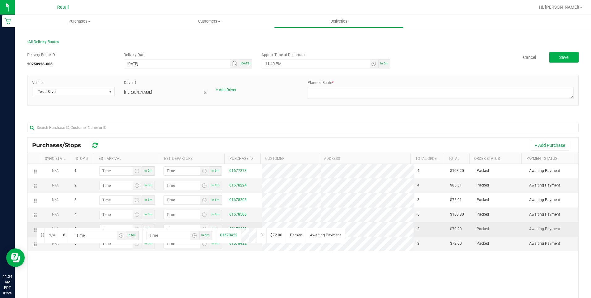
drag, startPoint x: 32, startPoint y: 242, endPoint x: 36, endPoint y: 227, distance: 15.8
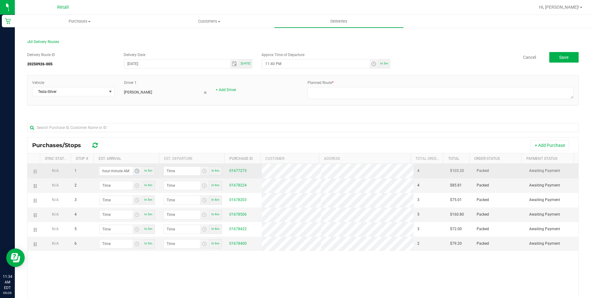
click at [112, 169] on input "hour:minute AM" at bounding box center [116, 170] width 33 height 9
type input "11:04 AM"
type input "11:05 AM"
type input "11:45 AM"
type input "11:46 AM"
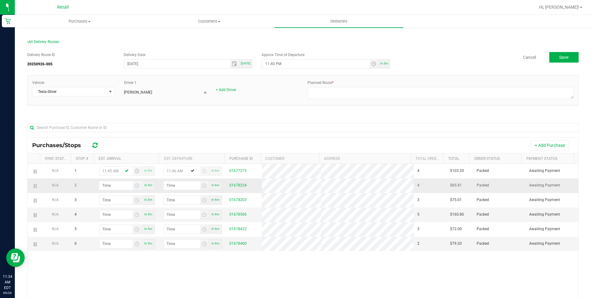
type input "11:45 AM"
click at [127, 188] on input "hour:minute AM" at bounding box center [116, 185] width 33 height 9
type input "11:05 AM"
type input "11:06 AM"
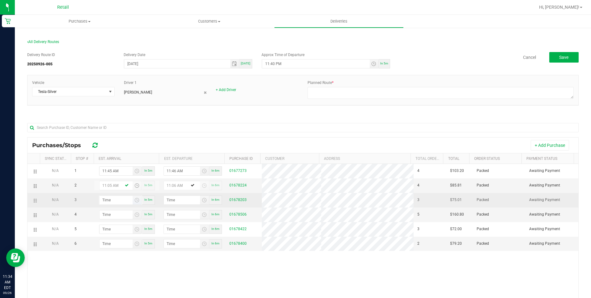
type input "11:56 AM"
type input "11:57 AM"
type input "11:56 AM"
click at [118, 198] on input at bounding box center [116, 199] width 33 height 9
type input "12:13 AM"
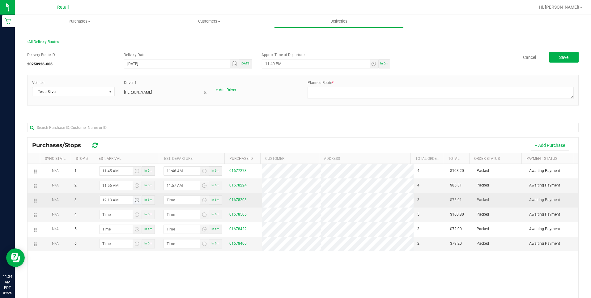
type input "12:14 AM"
type input "12:13 PM"
type input "12:14 PM"
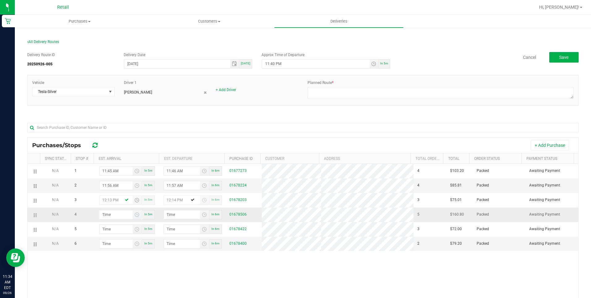
type input "12:13 PM"
click at [116, 211] on input "hour:minute AM" at bounding box center [116, 214] width 33 height 9
type input "12:03 AM"
type input "12:04 AM"
type input "12:31 AM"
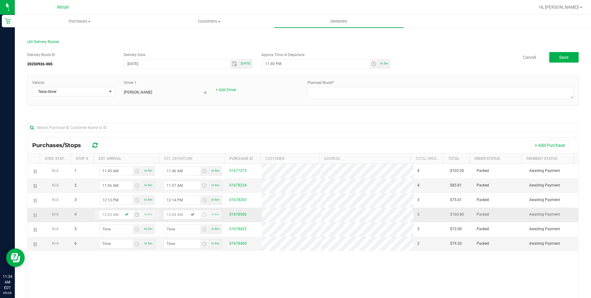
type input "12:32 AM"
type input "12:31 PM"
type input "12:32 PM"
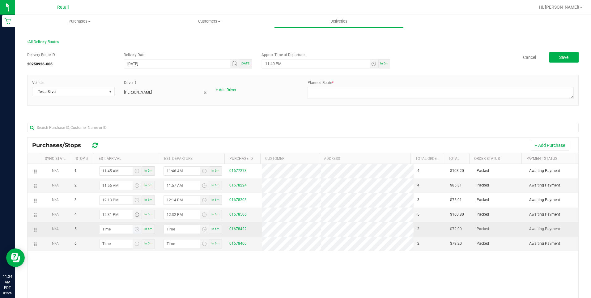
type input "12:31 PM"
click at [114, 229] on input "hour:minute AM" at bounding box center [116, 229] width 33 height 9
type input "12:04 AM"
type input "12:05 AM"
type input "12:44 AM"
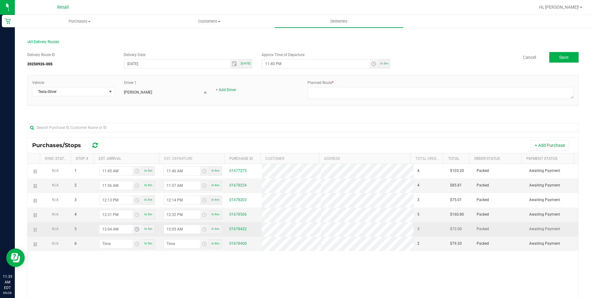
type input "12:45 AM"
type input "12:44 PM"
type input "12:45 PM"
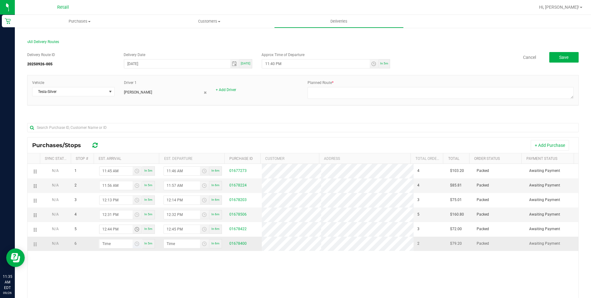
type input "12:44 PM"
click at [114, 241] on input "hour:minute AM" at bounding box center [116, 243] width 33 height 9
type input "12:05 AM"
type input "12:06 AM"
type input "12:52 AM"
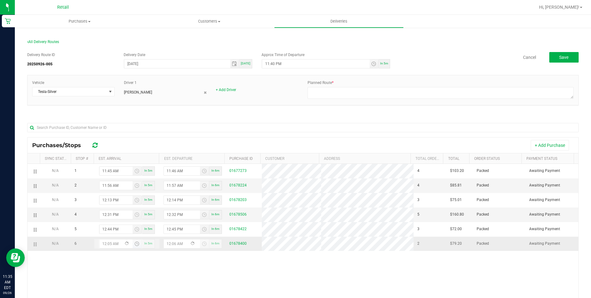
type input "12:53 AM"
type input "12:52 PM"
type input "12:53 PM"
type input "12:52 PM"
click at [132, 254] on div "N/A 1 11:45 AM In 5m 11:46 AM In 6m 01677273 4 $103.20 Packed Awaiting Payment …" at bounding box center [303, 257] width 551 height 187
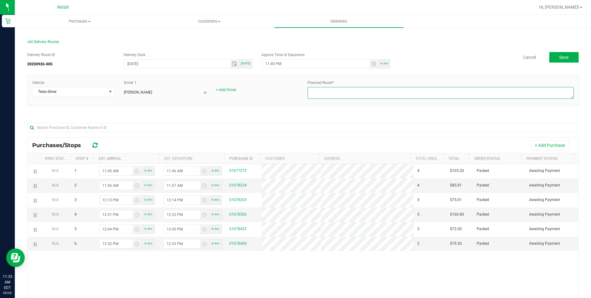
click at [337, 88] on textarea at bounding box center [441, 93] width 266 height 12
type textarea "[PERSON_NAME] route 2 driver . [PERSON_NAME] dispatch [DATE]"
click at [560, 59] on span "Save" at bounding box center [564, 57] width 9 height 5
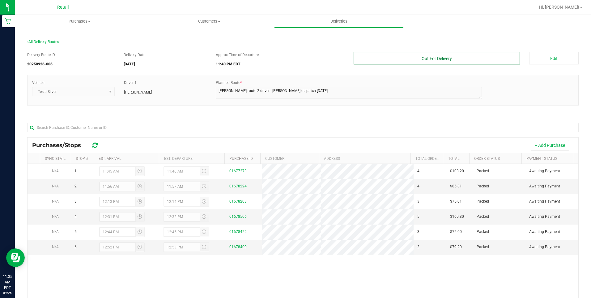
click at [444, 60] on button "Out For Delivery" at bounding box center [437, 58] width 167 height 12
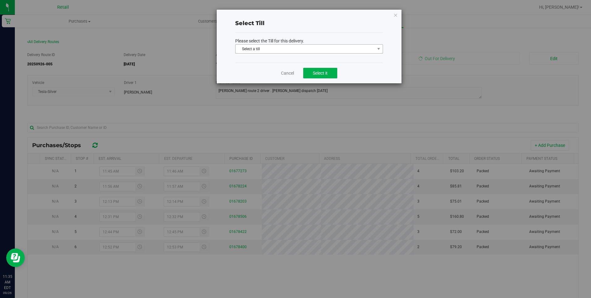
click at [315, 48] on span "Select a till" at bounding box center [305, 49] width 139 height 9
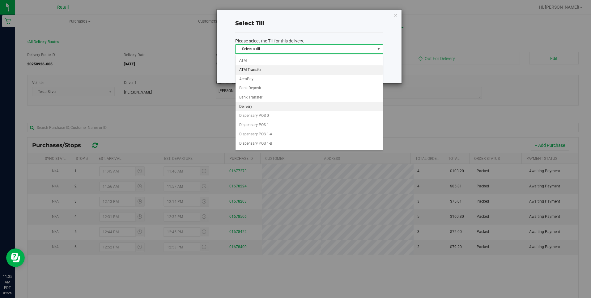
click at [253, 109] on li "Delivery" at bounding box center [309, 106] width 147 height 9
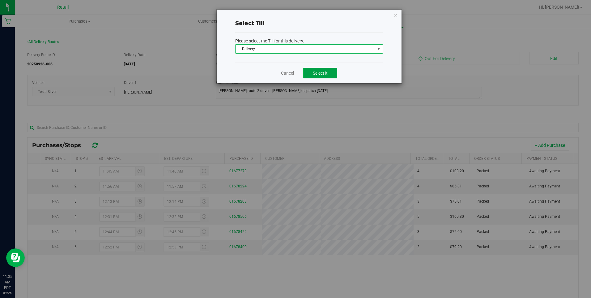
click at [324, 71] on span "Select it" at bounding box center [320, 73] width 15 height 5
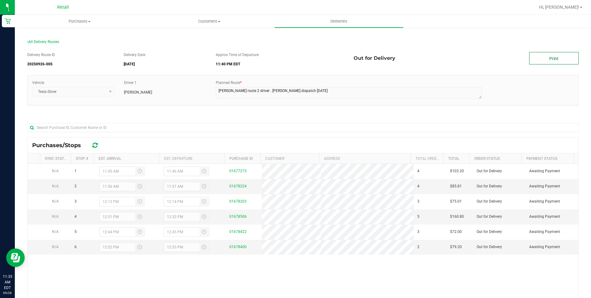
click at [549, 54] on link "Print" at bounding box center [554, 58] width 49 height 12
click at [110, 93] on kendo-dropdownlist "Tesla-Silver" at bounding box center [73, 91] width 83 height 9
click at [106, 90] on kendo-dropdownlist "Tesla-Silver" at bounding box center [73, 91] width 83 height 9
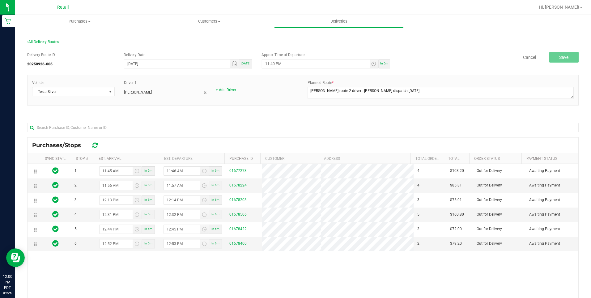
click at [41, 44] on div "All Delivery Routes" at bounding box center [303, 43] width 552 height 8
click at [39, 41] on span "All Delivery Routes" at bounding box center [43, 42] width 32 height 4
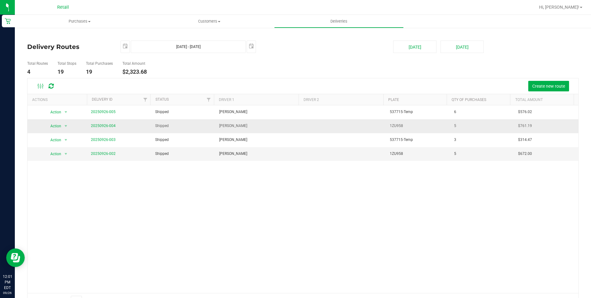
click at [105, 123] on span "20250926-004" at bounding box center [103, 126] width 25 height 6
click at [105, 124] on link "20250926-004" at bounding box center [103, 125] width 25 height 4
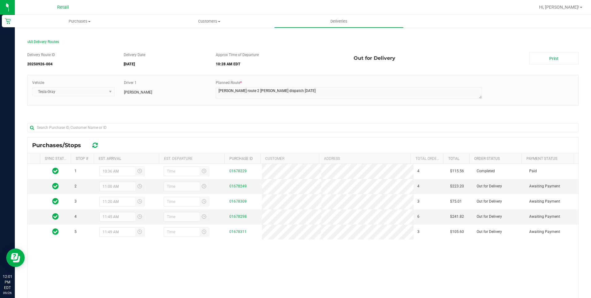
click at [52, 44] on div "All Delivery Routes" at bounding box center [303, 43] width 552 height 8
drag, startPoint x: 52, startPoint y: 44, endPoint x: 49, endPoint y: 40, distance: 4.8
click at [49, 40] on span "All Delivery Routes" at bounding box center [43, 42] width 32 height 4
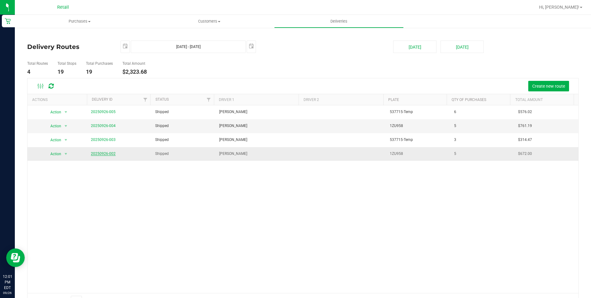
click at [108, 154] on link "20250926-002" at bounding box center [103, 153] width 25 height 4
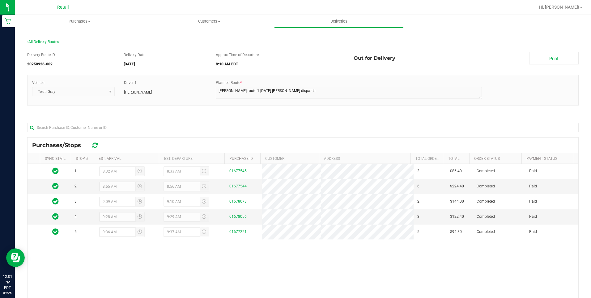
click at [50, 40] on span "All Delivery Routes" at bounding box center [43, 42] width 32 height 4
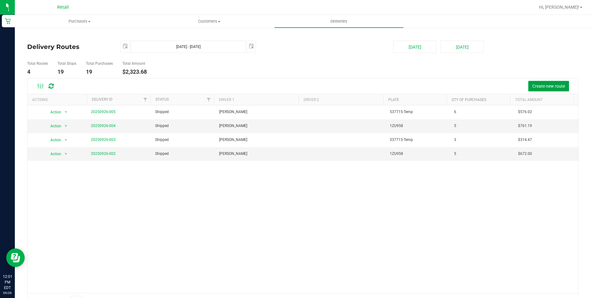
click at [539, 87] on span "Create new route" at bounding box center [549, 86] width 33 height 5
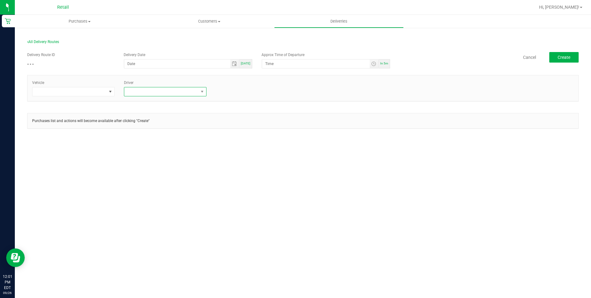
click at [191, 92] on span at bounding box center [161, 91] width 74 height 9
click at [159, 152] on li "[PERSON_NAME]" at bounding box center [165, 151] width 82 height 11
type input "hour:minute AM"
click at [284, 67] on input "hour:minute AM" at bounding box center [315, 63] width 107 height 9
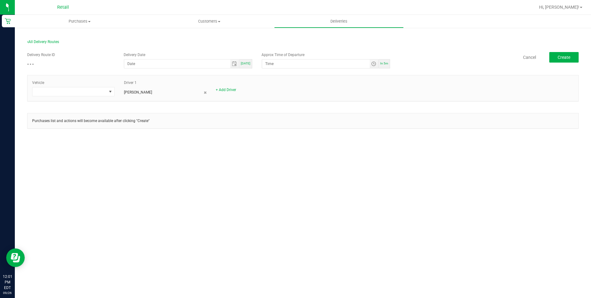
click at [384, 65] on span "In 5m" at bounding box center [384, 63] width 8 height 3
type input "[DATE]"
type input "12:06 PM"
click at [99, 89] on span at bounding box center [69, 91] width 74 height 9
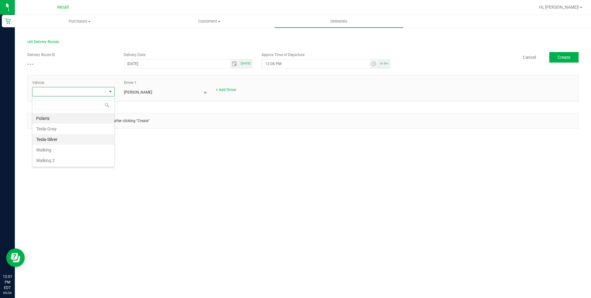
click at [67, 135] on li "Tesla-Silver" at bounding box center [73, 139] width 82 height 11
click at [66, 92] on span "Tesla-Silver" at bounding box center [69, 91] width 74 height 9
click at [62, 130] on li "Tesla-Gray" at bounding box center [73, 128] width 82 height 11
click at [564, 57] on span "Create" at bounding box center [564, 57] width 13 height 5
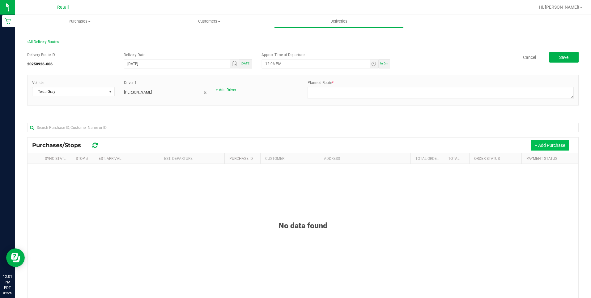
click at [541, 142] on button "+ Add Purchase" at bounding box center [550, 145] width 38 height 11
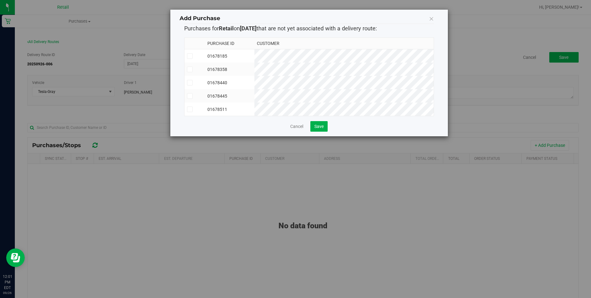
click at [255, 107] on td "01678511" at bounding box center [229, 108] width 49 height 13
click at [205, 91] on td at bounding box center [195, 95] width 21 height 13
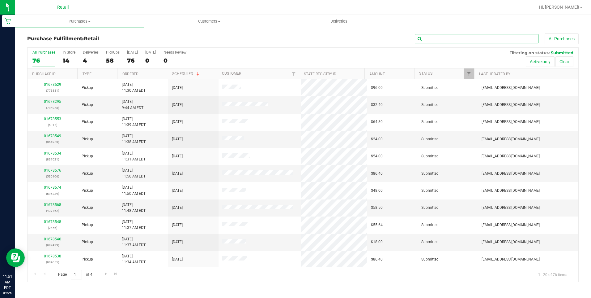
click at [438, 39] on input "text" at bounding box center [477, 38] width 124 height 9
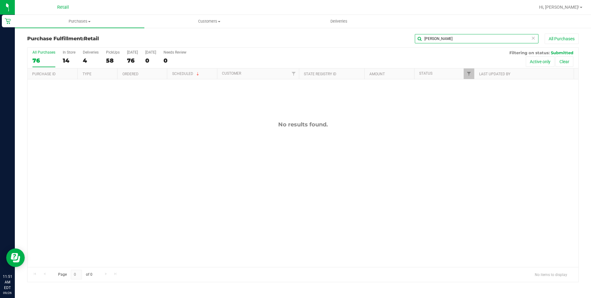
type input "[PERSON_NAME]"
click at [37, 56] on label "All Purchases 76" at bounding box center [43, 58] width 23 height 17
click at [0, 0] on input "All Purchases 76" at bounding box center [0, 0] width 0 height 0
click at [69, 61] on div "15" at bounding box center [69, 60] width 13 height 7
click at [0, 0] on input "In Store 15" at bounding box center [0, 0] width 0 height 0
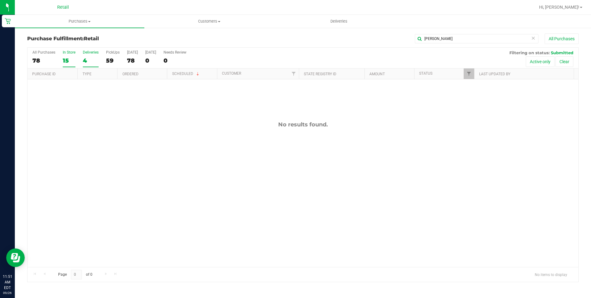
click at [92, 59] on div "4" at bounding box center [91, 60] width 16 height 7
click at [0, 0] on input "Deliveries 4" at bounding box center [0, 0] width 0 height 0
click at [88, 57] on div "4" at bounding box center [91, 60] width 16 height 7
click at [0, 0] on input "Deliveries 4" at bounding box center [0, 0] width 0 height 0
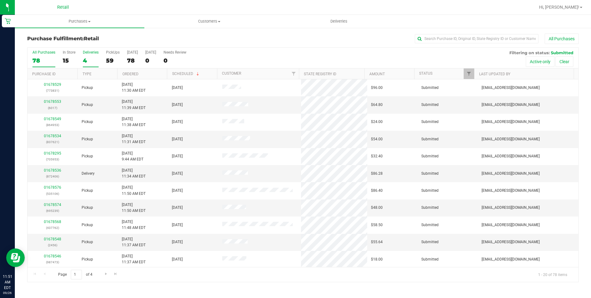
click at [86, 58] on div "4" at bounding box center [91, 60] width 16 height 7
click at [0, 0] on input "Deliveries 4" at bounding box center [0, 0] width 0 height 0
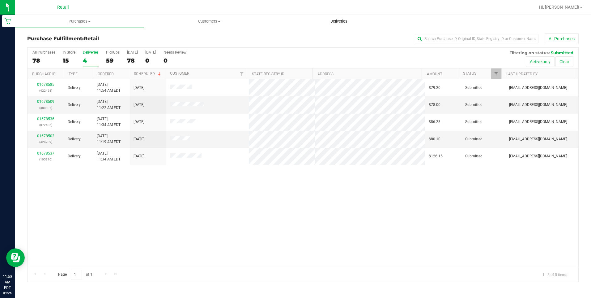
click at [339, 22] on span "Deliveries" at bounding box center [339, 22] width 34 height 6
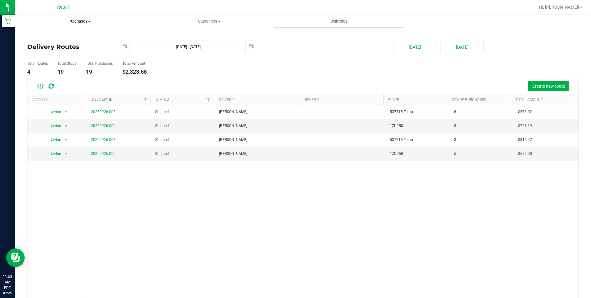
click at [81, 22] on span "Purchases" at bounding box center [79, 22] width 129 height 6
click at [44, 44] on span "Fulfillment" at bounding box center [34, 44] width 38 height 5
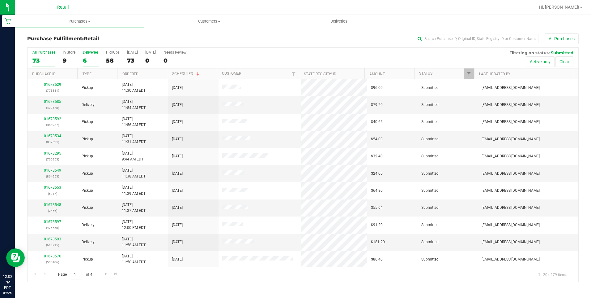
click at [92, 59] on div "6" at bounding box center [91, 60] width 16 height 7
click at [0, 0] on input "Deliveries 6" at bounding box center [0, 0] width 0 height 0
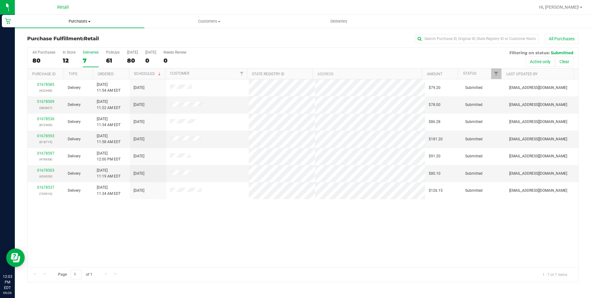
click at [76, 19] on span "Purchases" at bounding box center [80, 22] width 130 height 6
click at [63, 43] on li "Fulfillment" at bounding box center [80, 44] width 130 height 7
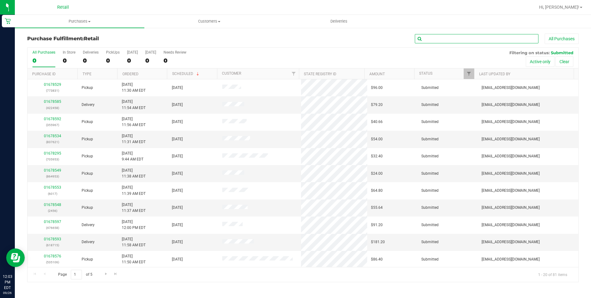
click at [450, 38] on input "text" at bounding box center [477, 38] width 124 height 9
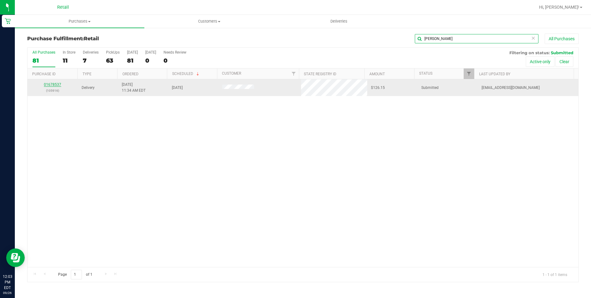
type input "[PERSON_NAME]"
click at [55, 85] on link "01678537" at bounding box center [52, 84] width 17 height 4
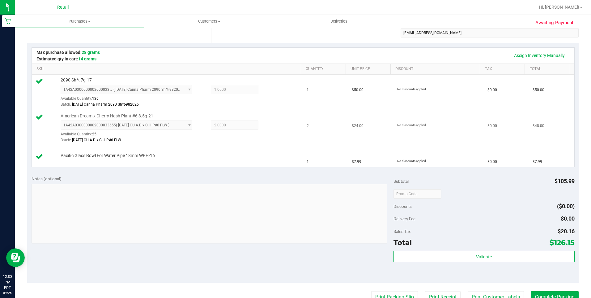
scroll to position [155, 0]
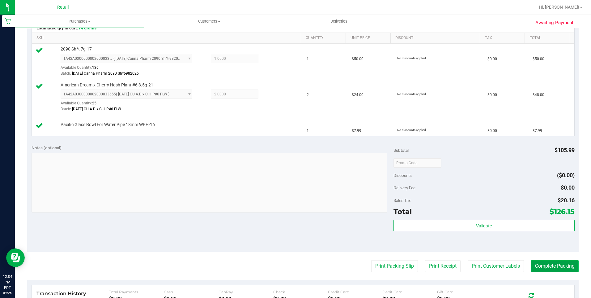
click at [559, 267] on button "Complete Packing" at bounding box center [555, 266] width 48 height 12
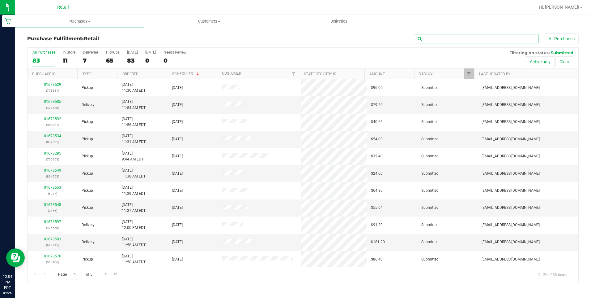
click at [442, 37] on input "text" at bounding box center [477, 38] width 124 height 9
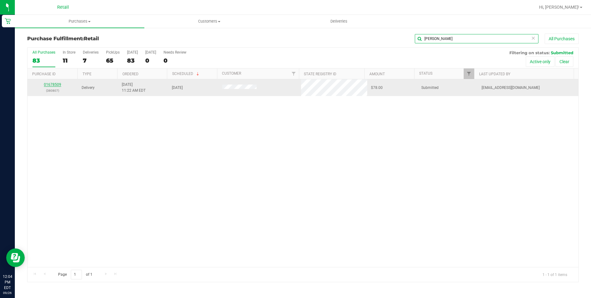
type input "[PERSON_NAME]"
click at [54, 85] on link "01678509" at bounding box center [52, 84] width 17 height 4
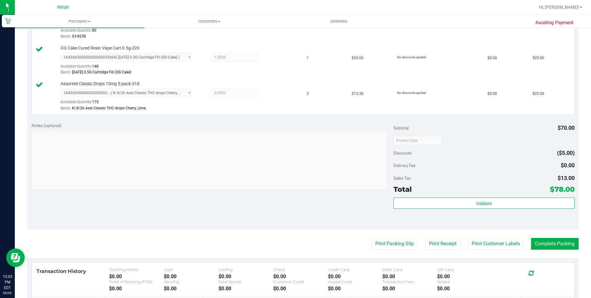
scroll to position [247, 0]
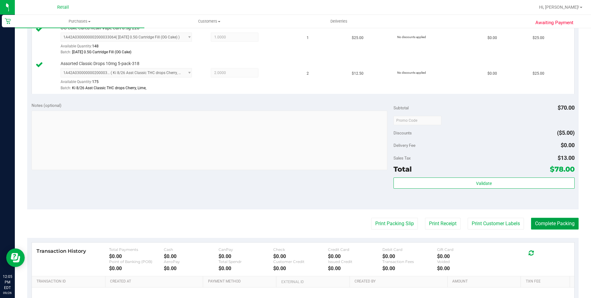
click at [568, 224] on button "Complete Packing" at bounding box center [555, 223] width 48 height 12
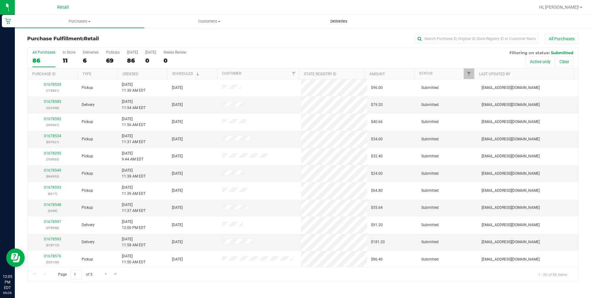
click at [343, 22] on span "Deliveries" at bounding box center [339, 22] width 34 height 6
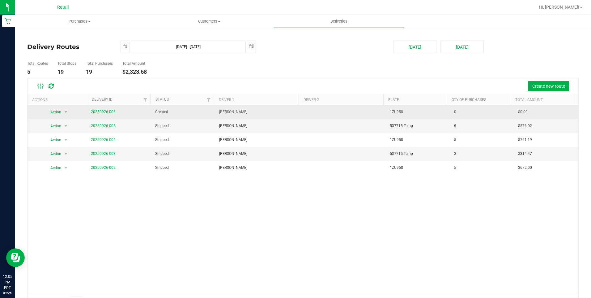
click at [105, 113] on link "20250926-006" at bounding box center [103, 111] width 25 height 4
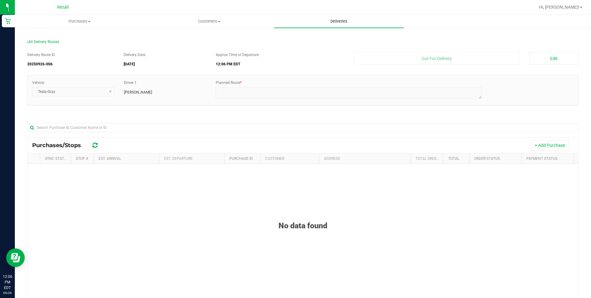
click at [346, 22] on span "Deliveries" at bounding box center [339, 22] width 34 height 6
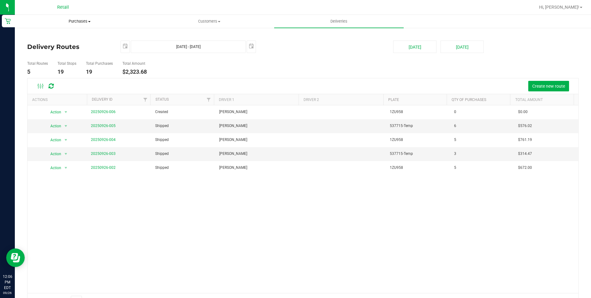
click at [76, 19] on span "Purchases" at bounding box center [79, 22] width 129 height 6
click at [204, 23] on span "Customers" at bounding box center [209, 22] width 129 height 6
click at [290, 57] on deliveries-list "Delivery Routes [DATE] [DATE] - [DATE] [DATE] [DATE] [DATE] Total Routes 5 Tota…" at bounding box center [303, 174] width 552 height 267
click at [343, 21] on span "Deliveries" at bounding box center [339, 22] width 34 height 6
click at [410, 48] on button "[DATE]" at bounding box center [414, 47] width 43 height 12
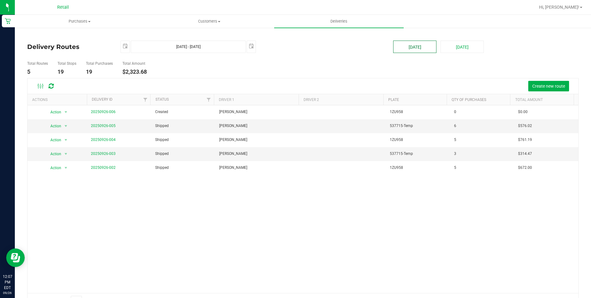
click at [410, 48] on button "[DATE]" at bounding box center [414, 47] width 43 height 12
click at [550, 84] on span "Create new route" at bounding box center [549, 86] width 33 height 5
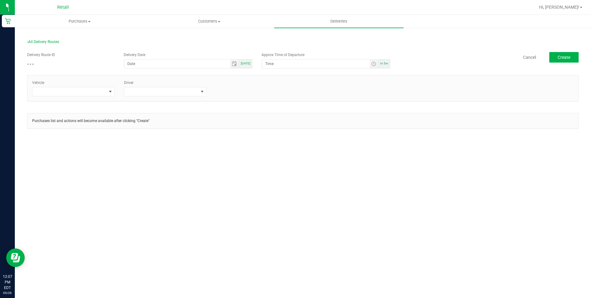
click at [244, 64] on span "[DATE]" at bounding box center [246, 63] width 10 height 3
type input "[DATE]"
click at [109, 94] on span at bounding box center [110, 91] width 5 height 5
click at [62, 125] on li "Tesla-Gray" at bounding box center [73, 128] width 82 height 11
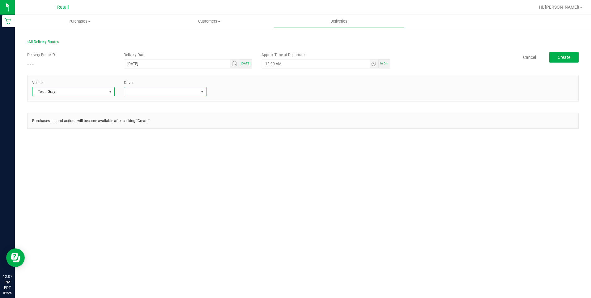
click at [203, 94] on span at bounding box center [202, 91] width 5 height 5
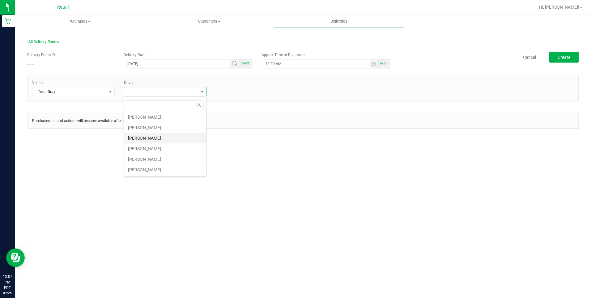
click at [172, 139] on li "[PERSON_NAME]" at bounding box center [165, 138] width 82 height 11
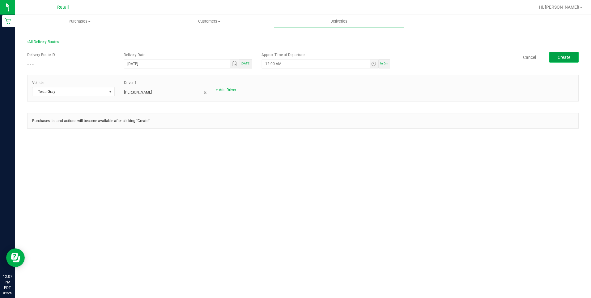
click at [560, 56] on span "Create" at bounding box center [564, 57] width 13 height 5
click at [274, 63] on input "12:00 AM" at bounding box center [315, 63] width 107 height 9
click at [282, 63] on input "12:16 AM" at bounding box center [315, 63] width 107 height 9
type input "12:16 AM"
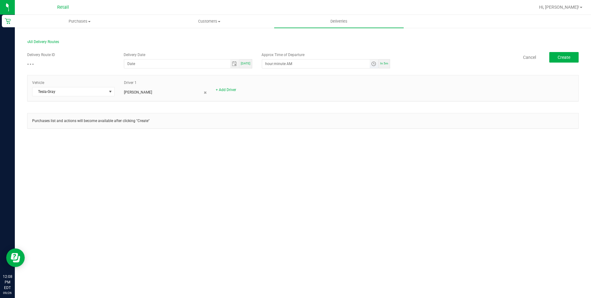
click at [294, 64] on input "hour:minute AM" at bounding box center [315, 63] width 107 height 9
type input "12:minute AM"
type input "[DATE]"
type input "12:20 PM"
click at [560, 57] on span "Create" at bounding box center [564, 57] width 13 height 5
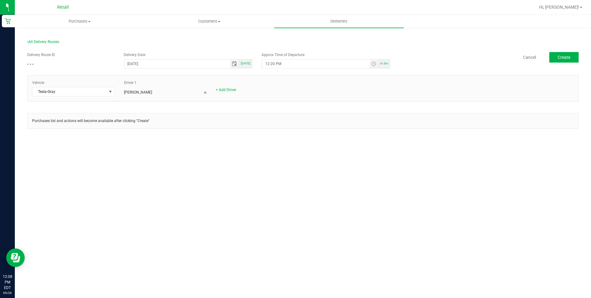
click at [147, 63] on input "[DATE]" at bounding box center [177, 63] width 106 height 9
click at [248, 65] on div "[DATE]" at bounding box center [245, 63] width 13 height 9
type input "[DATE]"
click at [388, 63] on span "In 5m" at bounding box center [384, 63] width 8 height 3
type input "12:13 PM"
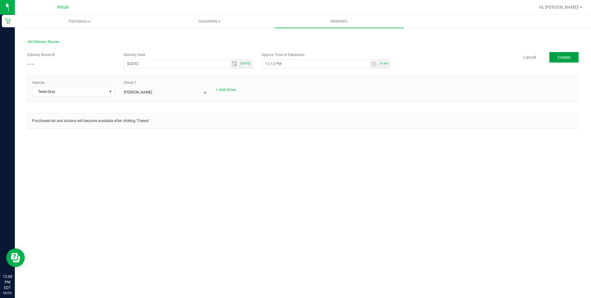
click at [574, 57] on button "Create" at bounding box center [564, 57] width 29 height 11
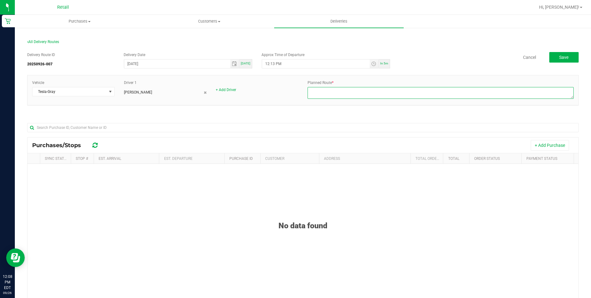
click at [340, 94] on textarea at bounding box center [441, 93] width 266 height 12
type textarea "Route 2"
click at [567, 58] on button "Save" at bounding box center [564, 57] width 29 height 11
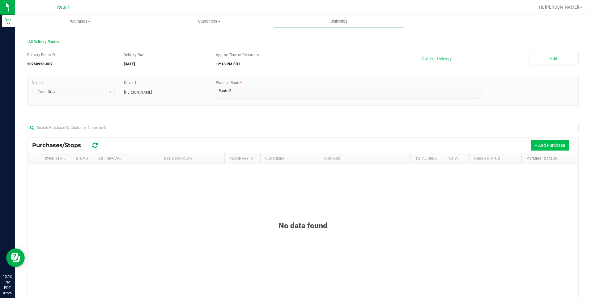
click at [544, 148] on button "+ Add Purchase" at bounding box center [550, 145] width 38 height 11
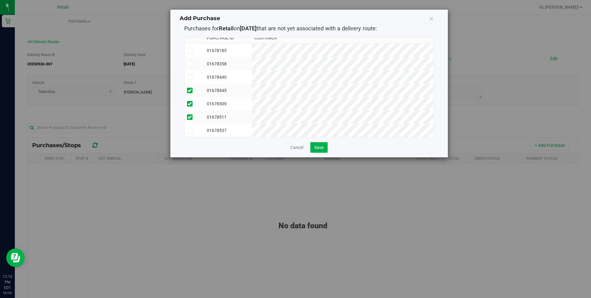
scroll to position [10, 0]
click at [321, 145] on span "Save" at bounding box center [319, 147] width 9 height 5
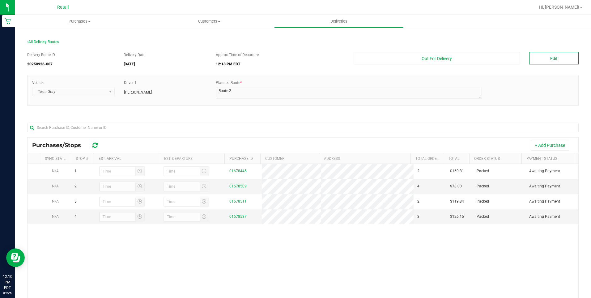
click at [551, 55] on button "Edit" at bounding box center [554, 58] width 49 height 12
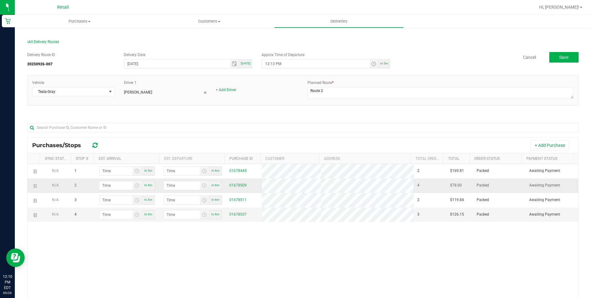
drag, startPoint x: 36, startPoint y: 172, endPoint x: 34, endPoint y: 185, distance: 12.9
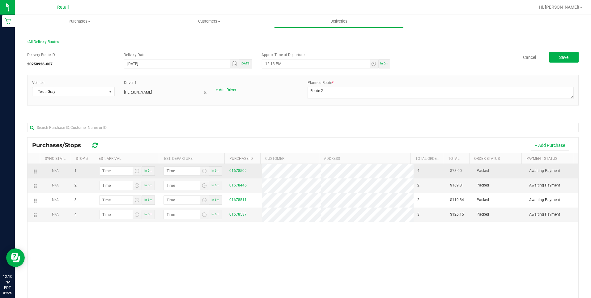
drag, startPoint x: 34, startPoint y: 185, endPoint x: 36, endPoint y: 168, distance: 16.5
click at [112, 170] on input "hour:minute AM" at bounding box center [116, 170] width 33 height 9
type input "12:03 AM"
type input "12:04 AM"
type input "12:30 AM"
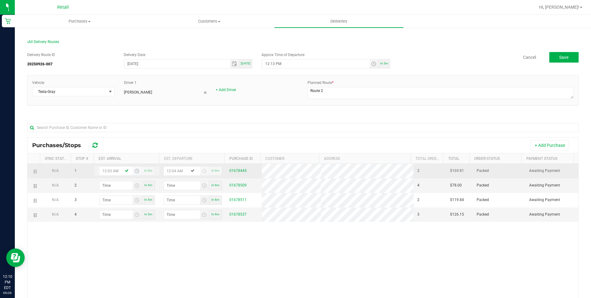
type input "12:31 AM"
click at [117, 172] on input "12:30 AM" at bounding box center [116, 170] width 33 height 9
type input "12:30 PM"
type input "12:31 PM"
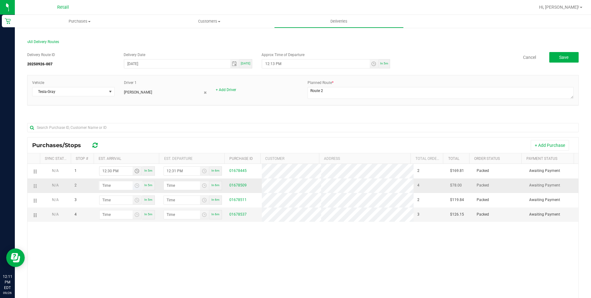
type input "12:30 PM"
click at [111, 185] on input "hour:minute AM" at bounding box center [116, 185] width 33 height 9
type input "12:03 AM"
type input "12:04 AM"
type input "12:38 AM"
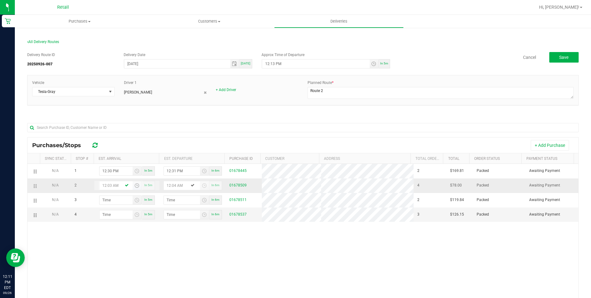
type input "12:39 AM"
type input "12:38 PM"
type input "12:39 PM"
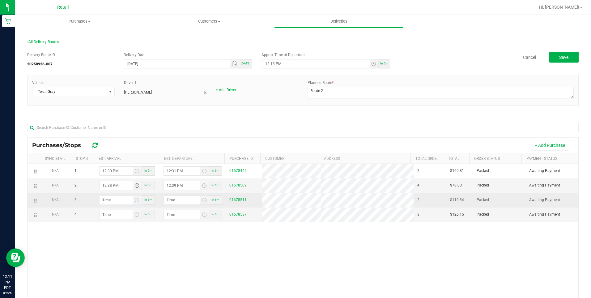
type input "12:38 PM"
click at [110, 202] on input "hour:minute AM" at bounding box center [116, 199] width 33 height 9
type input "10:00 AM"
type input "10:01 AM"
click at [112, 200] on input "10:00 AM" at bounding box center [116, 199] width 33 height 9
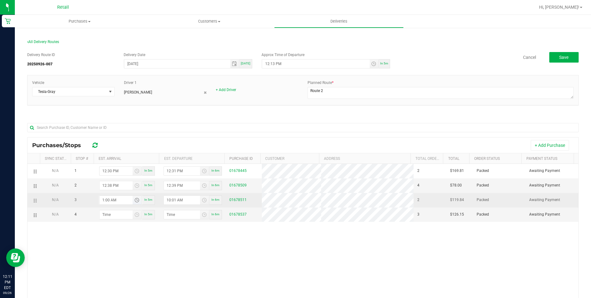
click at [117, 200] on input "1:00 AM" at bounding box center [116, 199] width 33 height 9
click at [118, 200] on input "1:00 AM" at bounding box center [116, 199] width 33 height 9
type input "1:00 PM"
type input "1:01 PM"
click at [120, 198] on input "1:00 PM" at bounding box center [116, 199] width 33 height 9
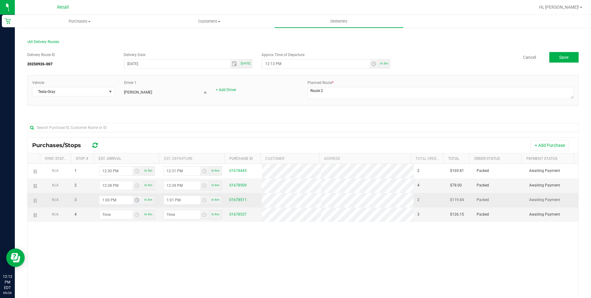
type input "1:00 PM"
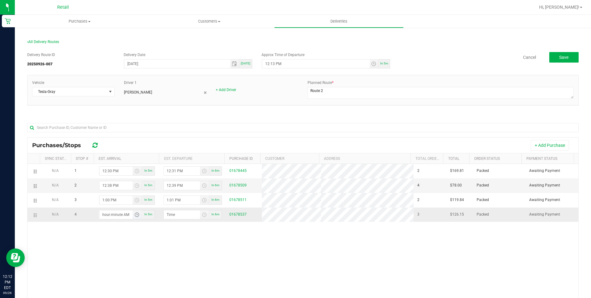
click at [114, 214] on input "hour:minute AM" at bounding box center [116, 214] width 33 height 9
type input "12:00 AM"
type input "12:01 AM"
click at [121, 215] on input "12:00 AM" at bounding box center [116, 214] width 33 height 9
type input "1:00 AM"
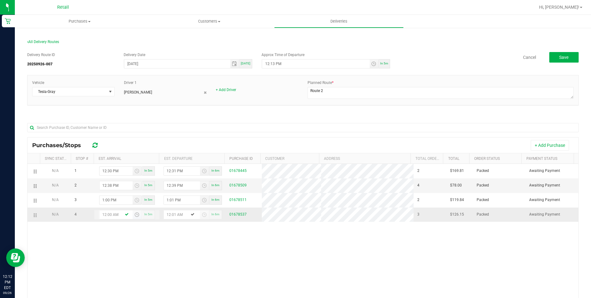
type input "1:01 AM"
click at [109, 214] on input "1:00 AM" at bounding box center [116, 214] width 33 height 9
type input "8:00 AM"
type input "8:01 AM"
click at [116, 216] on input "8:00 AM" at bounding box center [116, 214] width 33 height 9
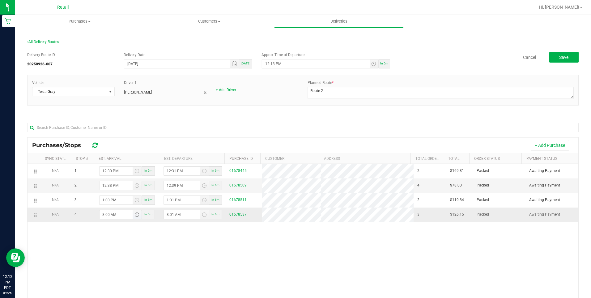
click at [104, 212] on input "8:00 AM" at bounding box center [116, 214] width 33 height 9
click at [108, 215] on input "1:00 AM" at bounding box center [116, 214] width 33 height 9
type input "1:40 PM"
type input "1:41 PM"
type input "1:40 PM"
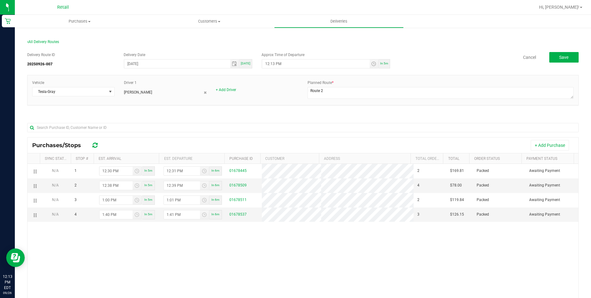
click at [117, 231] on div "N/A 1 12:30 PM In 5m 12:31 PM In 6m 01678445 2 $169.81 Packed Awaiting Payment …" at bounding box center [303, 257] width 551 height 187
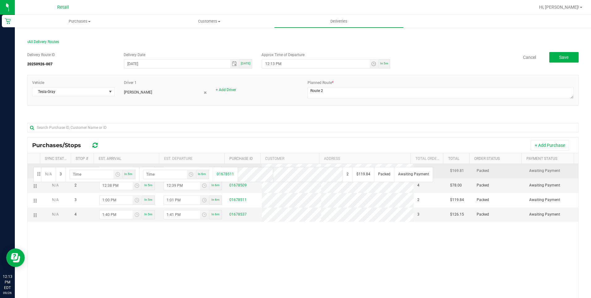
drag, startPoint x: 35, startPoint y: 197, endPoint x: 32, endPoint y: 166, distance: 31.1
drag, startPoint x: 35, startPoint y: 200, endPoint x: 36, endPoint y: 176, distance: 23.8
drag, startPoint x: 39, startPoint y: 185, endPoint x: 38, endPoint y: 167, distance: 17.7
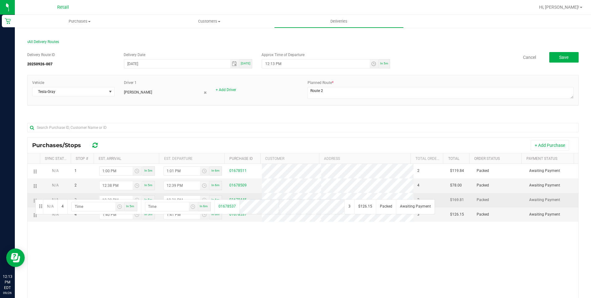
drag, startPoint x: 34, startPoint y: 215, endPoint x: 34, endPoint y: 198, distance: 16.4
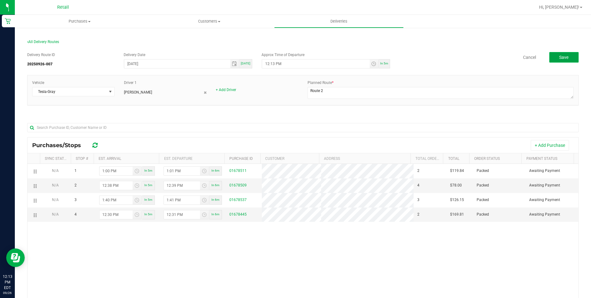
click at [560, 55] on span "Save" at bounding box center [564, 57] width 9 height 5
click at [557, 54] on button "Save" at bounding box center [564, 57] width 29 height 11
click at [267, 64] on input "12:13 PM" at bounding box center [315, 63] width 107 height 9
type input "1:13 PM"
click at [568, 59] on button "Save" at bounding box center [564, 57] width 29 height 11
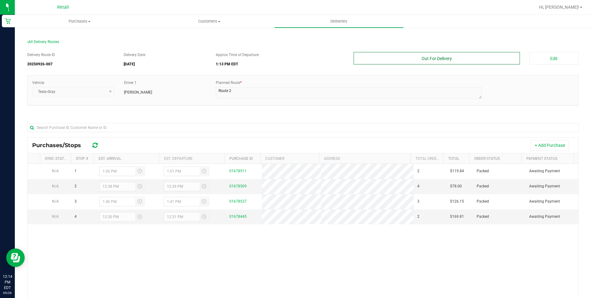
click at [470, 62] on button "Out For Delivery" at bounding box center [437, 58] width 167 height 12
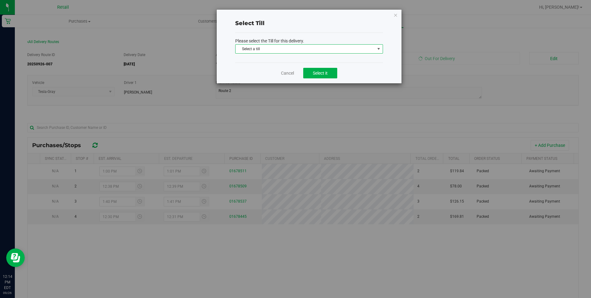
click at [374, 49] on span "Select a till" at bounding box center [305, 49] width 139 height 9
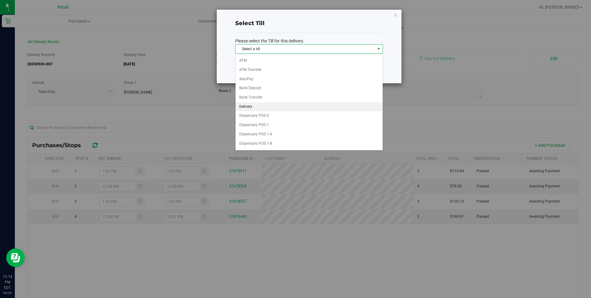
click at [242, 103] on li "Delivery" at bounding box center [309, 106] width 147 height 9
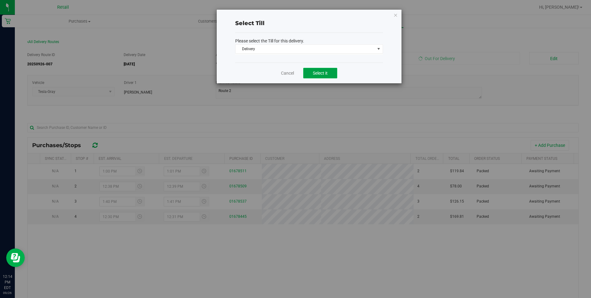
click at [320, 72] on span "Select it" at bounding box center [320, 73] width 15 height 5
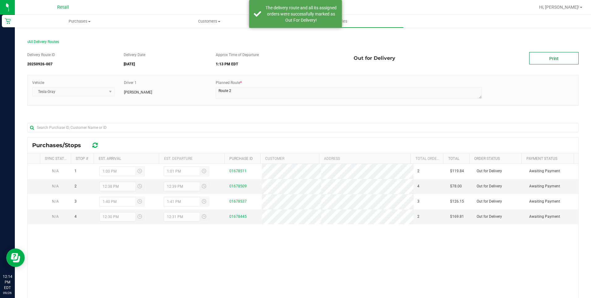
click at [543, 60] on link "Print" at bounding box center [554, 58] width 49 height 12
